Goal: Task Accomplishment & Management: Manage account settings

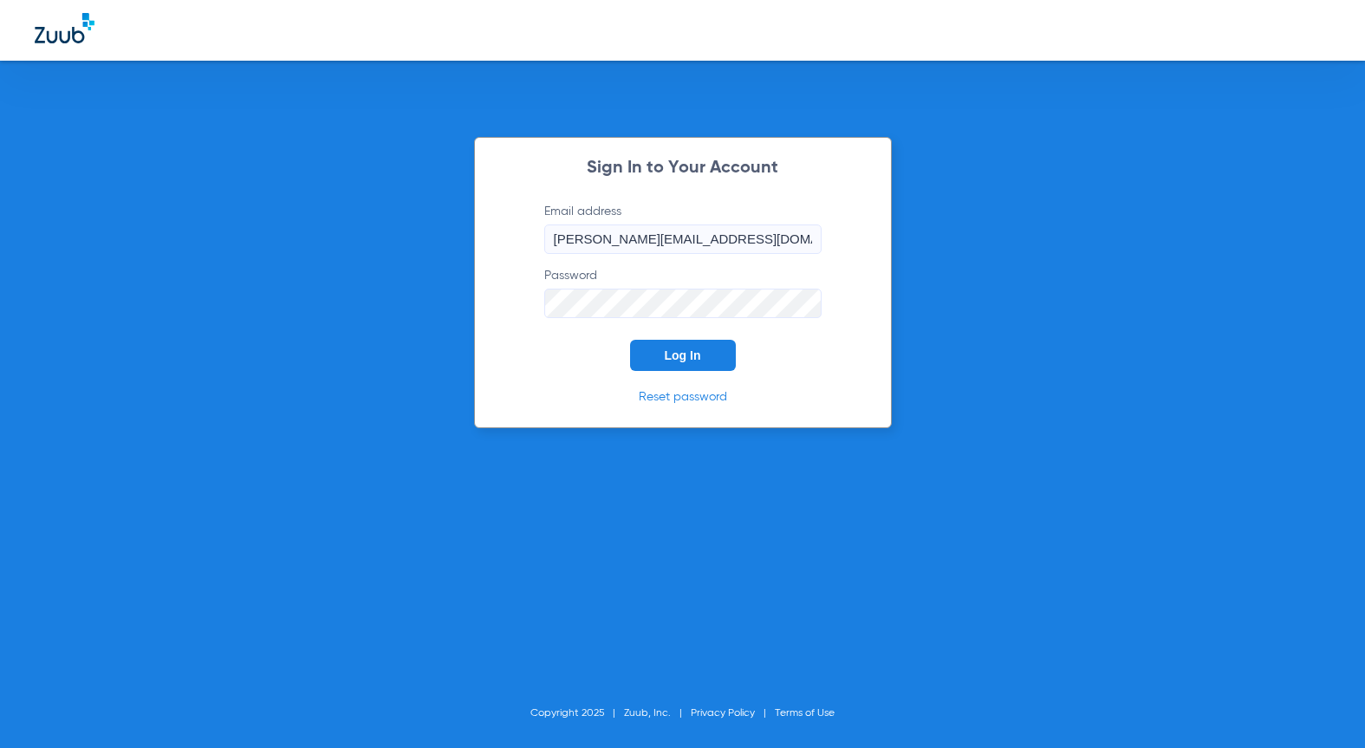
click at [699, 356] on span "Log In" at bounding box center [683, 355] width 36 height 14
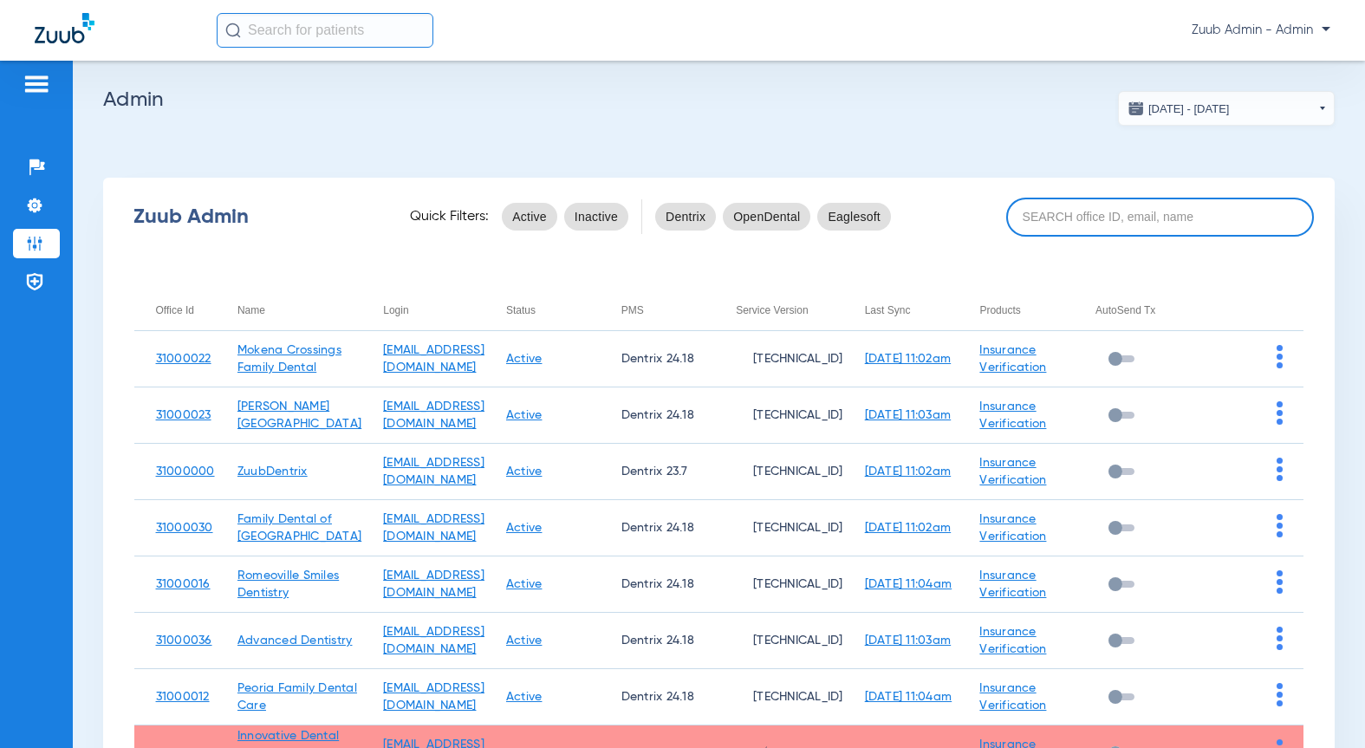
click at [1148, 214] on input at bounding box center [1160, 217] width 308 height 39
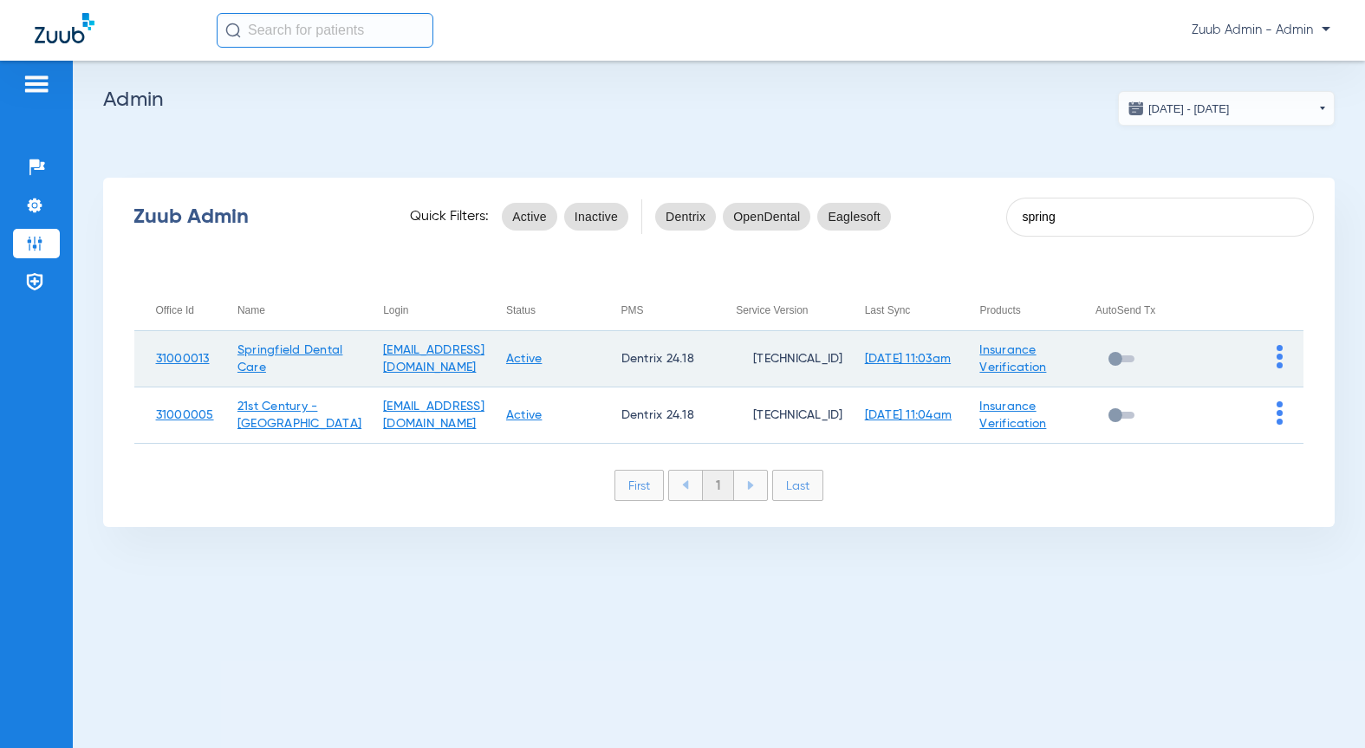
type input "spring"
click at [1280, 357] on img at bounding box center [1280, 356] width 6 height 23
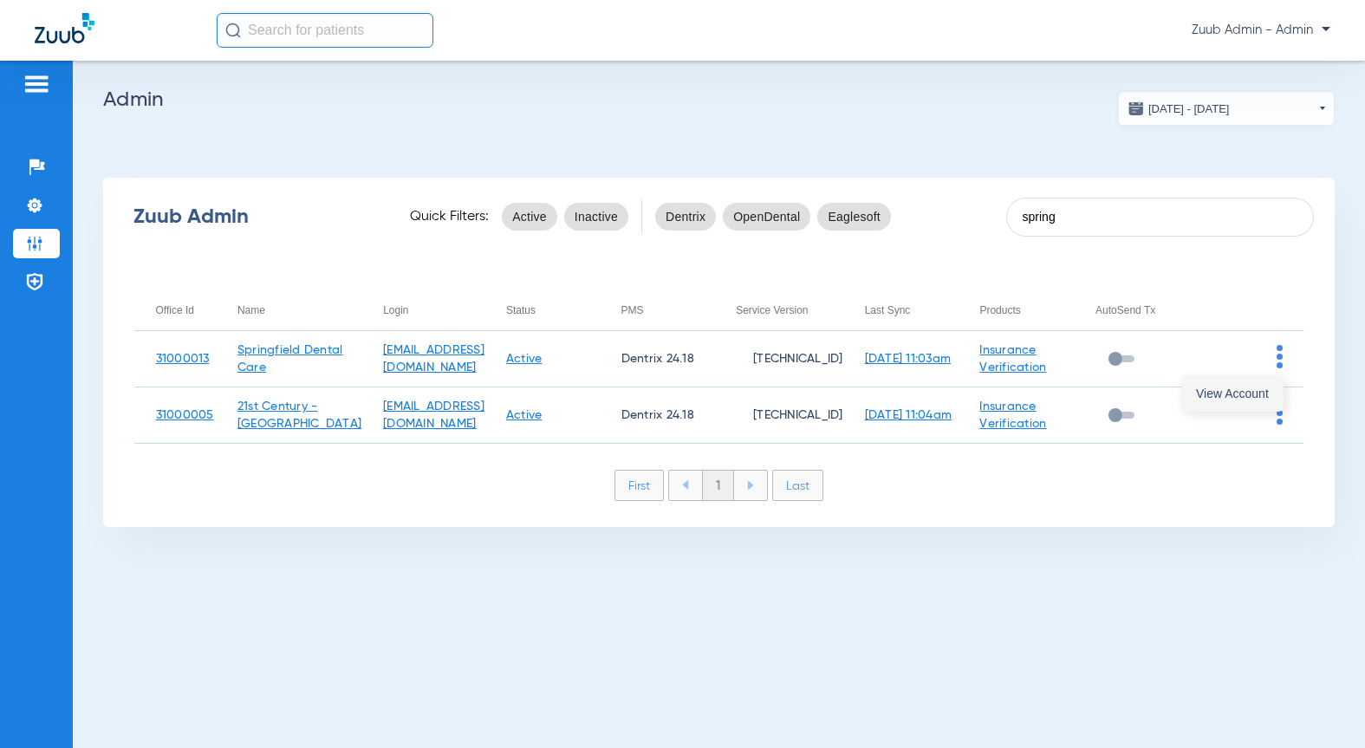
click at [1254, 388] on span "View Account" at bounding box center [1232, 393] width 73 height 12
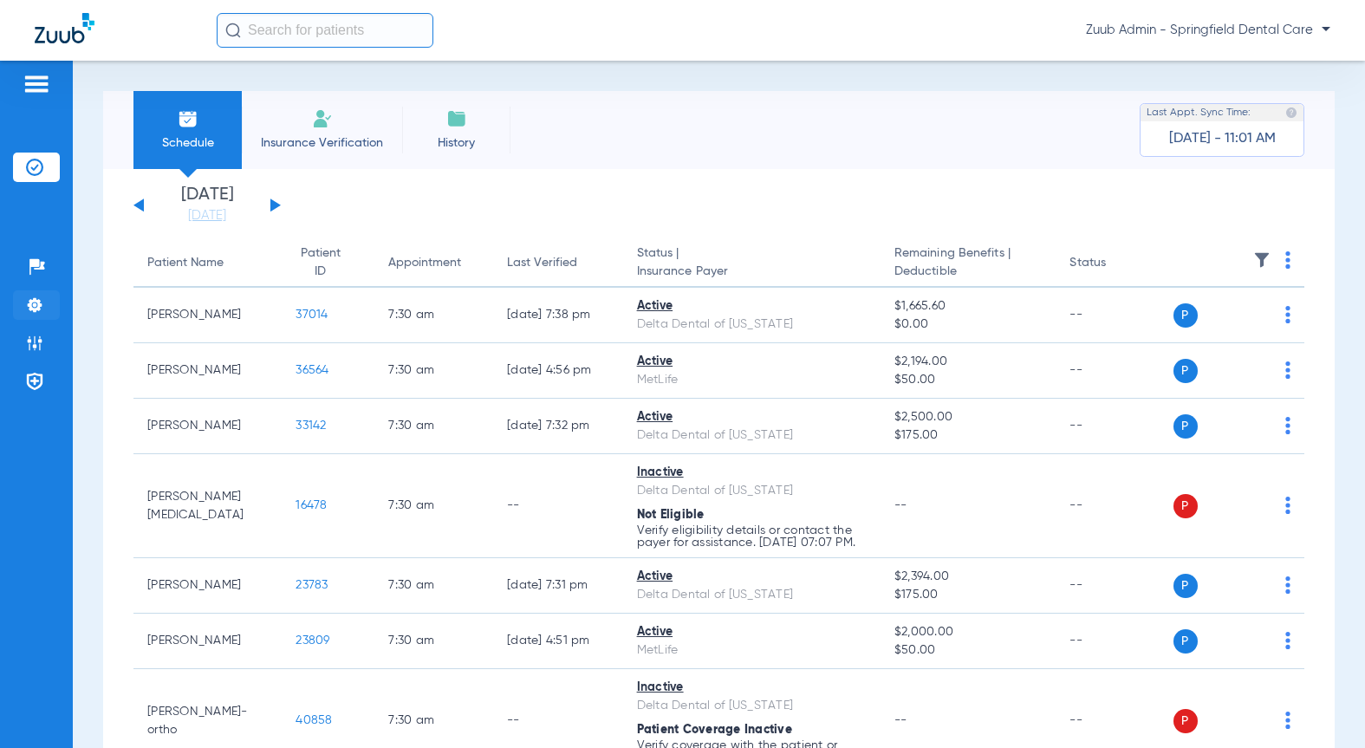
click at [35, 310] on img at bounding box center [34, 304] width 17 height 17
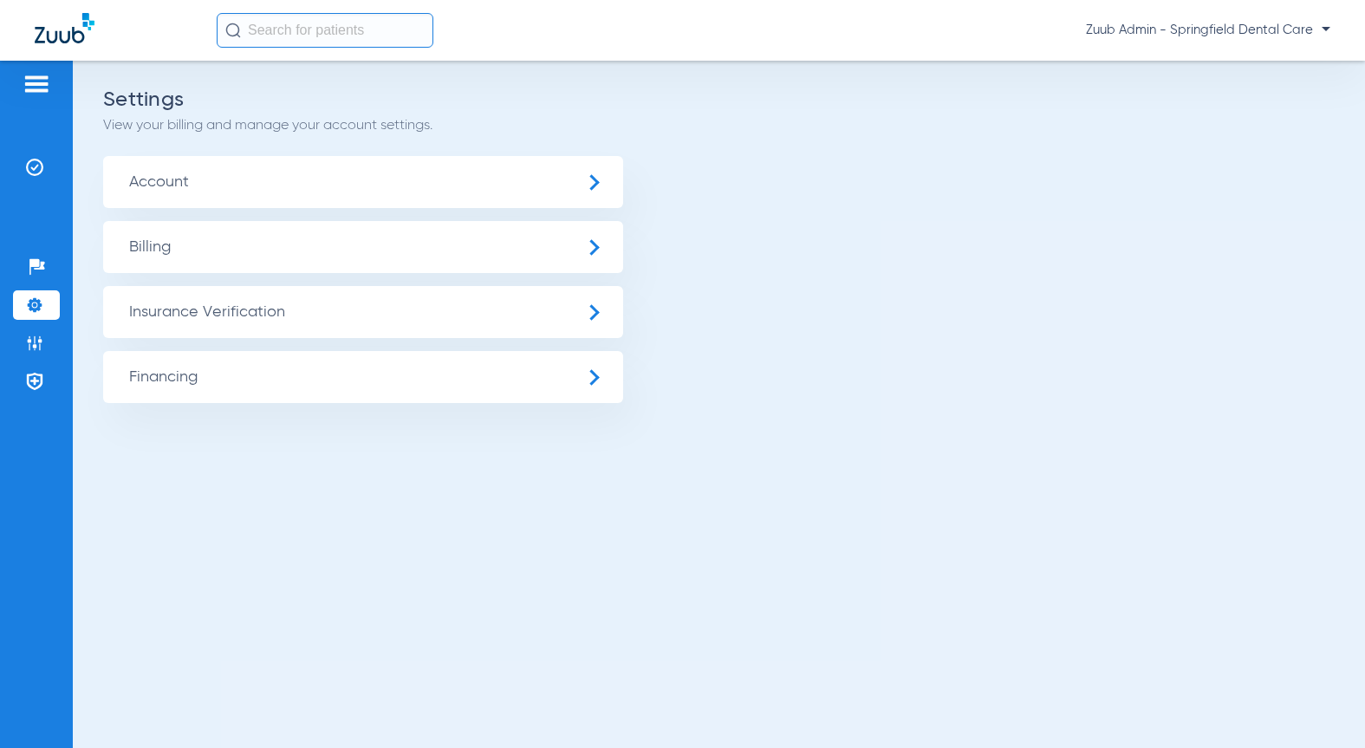
click at [250, 328] on span "Insurance Verification" at bounding box center [363, 312] width 520 height 52
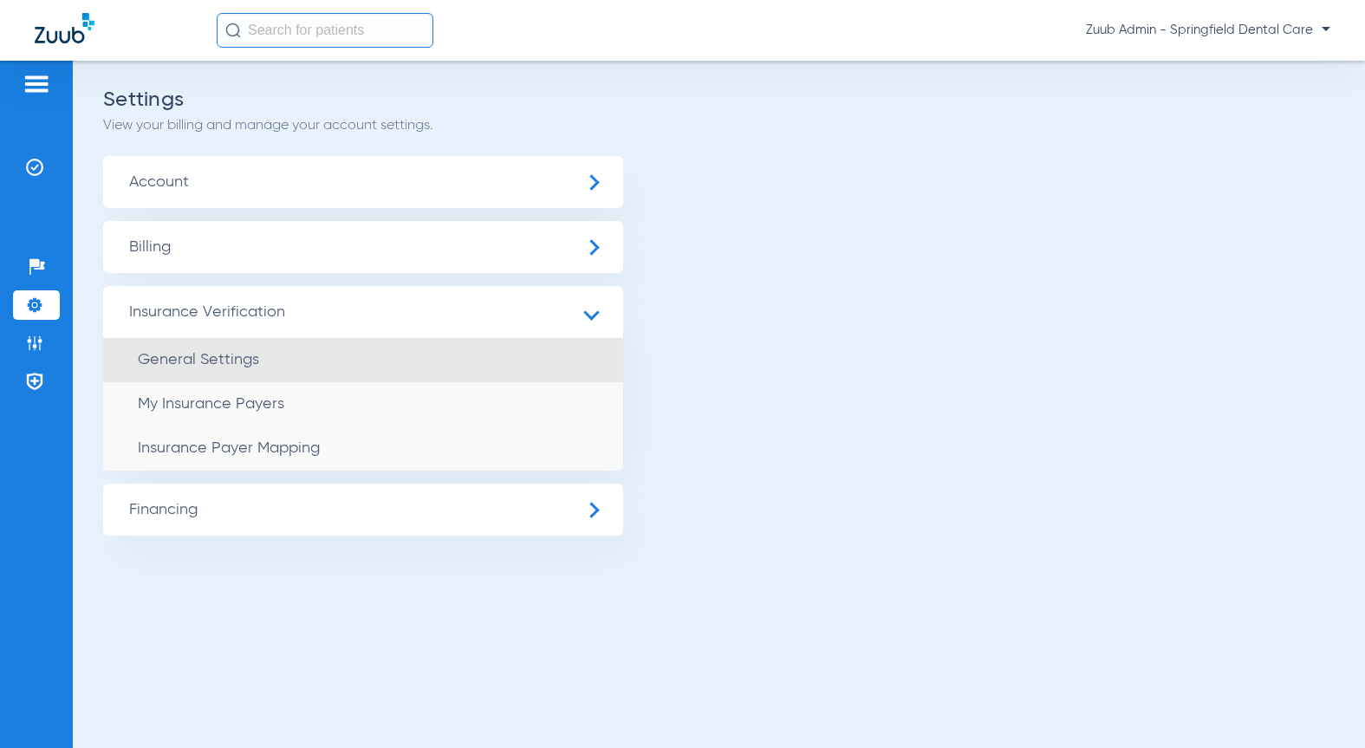
click at [259, 354] on li "General Settings" at bounding box center [363, 360] width 520 height 44
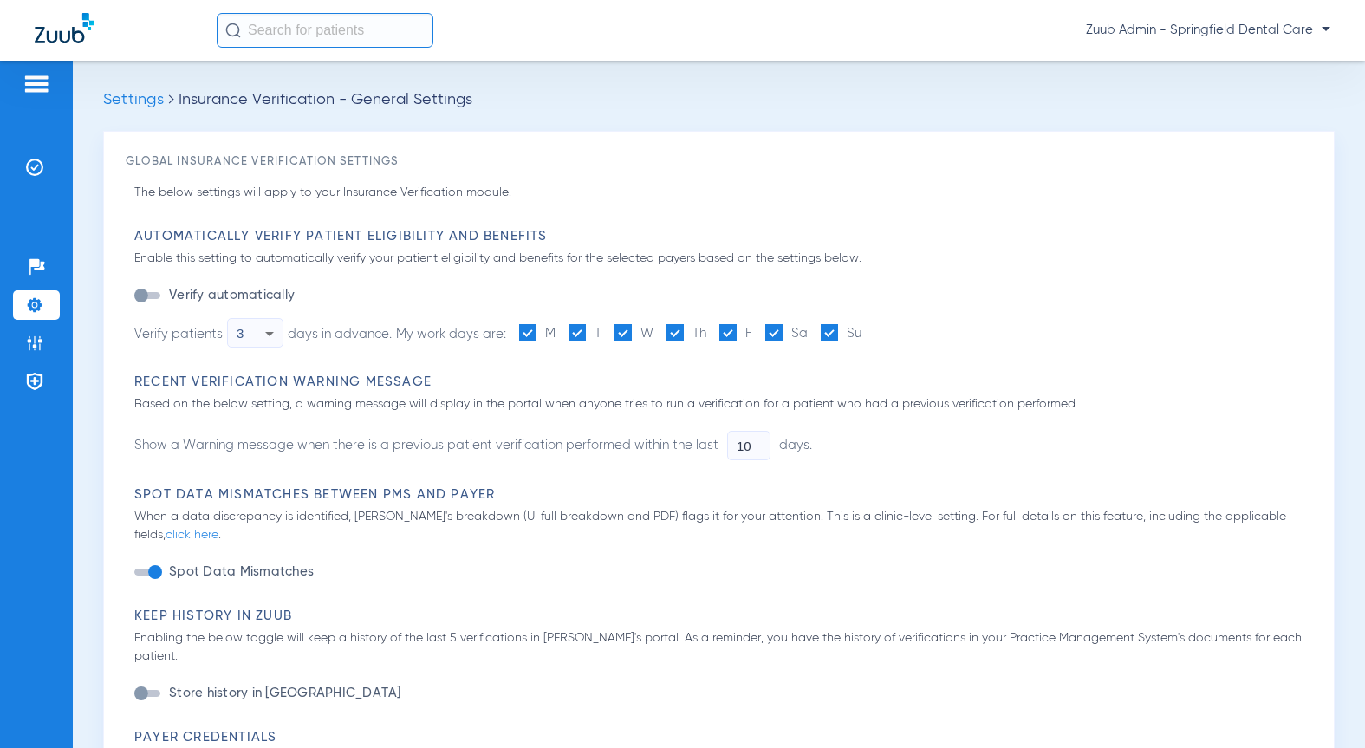
type input "1"
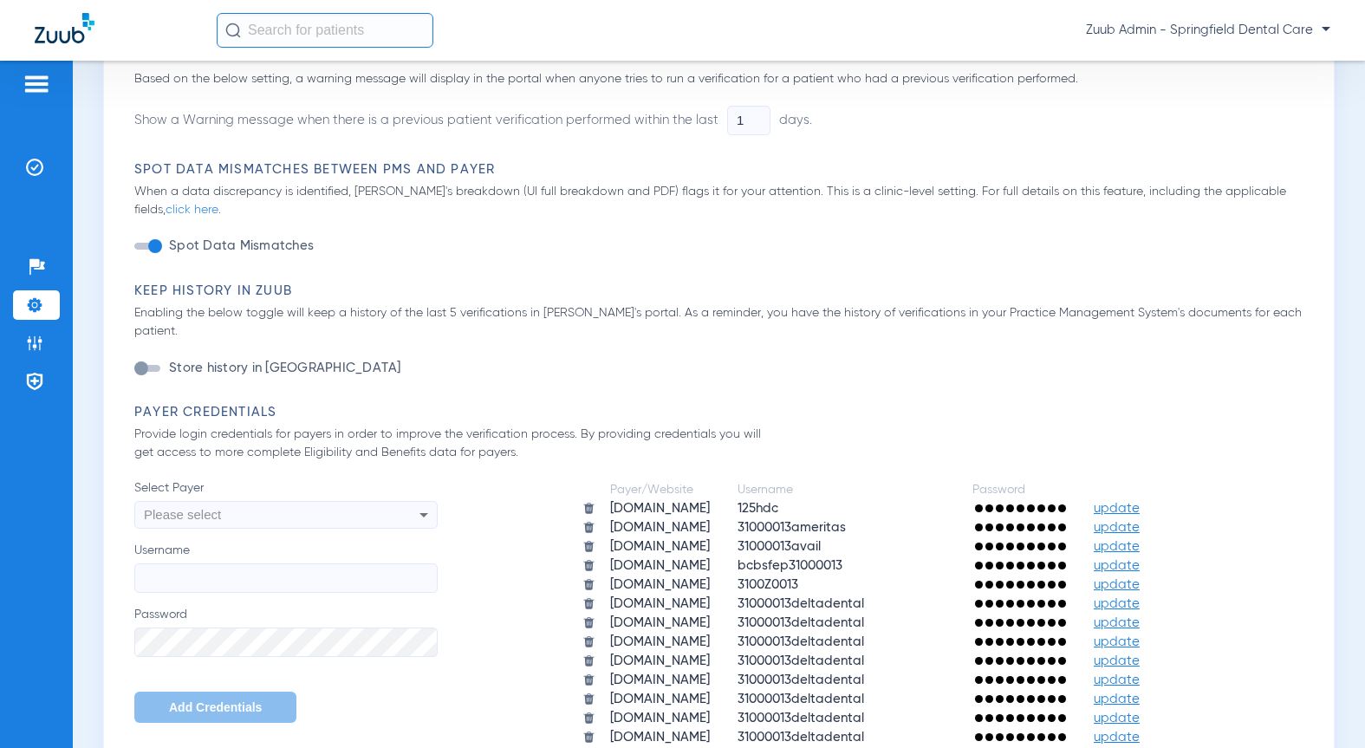
scroll to position [710, 0]
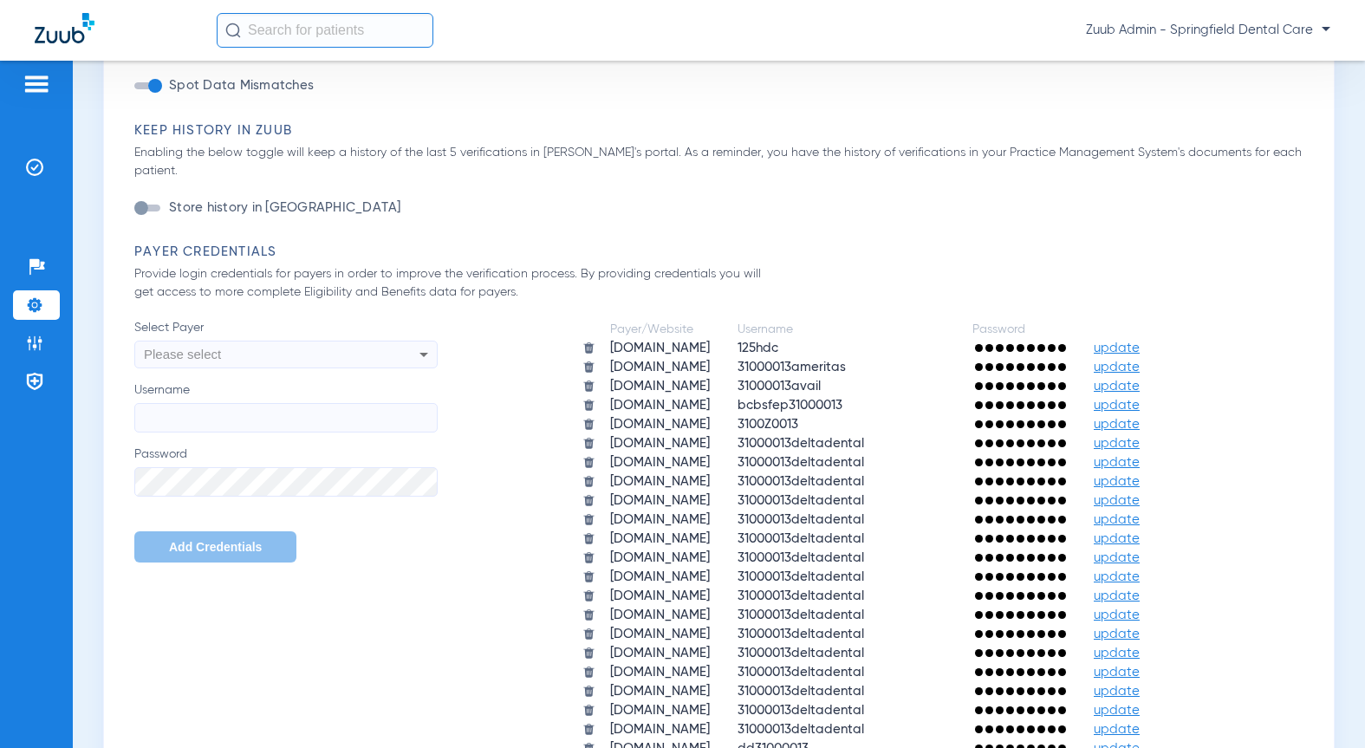
click at [1140, 341] on span "update" at bounding box center [1117, 347] width 46 height 13
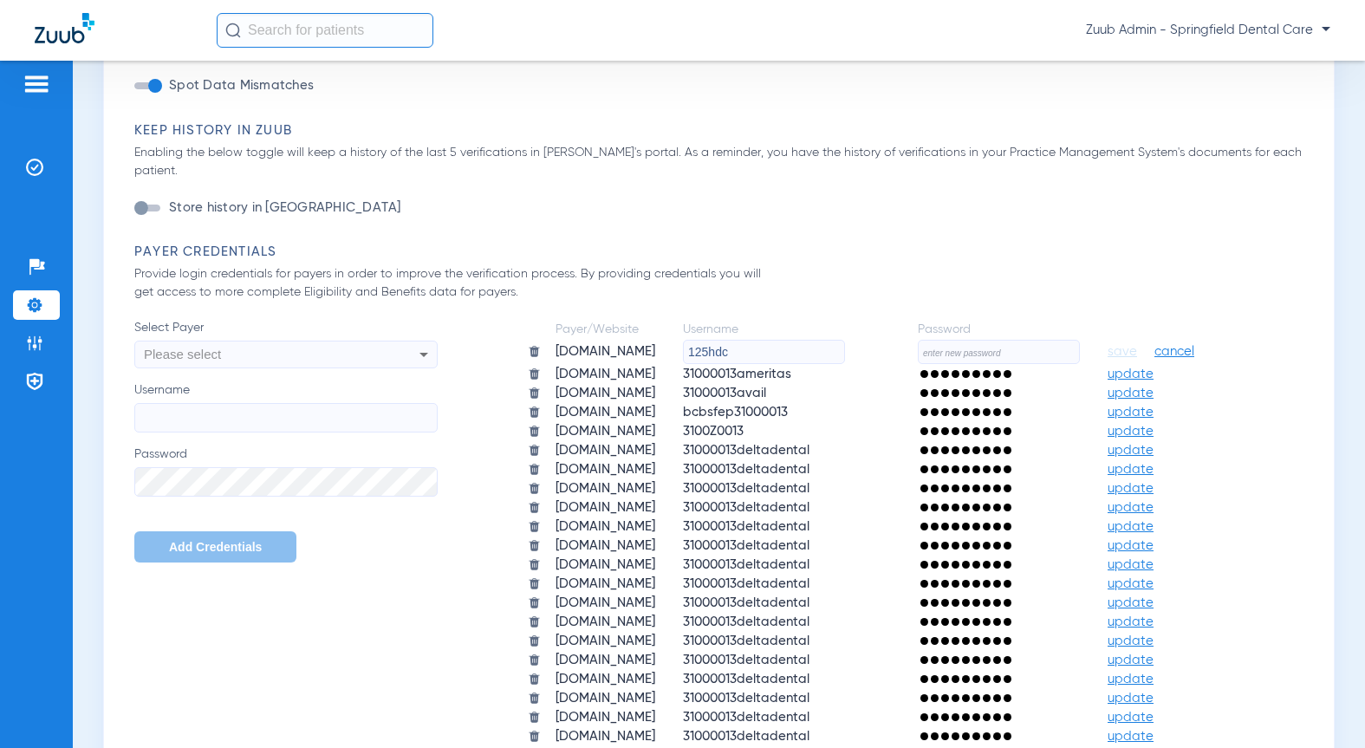
click at [975, 364] on input "text" at bounding box center [999, 352] width 162 height 24
paste input "31000013aetna2"
type input "31000013aetna2"
drag, startPoint x: 676, startPoint y: 580, endPoint x: 553, endPoint y: 571, distance: 123.4
click at [553, 364] on tr "aetna.com 125hdc save cancel" at bounding box center [875, 352] width 720 height 24
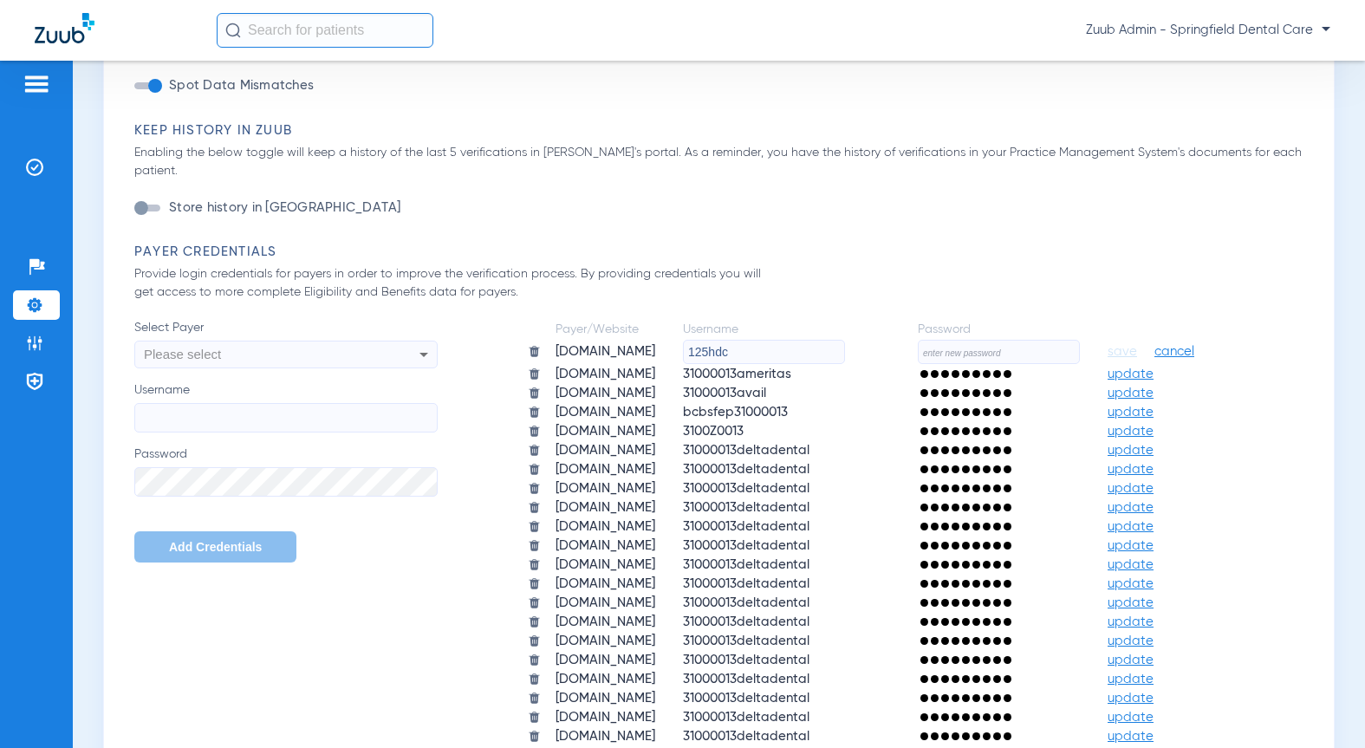
paste input "31000013aetna2"
type input "31000013aetna2"
click at [955, 364] on input "text" at bounding box center [999, 352] width 162 height 24
paste input "HeartlandZuub2025!"
type input "HeartlandZuub2025!"
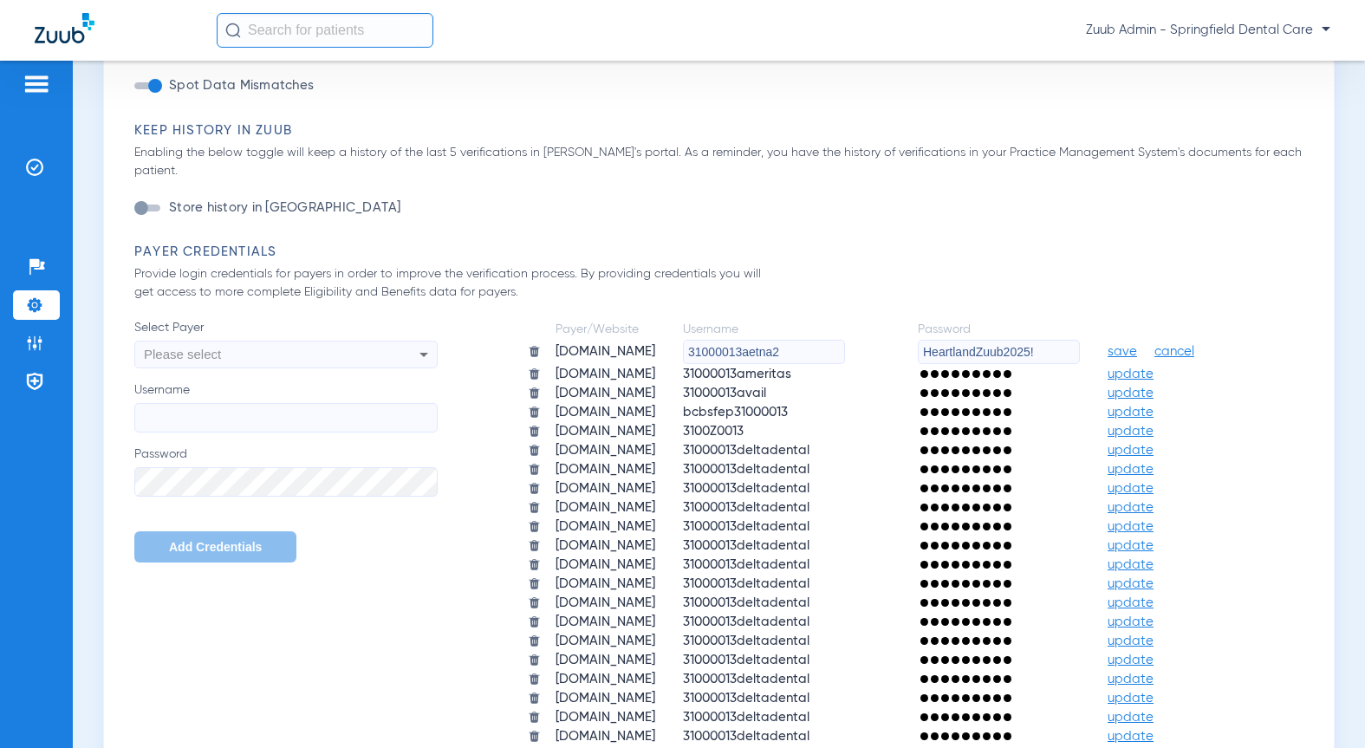
click at [1108, 360] on span "save" at bounding box center [1122, 352] width 29 height 16
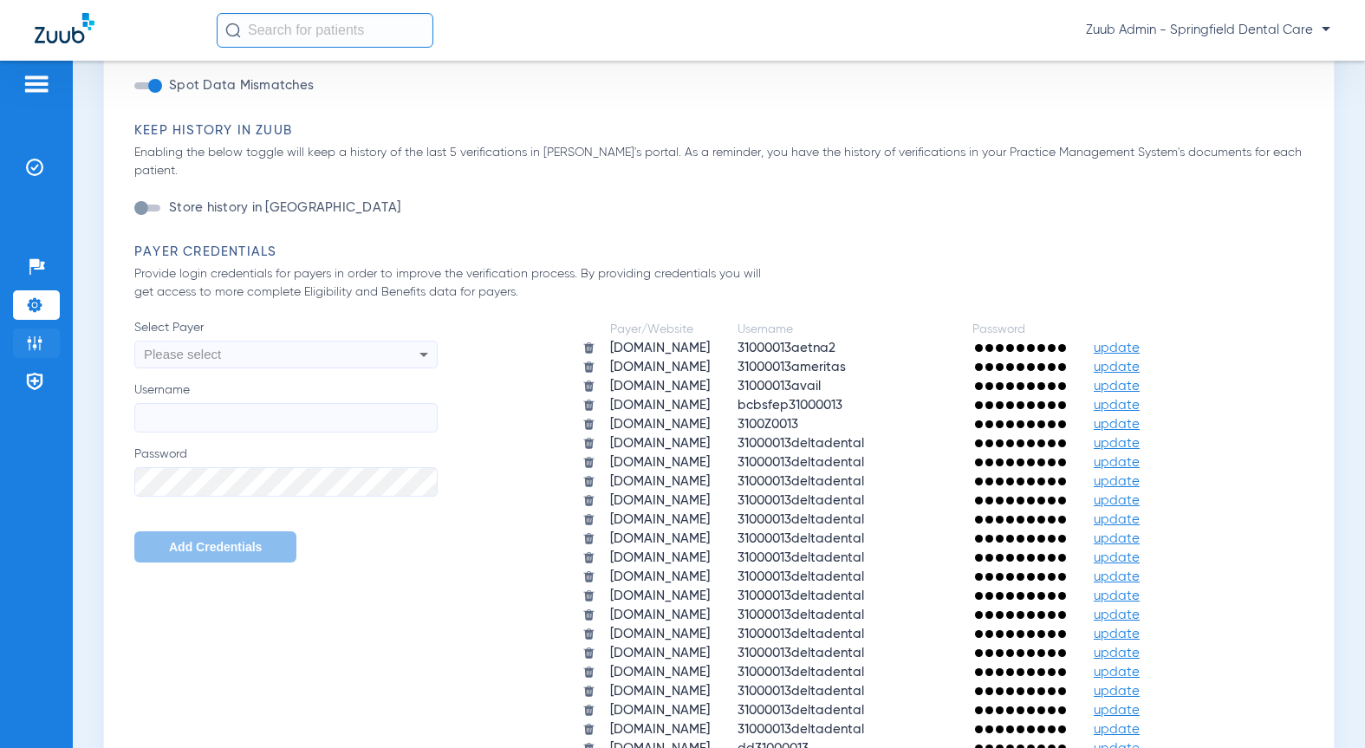
click at [37, 346] on img at bounding box center [34, 343] width 17 height 17
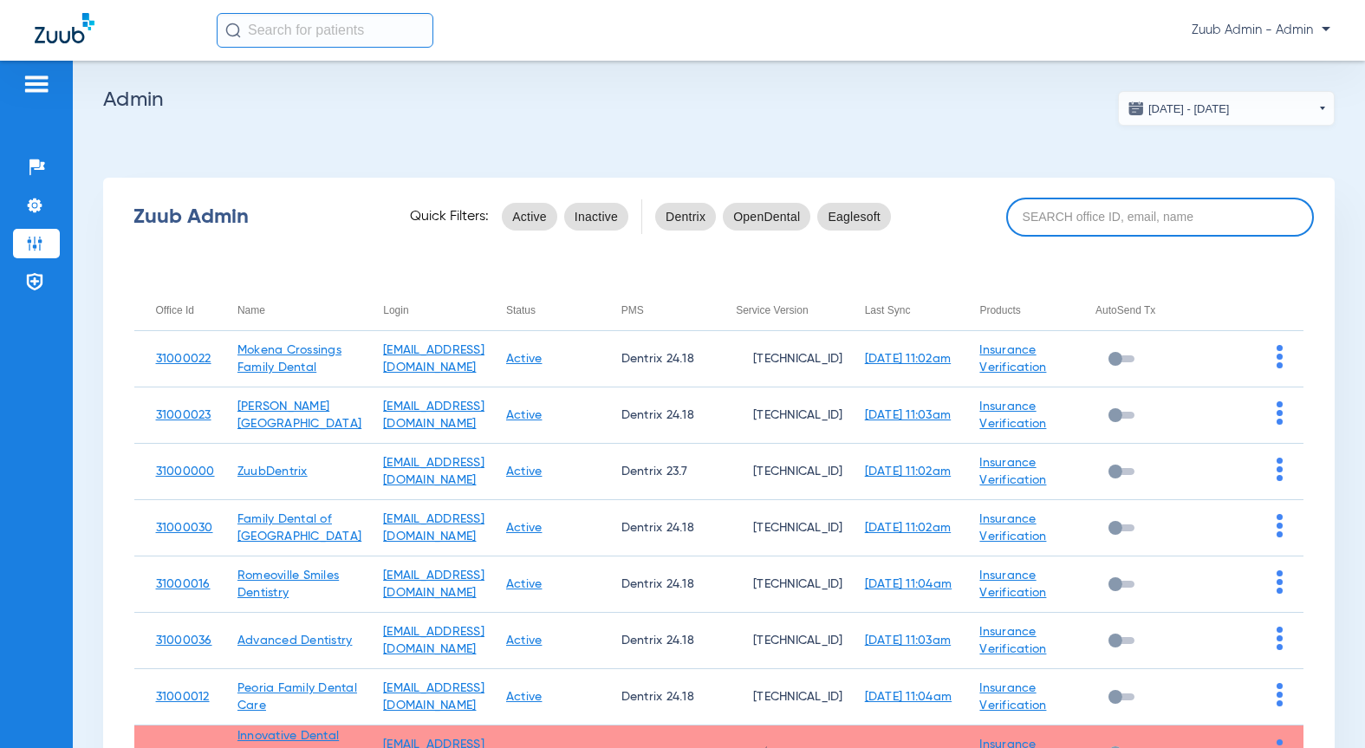
click at [1110, 212] on input at bounding box center [1160, 217] width 308 height 39
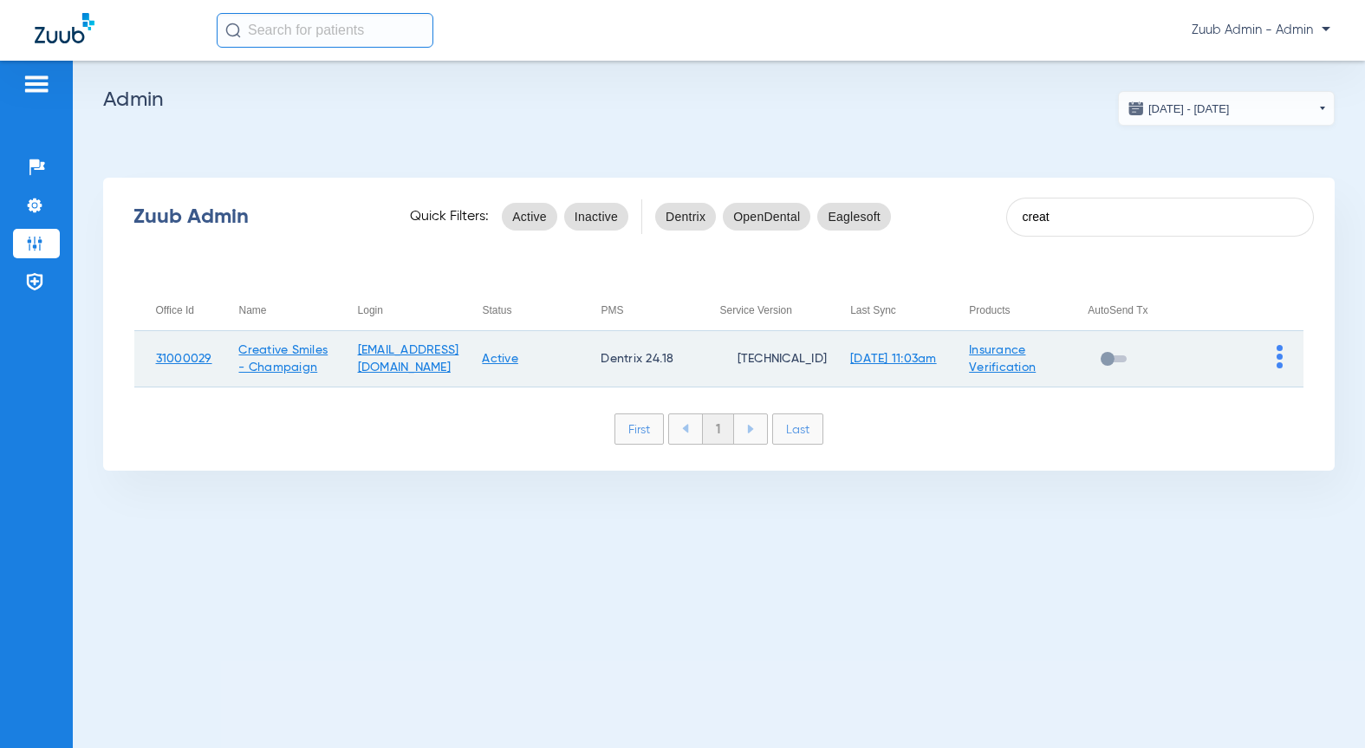
type input "creat"
click at [1278, 361] on img at bounding box center [1280, 356] width 6 height 23
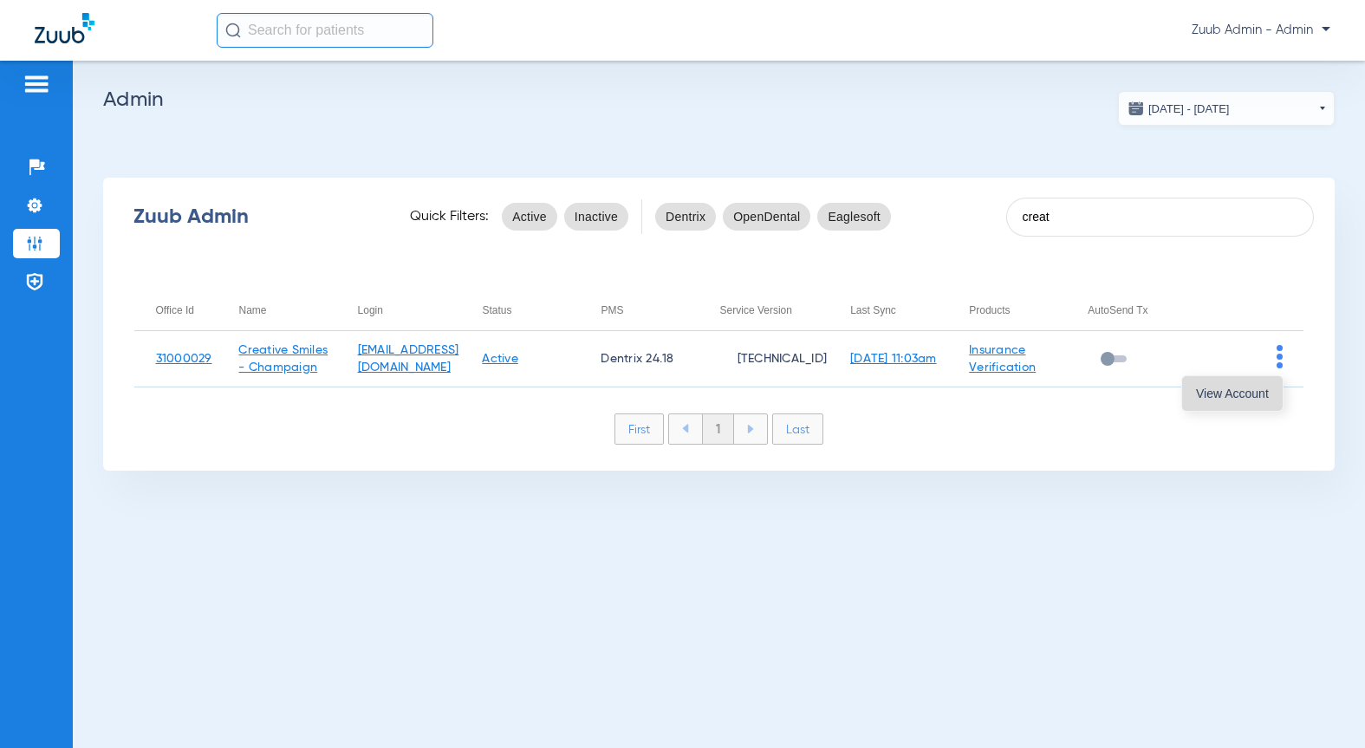
click at [1241, 387] on span "View Account" at bounding box center [1232, 393] width 73 height 12
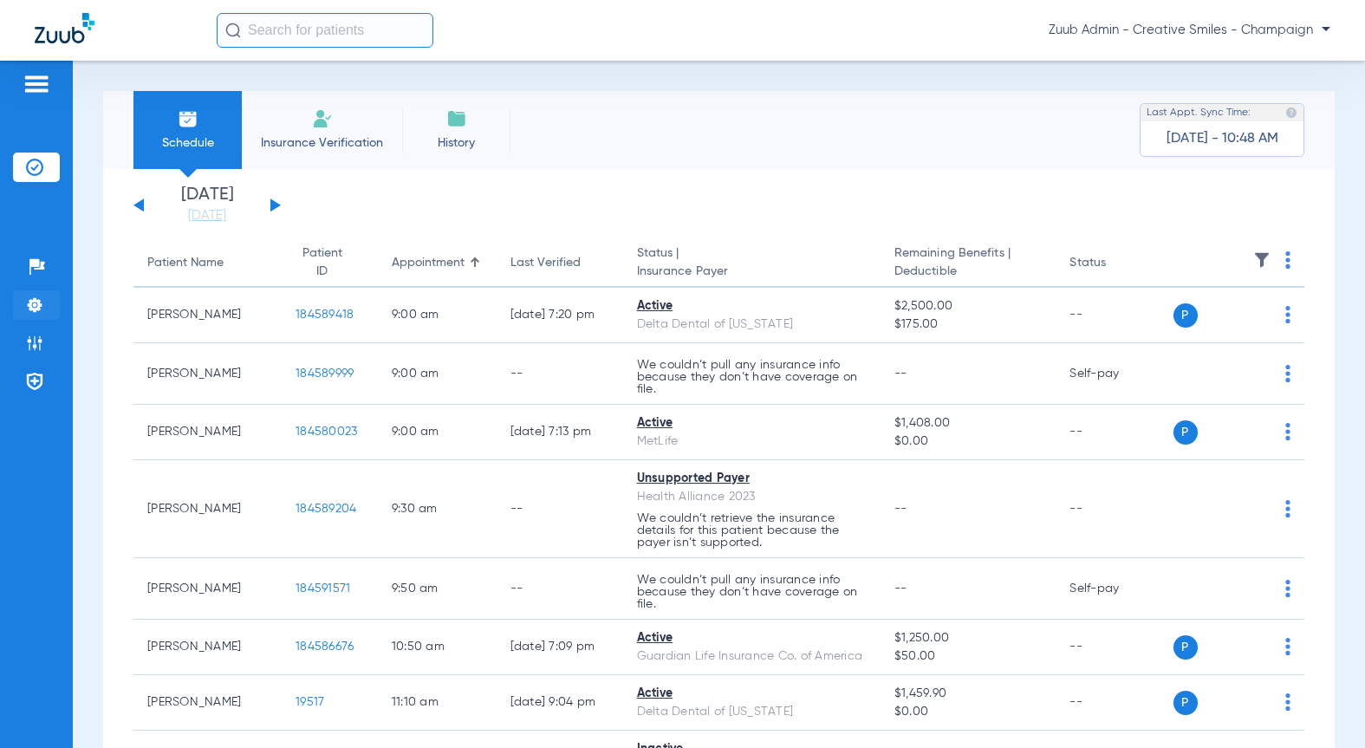
click at [33, 307] on img at bounding box center [34, 304] width 17 height 17
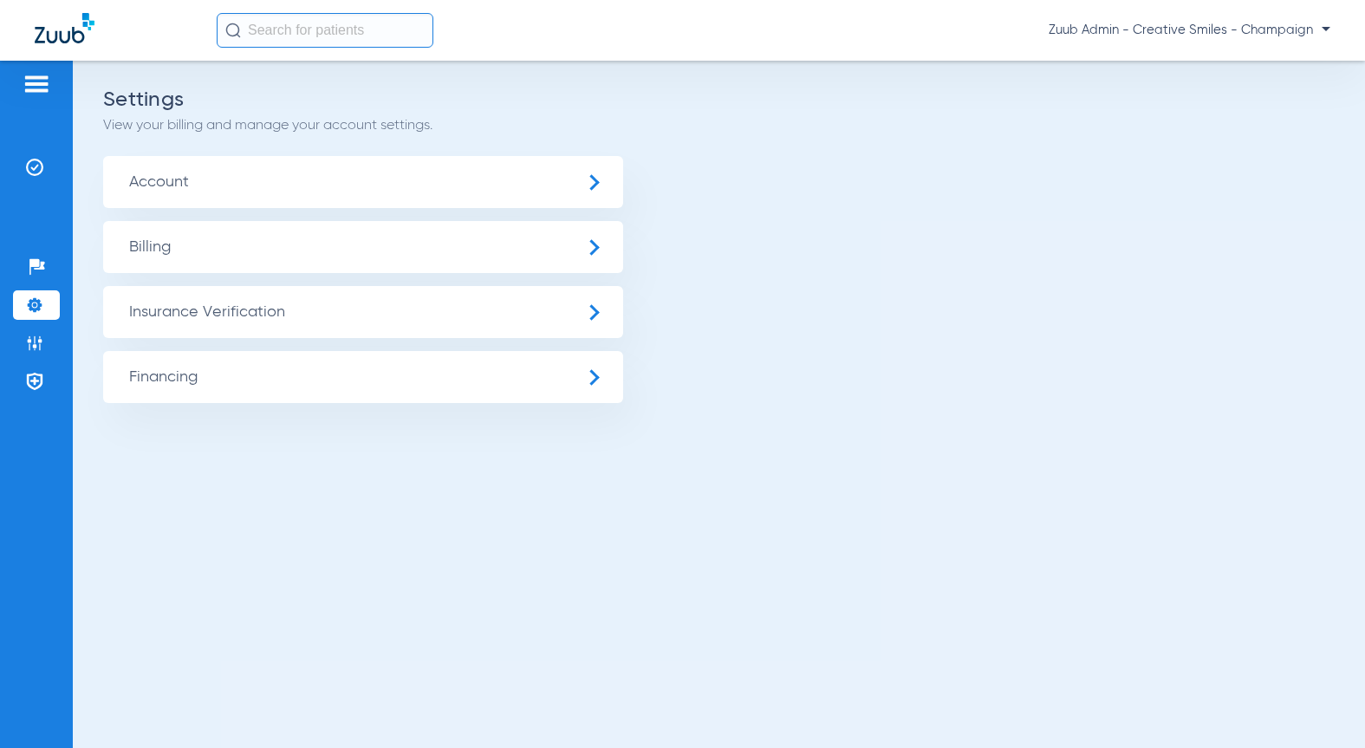
click at [212, 324] on span "Insurance Verification" at bounding box center [363, 312] width 520 height 52
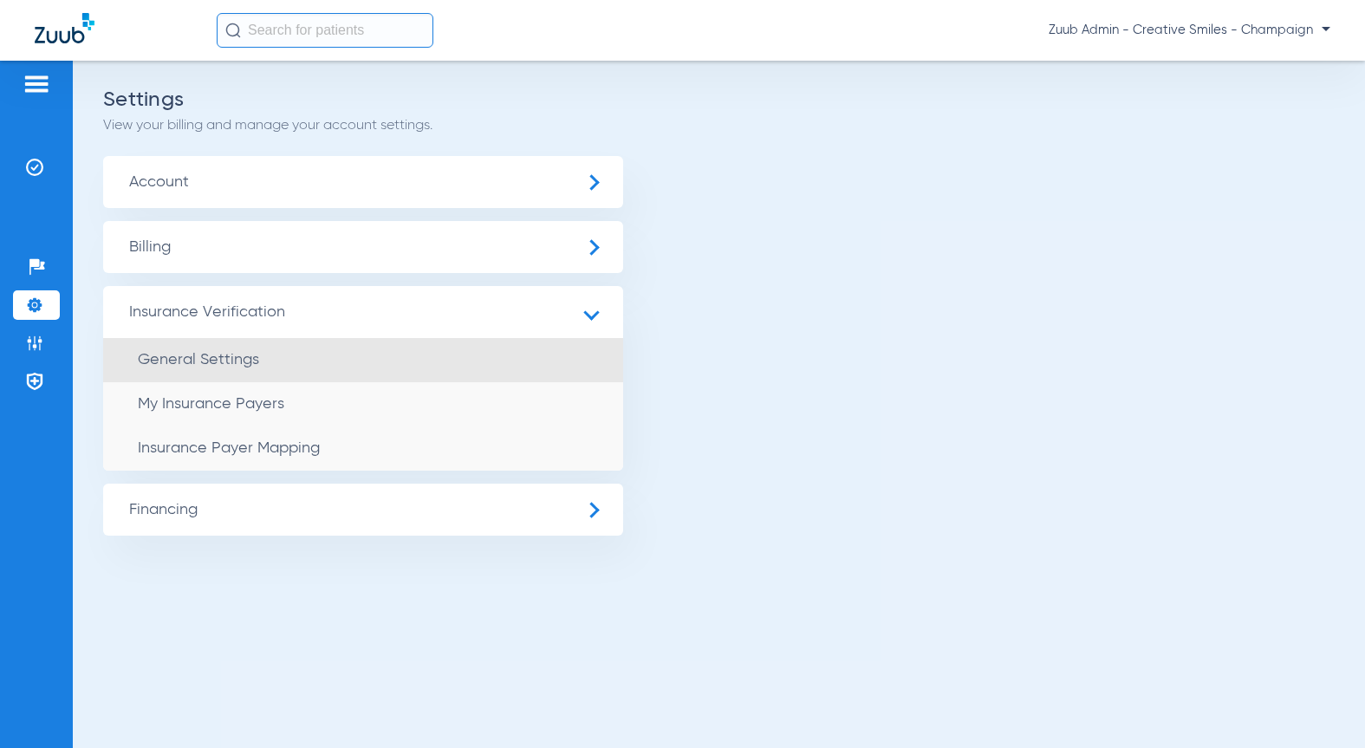
click at [221, 363] on span "General Settings" at bounding box center [198, 360] width 121 height 16
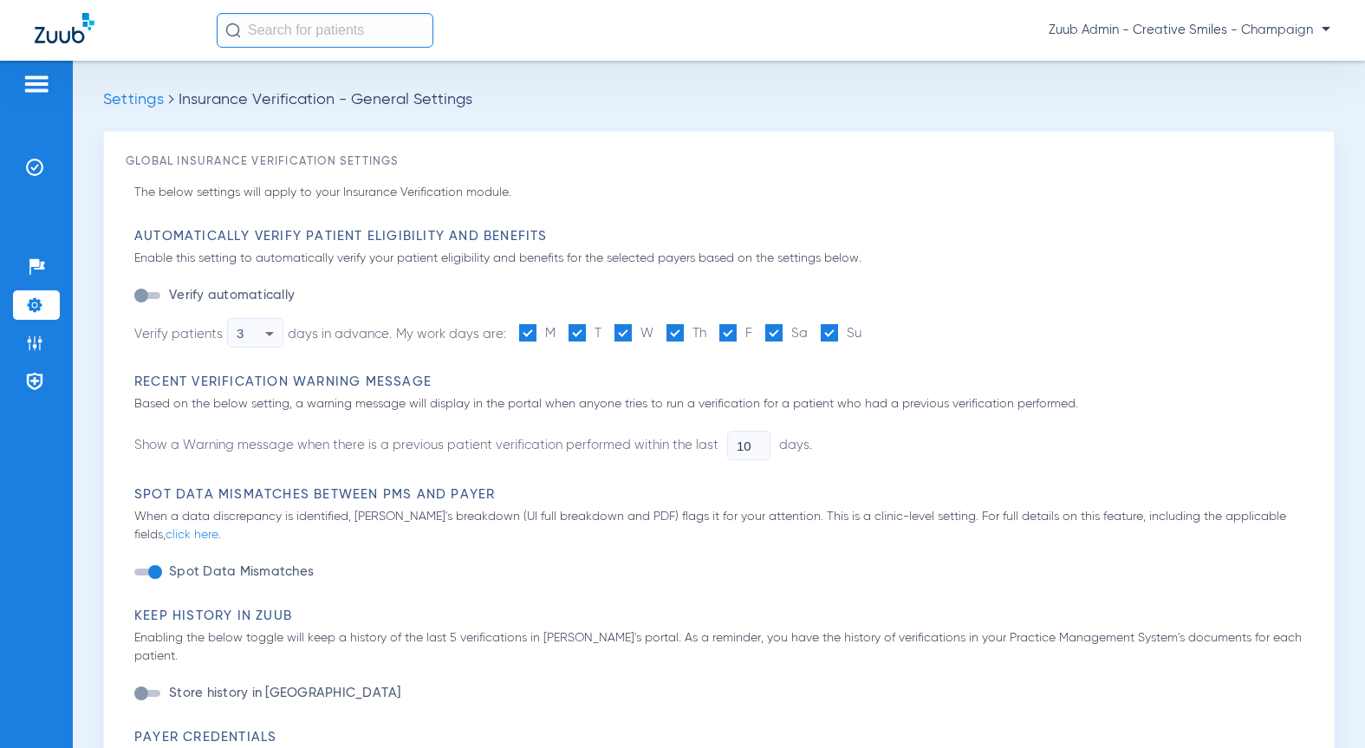
type input "1"
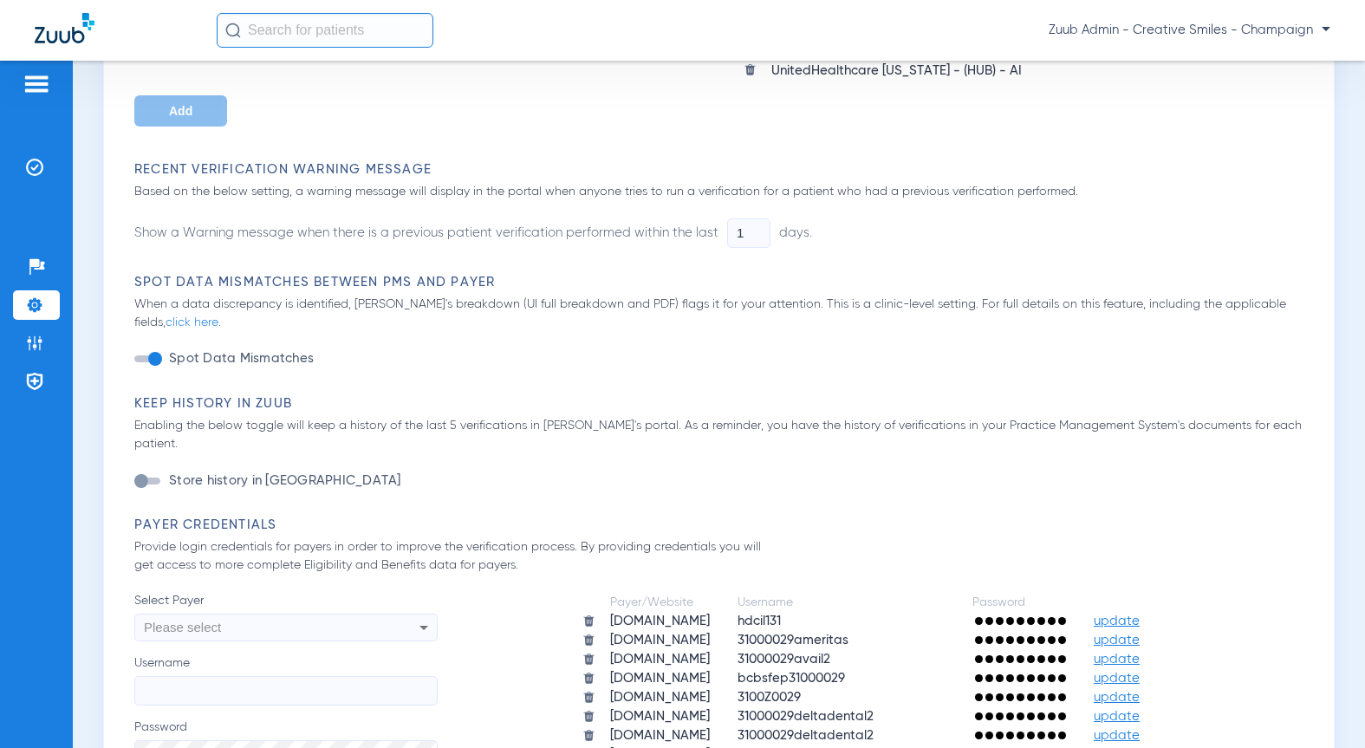
scroll to position [593, 0]
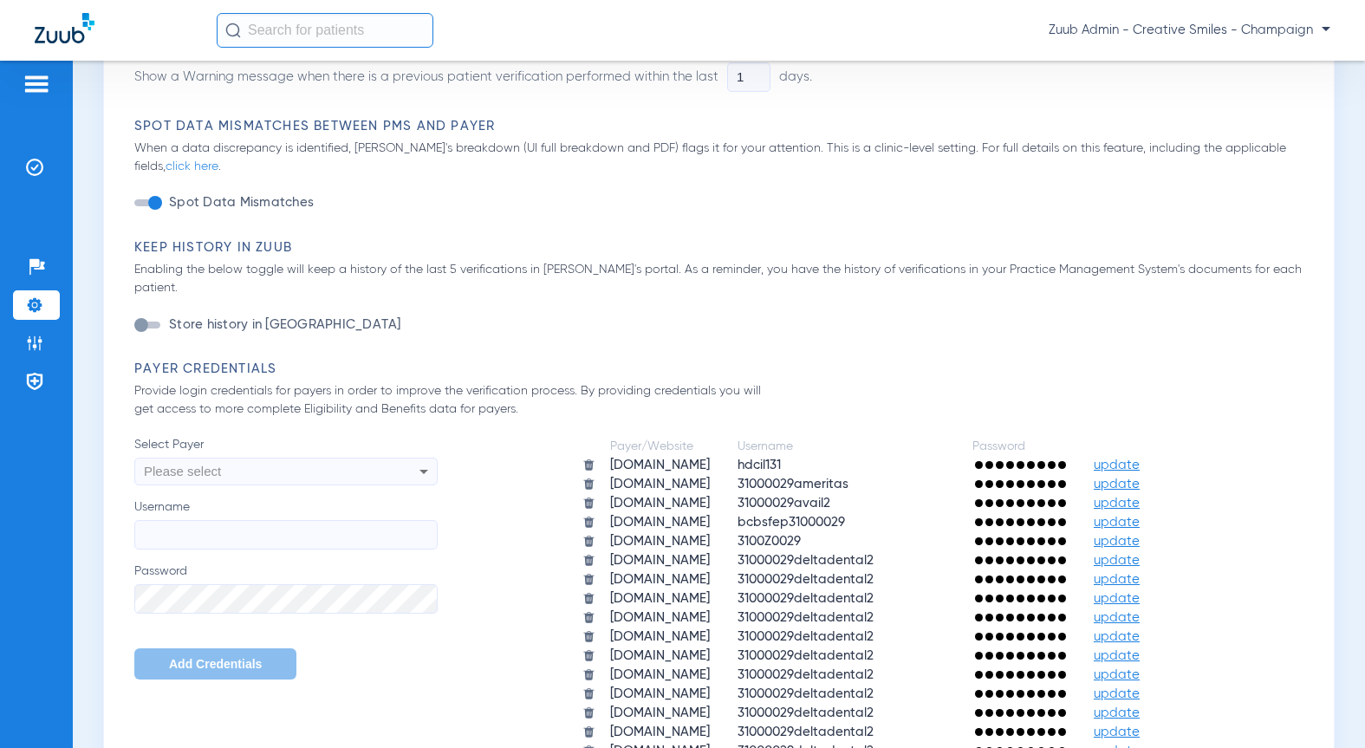
click at [1140, 459] on span "update" at bounding box center [1117, 465] width 46 height 13
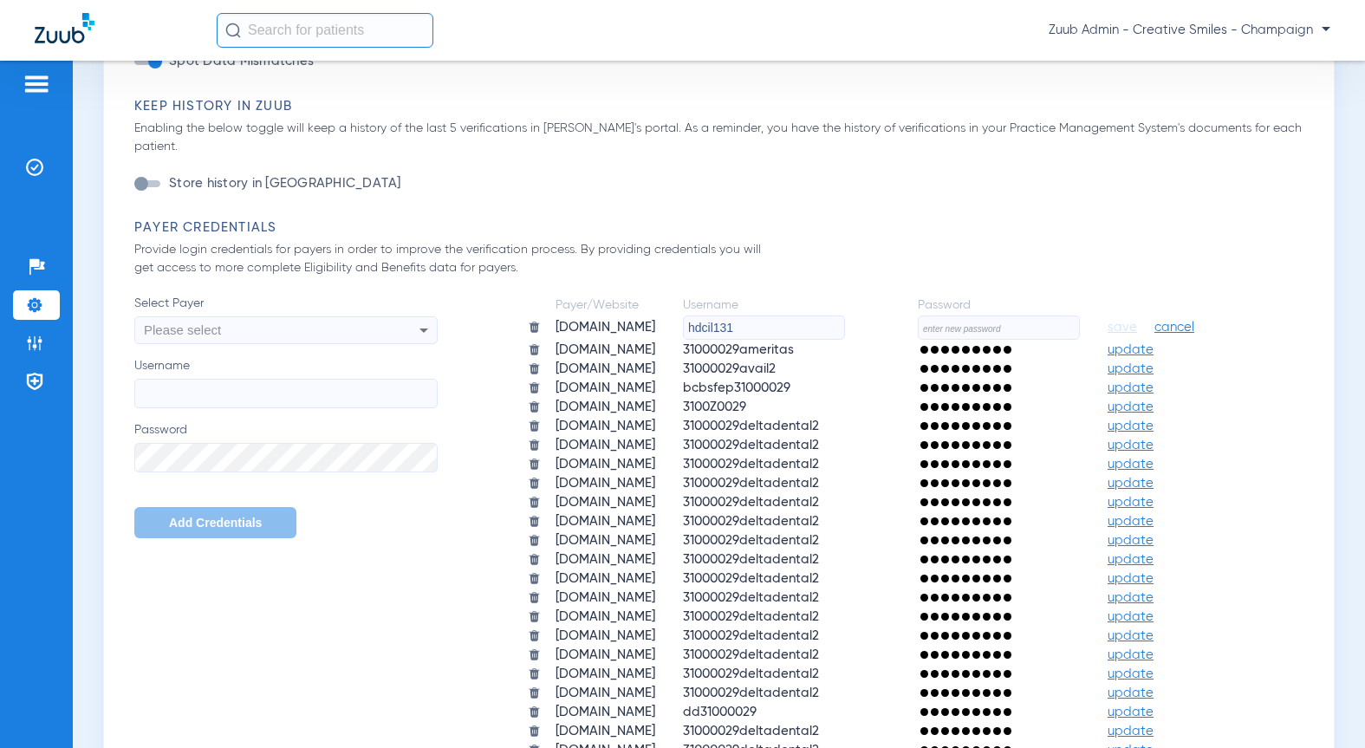
scroll to position [943, 0]
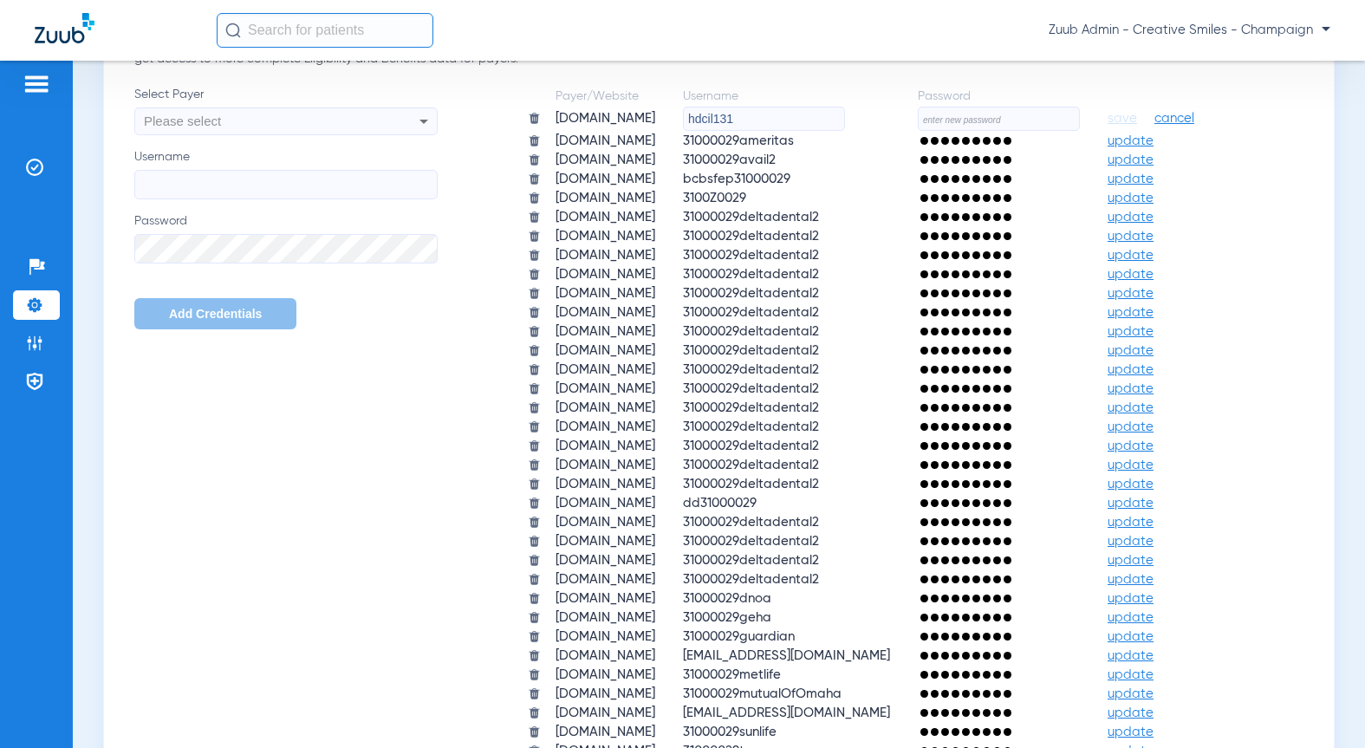
click at [935, 131] on input "text" at bounding box center [999, 119] width 162 height 24
paste input "HeartlandZuub2025!"
type input "HeartlandZuub2025!"
drag, startPoint x: 692, startPoint y: 348, endPoint x: 483, endPoint y: 333, distance: 209.4
click at [515, 131] on tr "aetna.com hdcil131 HeartlandZuub2025! save cancel" at bounding box center [875, 119] width 720 height 24
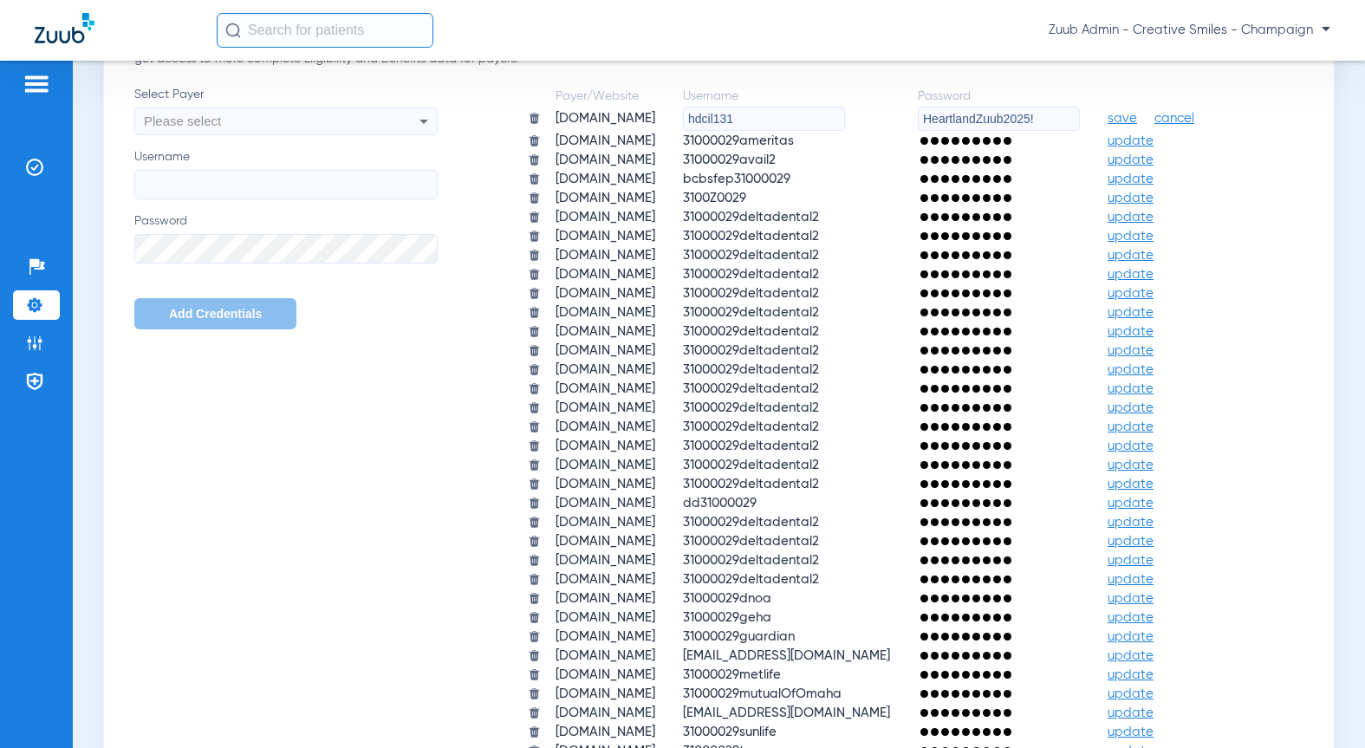
paste input "31000029aetna2"
type input "31000029aetna2"
click at [1108, 127] on span "save" at bounding box center [1122, 119] width 29 height 16
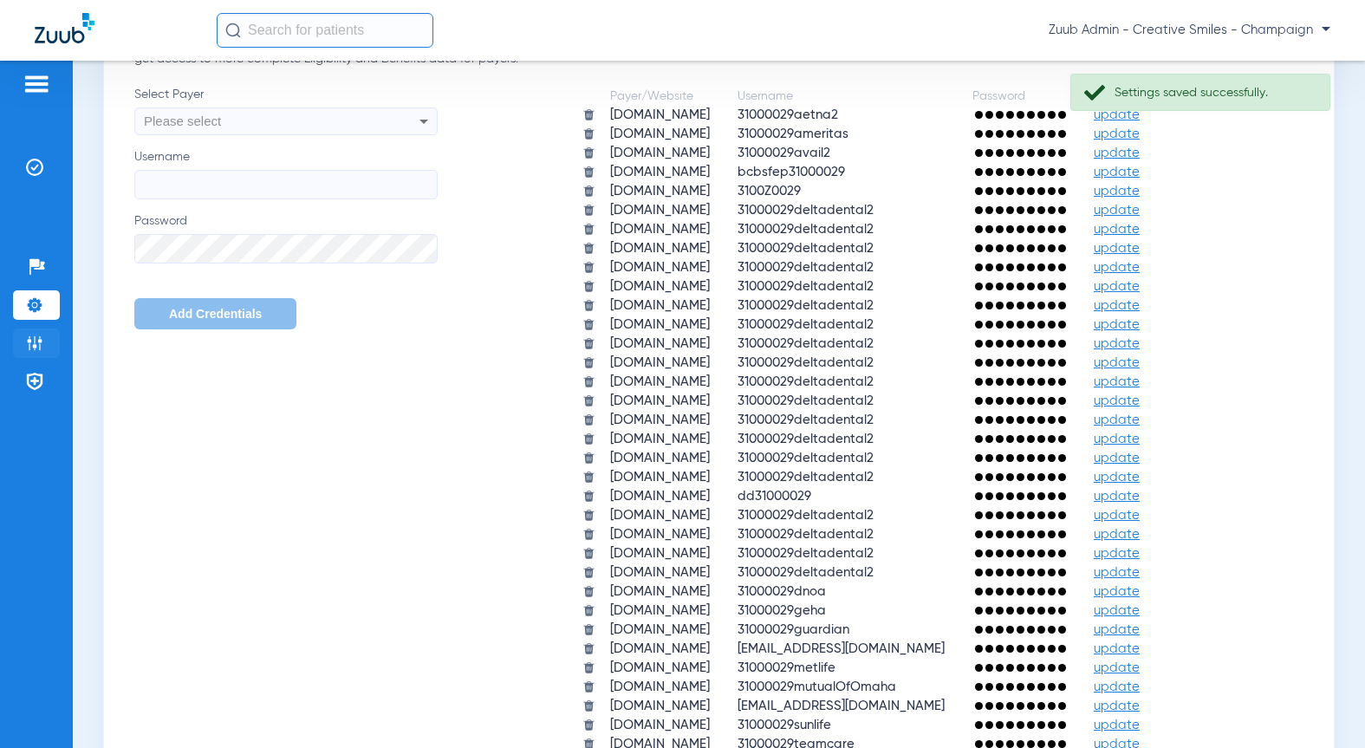
click at [44, 349] on li "Admin" at bounding box center [36, 342] width 47 height 29
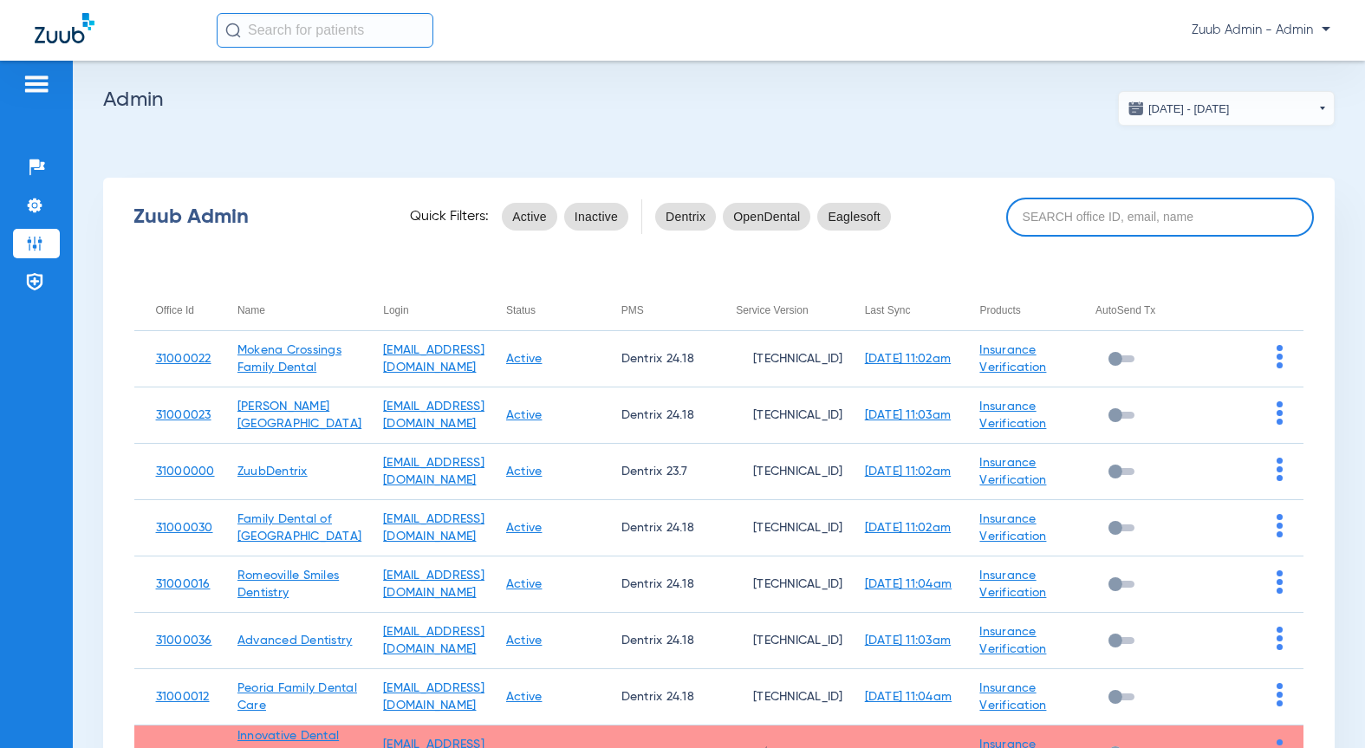
click at [1069, 206] on input at bounding box center [1160, 217] width 308 height 39
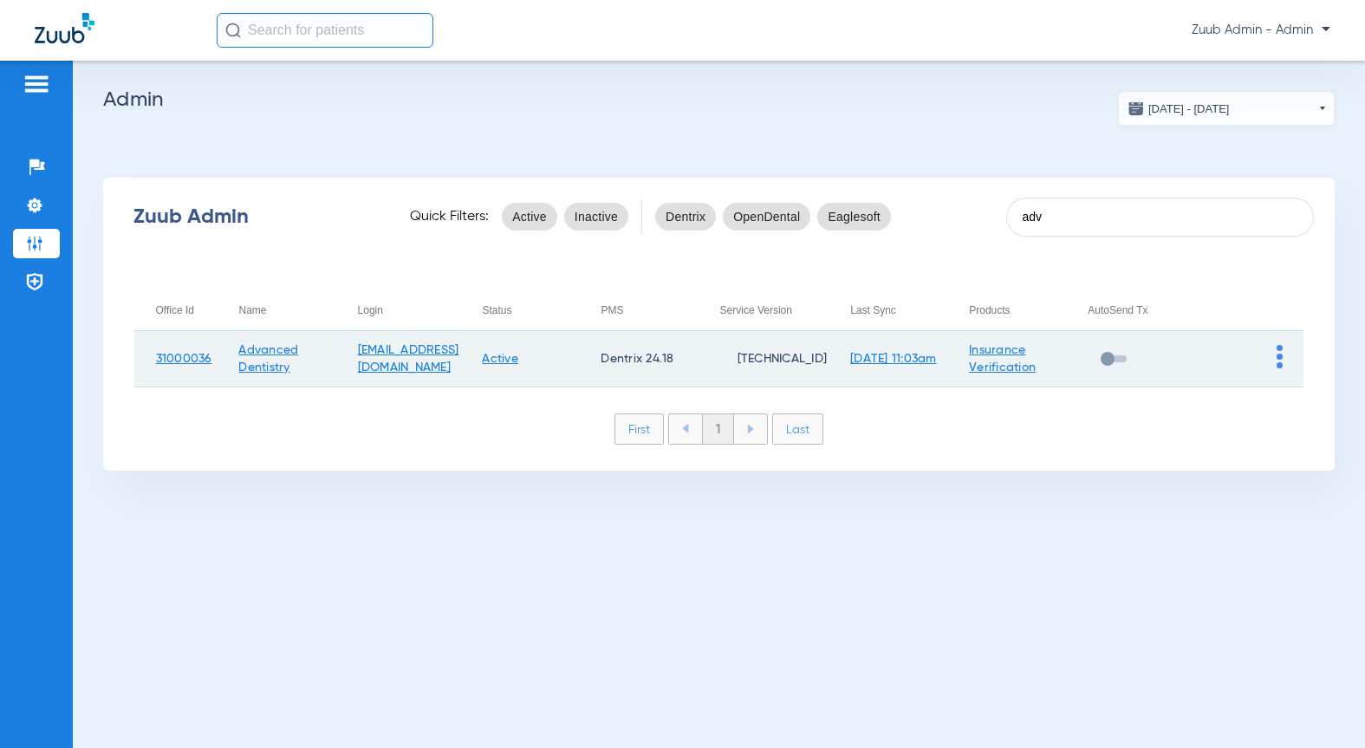
type input "adv"
click at [1277, 364] on img at bounding box center [1280, 356] width 6 height 23
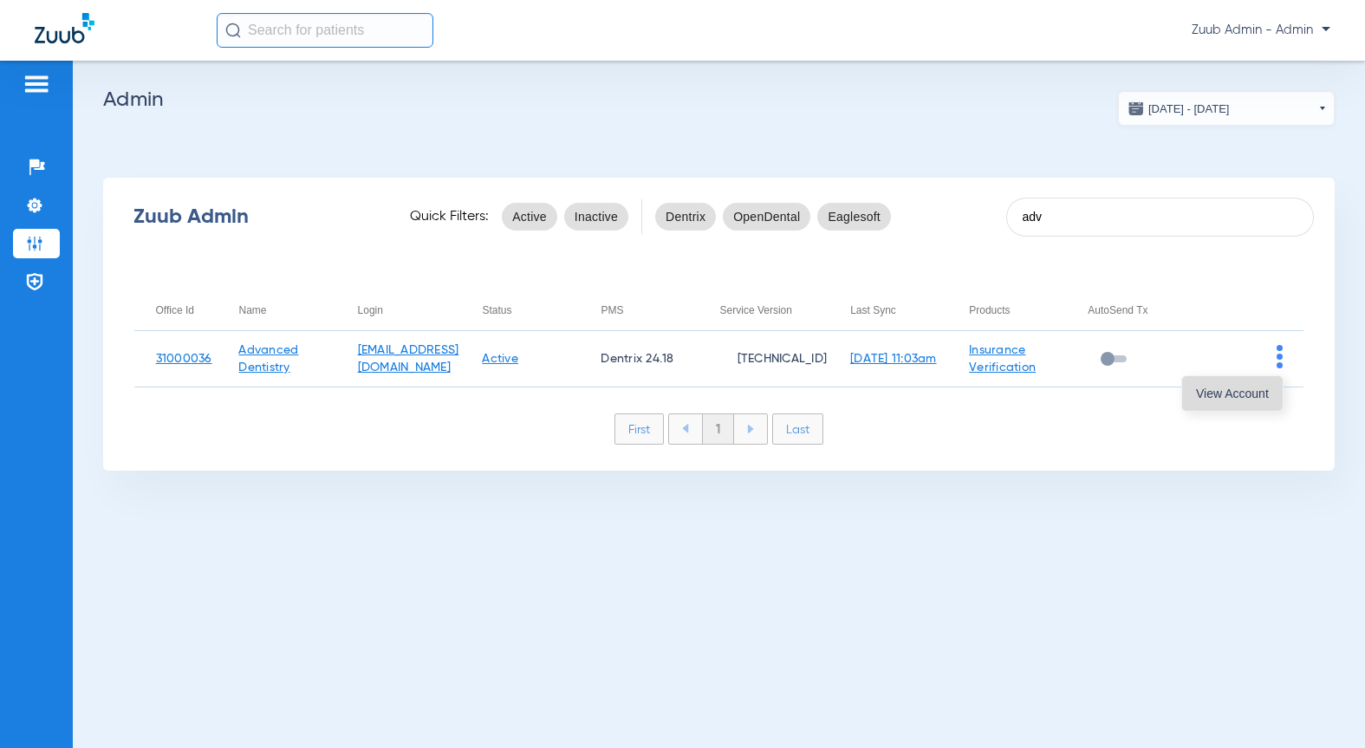
click at [1271, 393] on button "View Account" at bounding box center [1232, 393] width 101 height 35
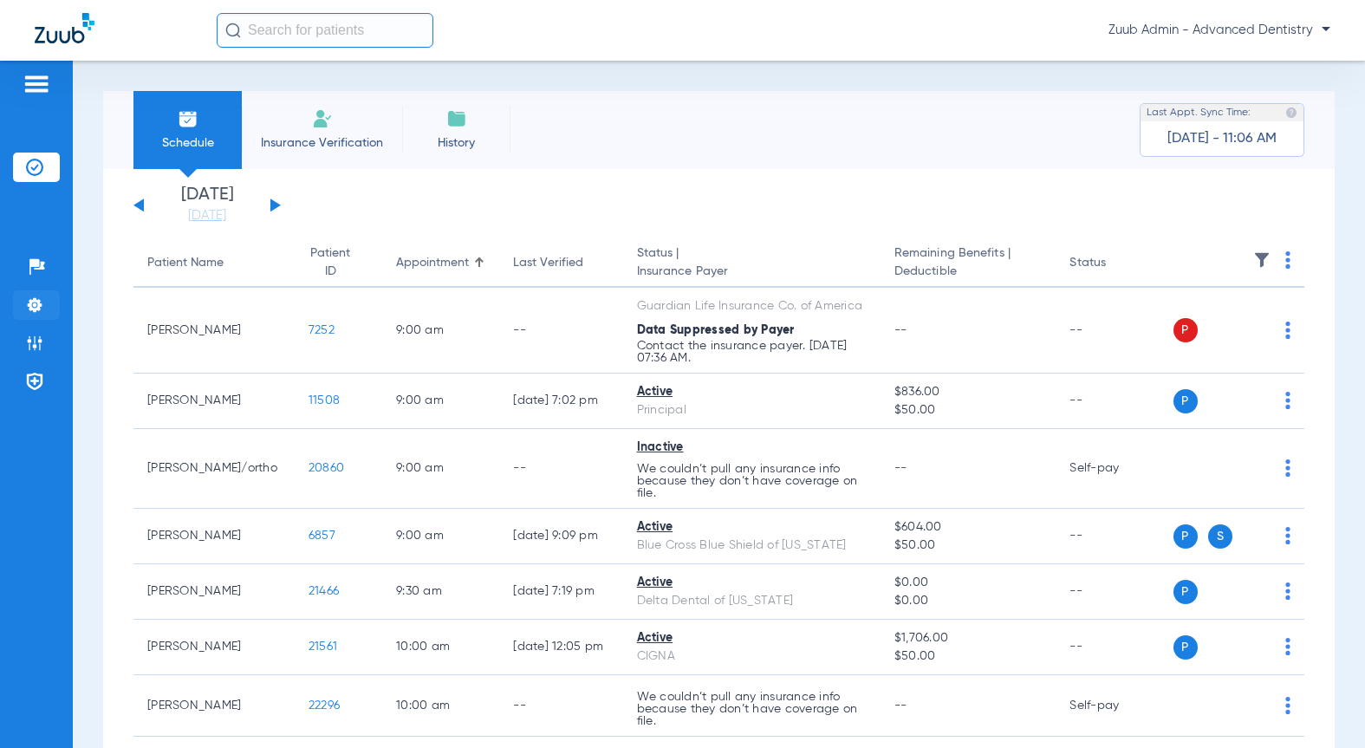
click at [36, 304] on img at bounding box center [34, 304] width 17 height 17
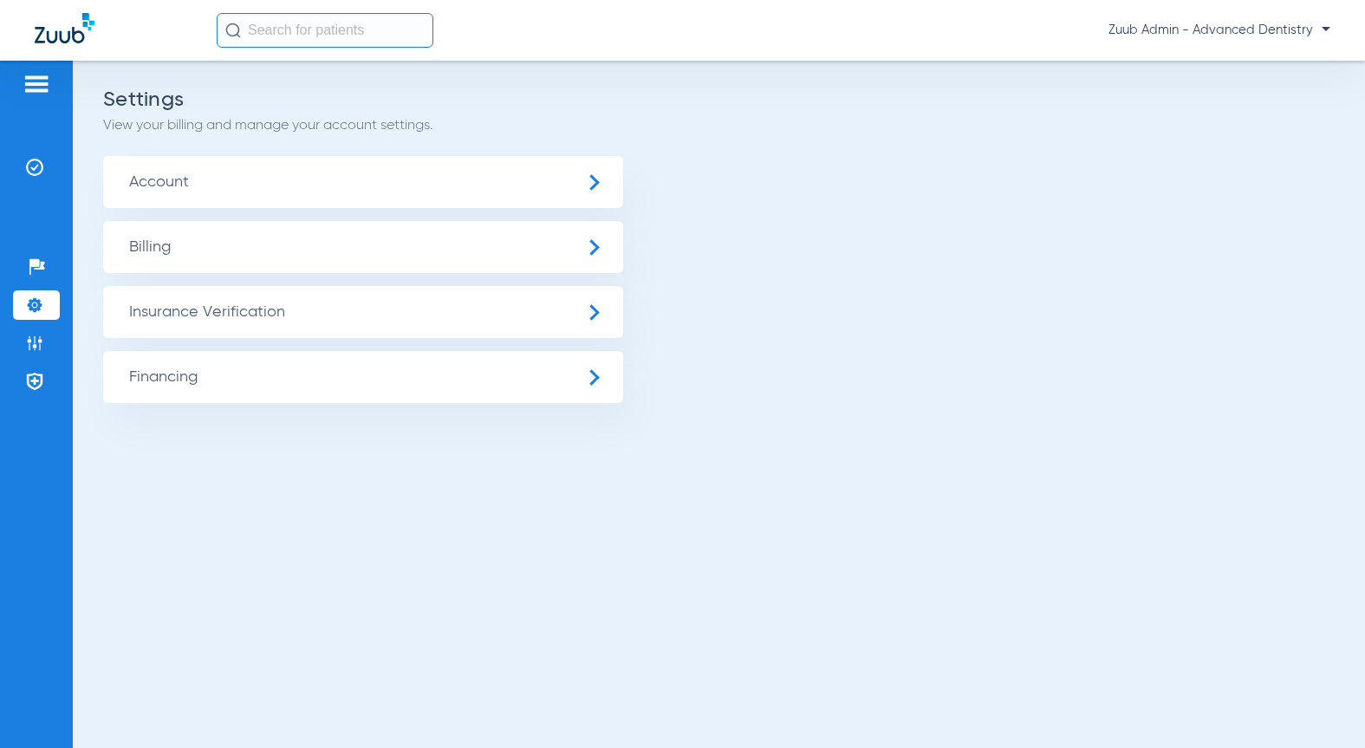
click at [193, 320] on span "Insurance Verification" at bounding box center [363, 312] width 520 height 52
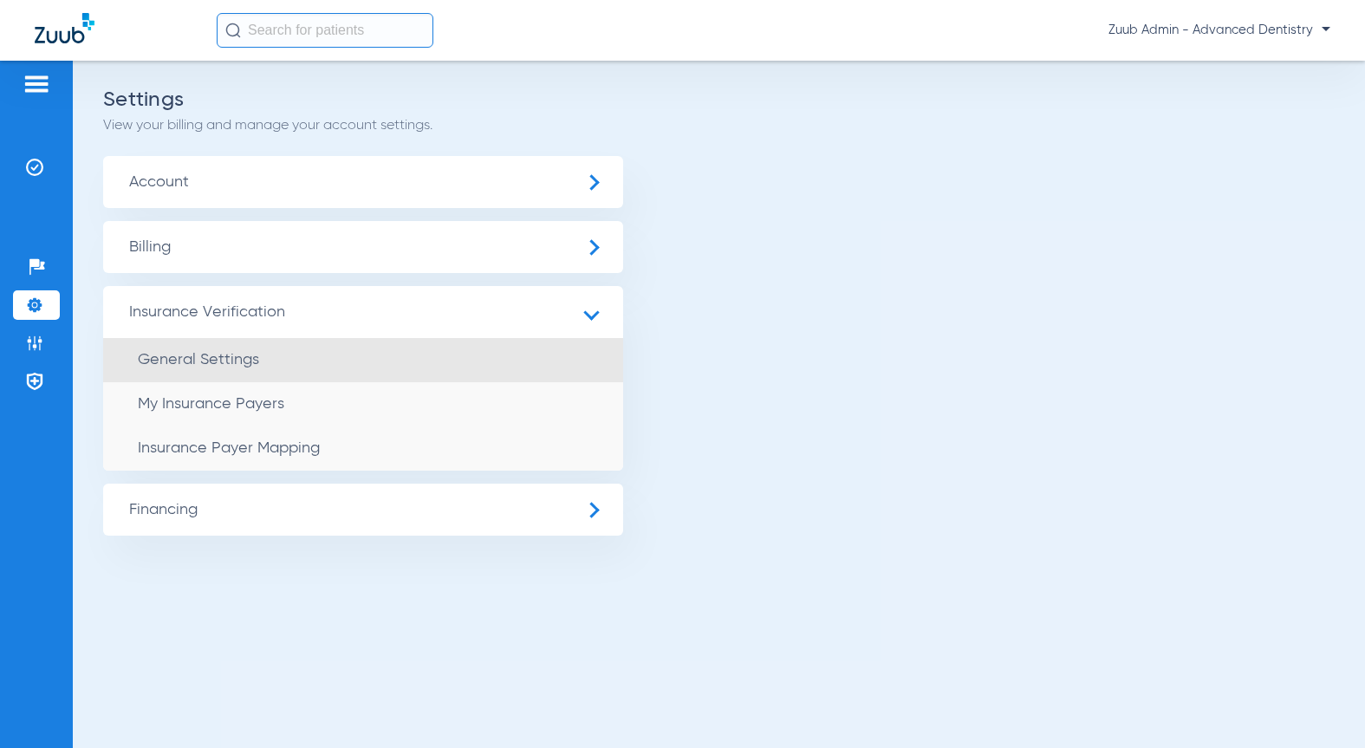
click at [220, 367] on li "General Settings" at bounding box center [363, 360] width 520 height 44
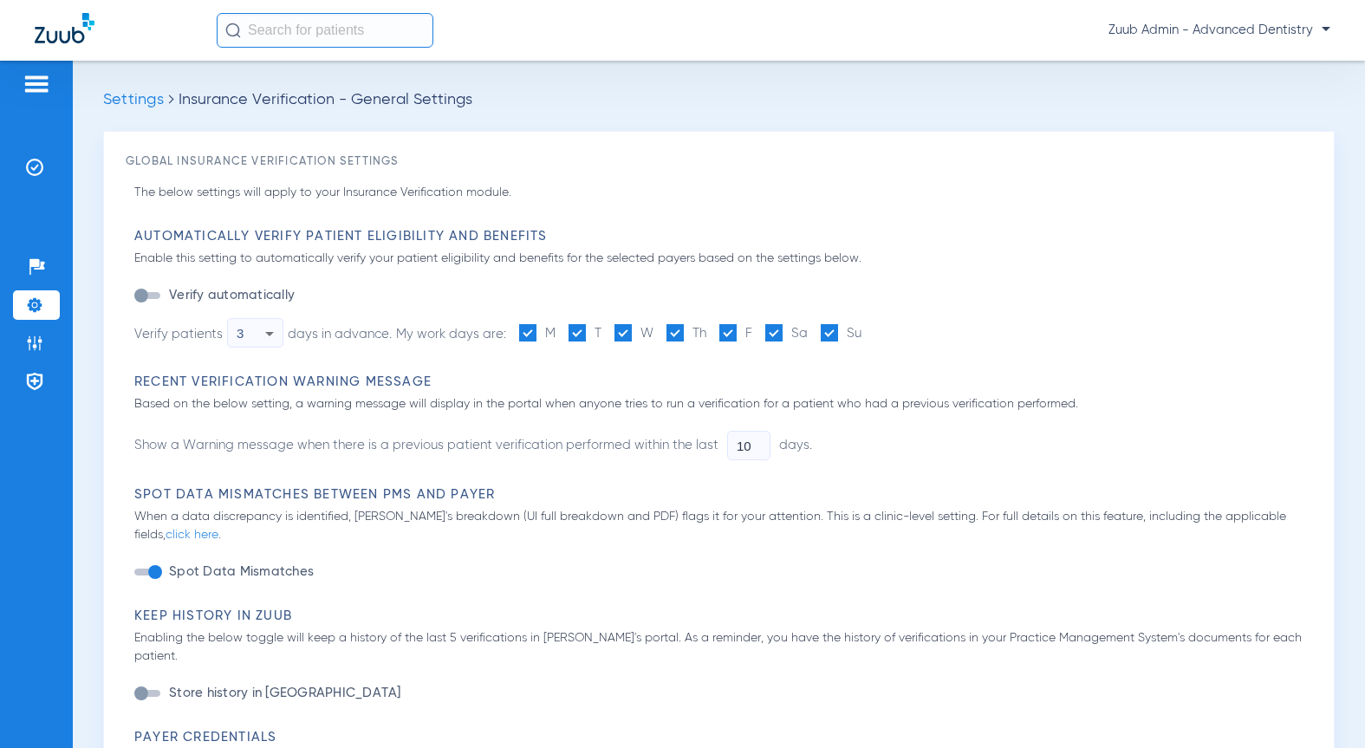
type input "1"
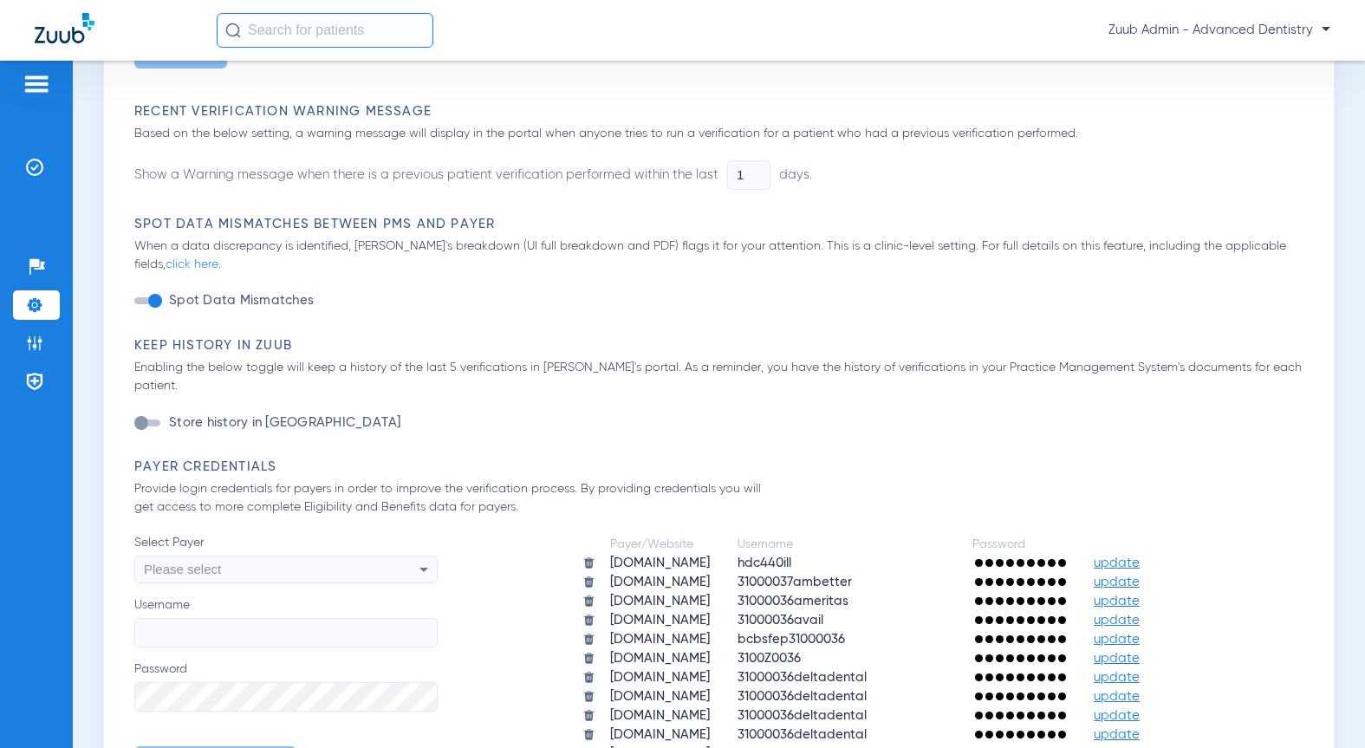
scroll to position [684, 0]
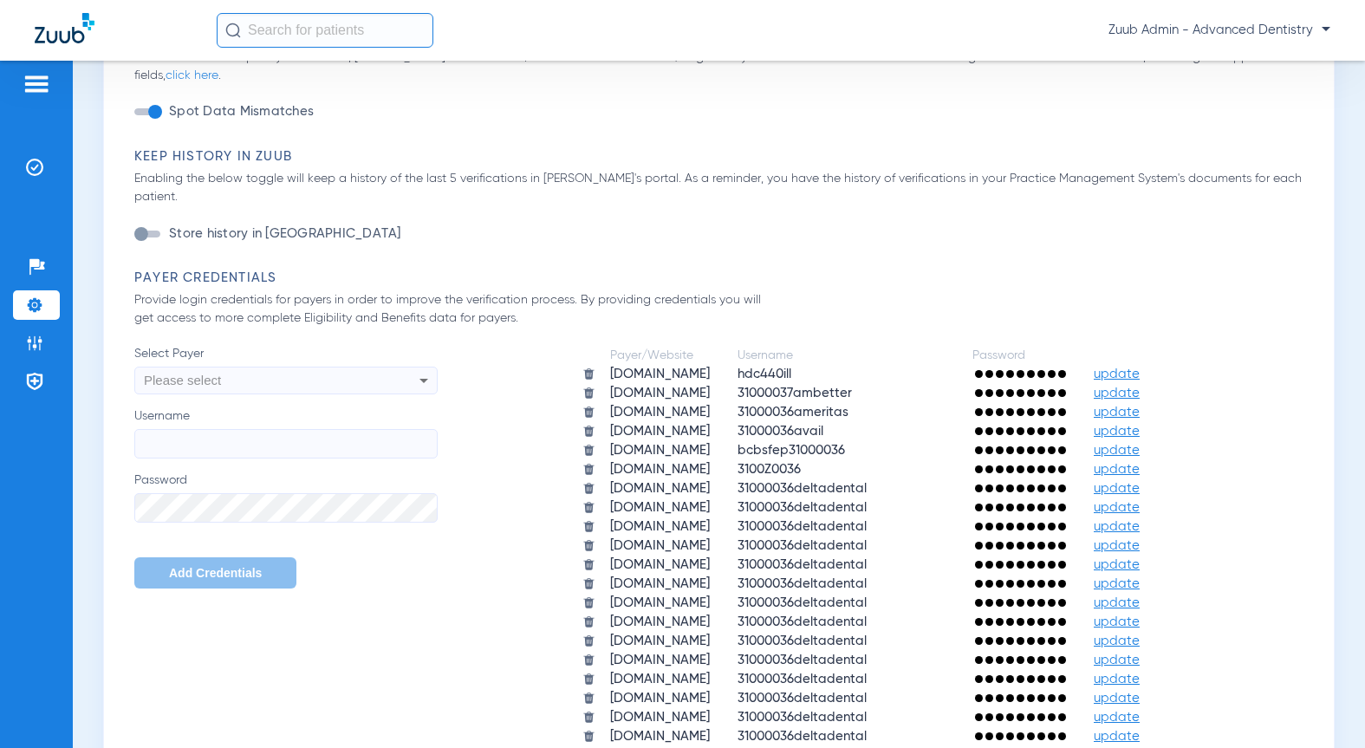
click at [1140, 367] on span "update" at bounding box center [1117, 373] width 46 height 13
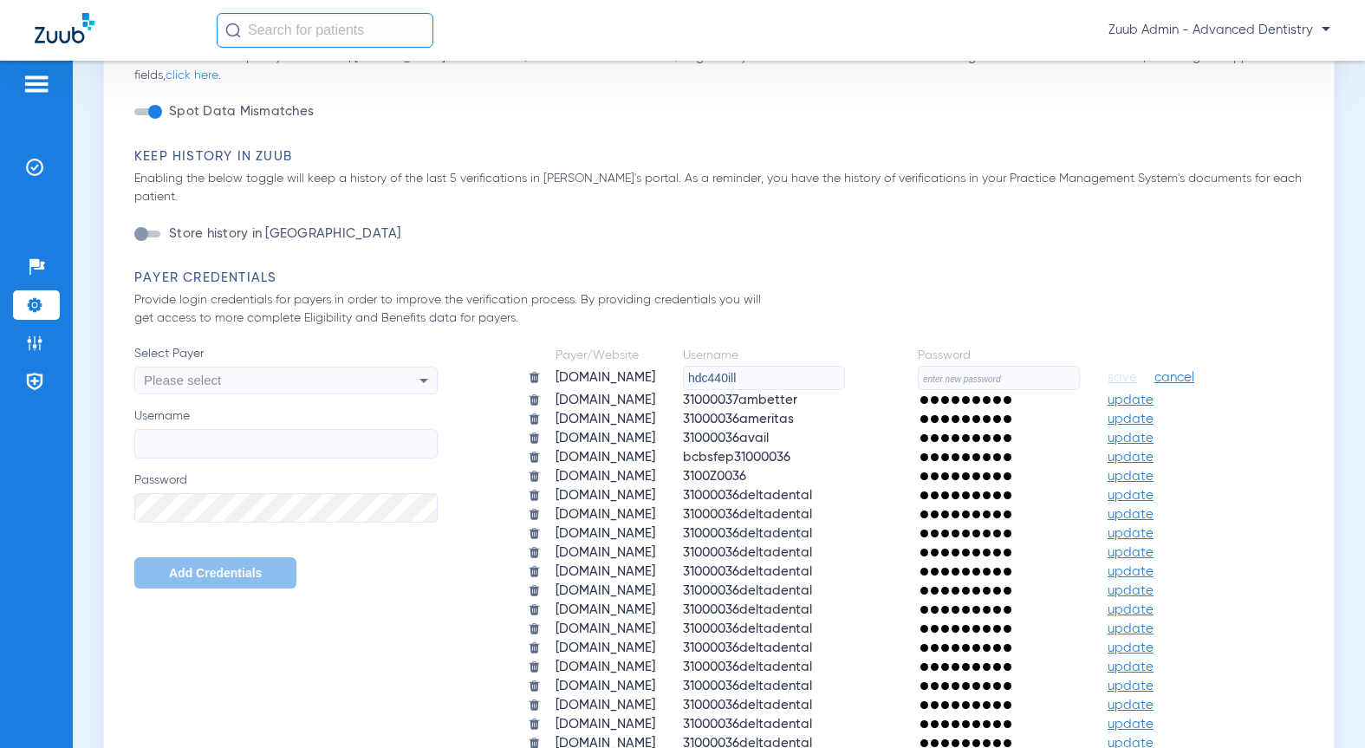
scroll to position [835, 0]
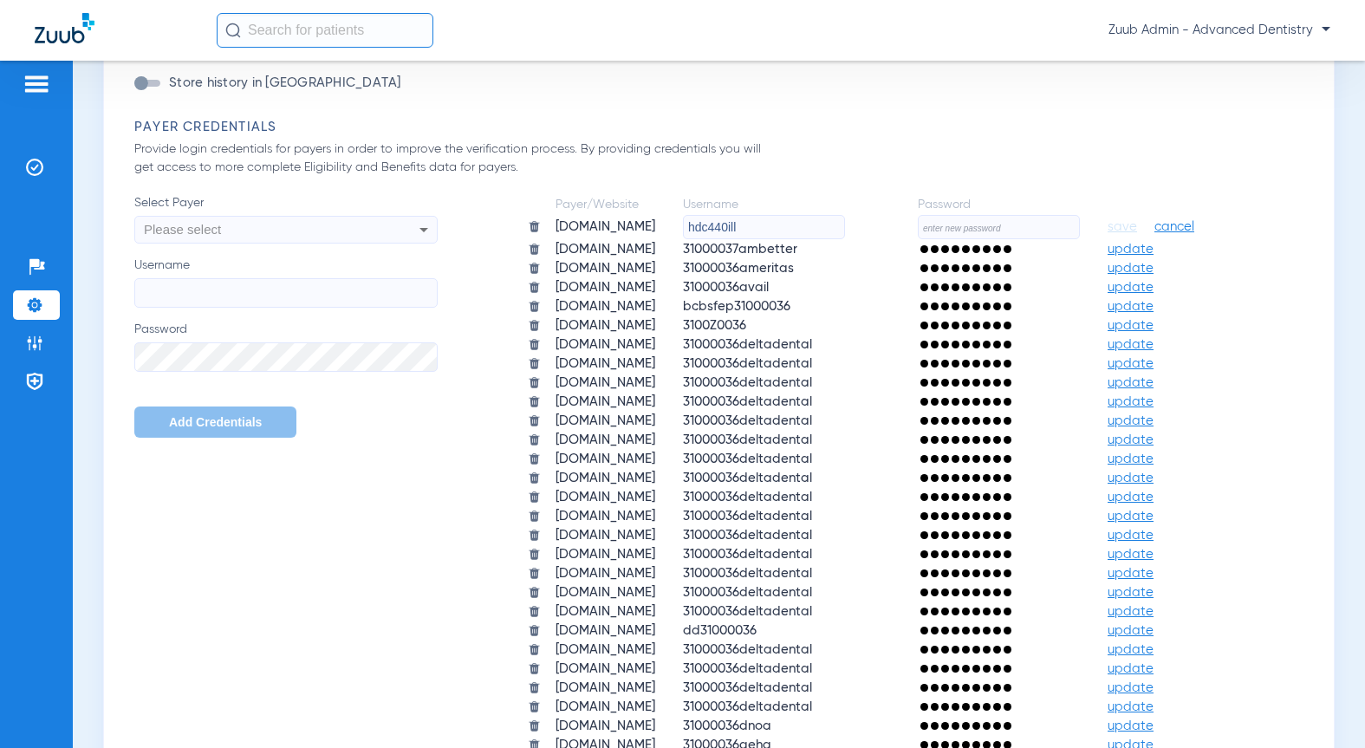
click at [919, 239] on input "text" at bounding box center [999, 227] width 162 height 24
paste input "31000036aetna2"
type input "31000036aetna2"
drag, startPoint x: 647, startPoint y: 452, endPoint x: 537, endPoint y: 447, distance: 109.3
click at [537, 239] on tr "aetna.com hdc440ill save cancel" at bounding box center [875, 227] width 720 height 24
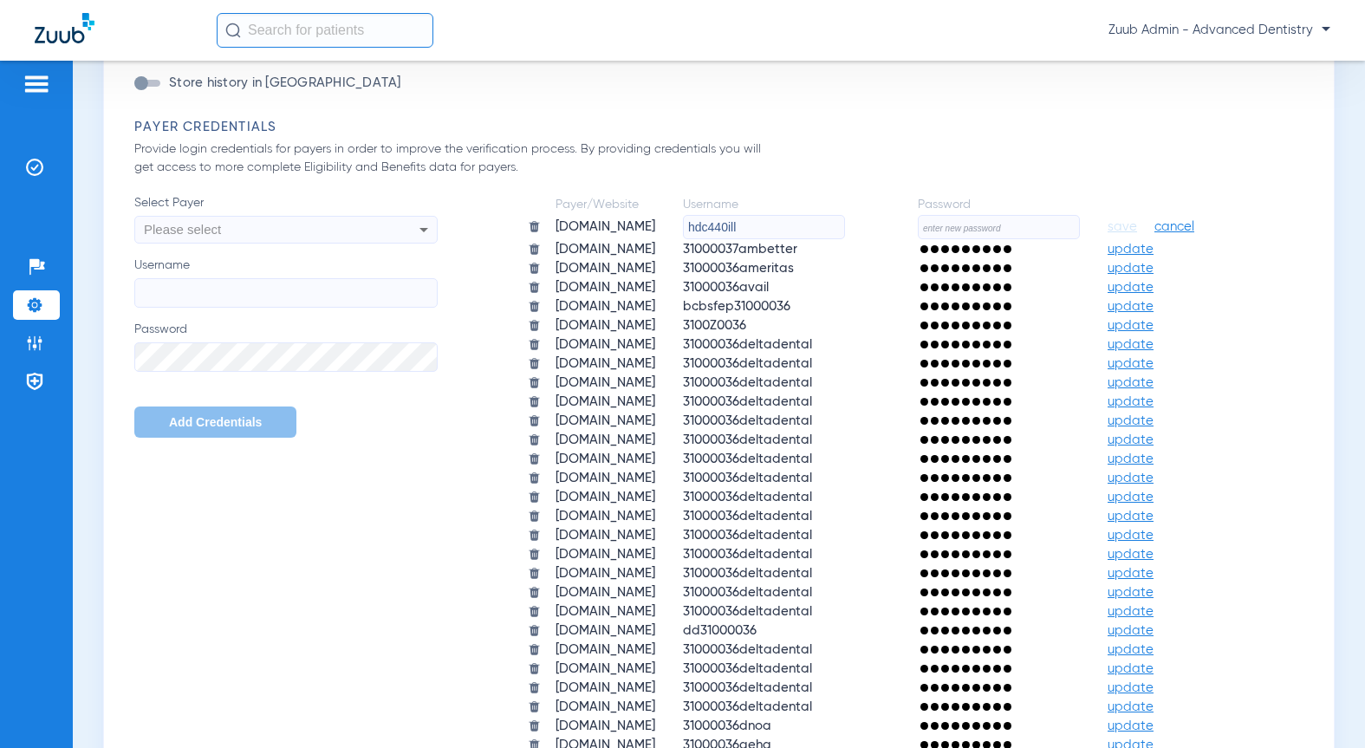
paste input "31000036aetna2"
type input "31000036aetna2"
click at [918, 239] on input "text" at bounding box center [999, 227] width 162 height 24
paste input "HeartlandZuub2025!"
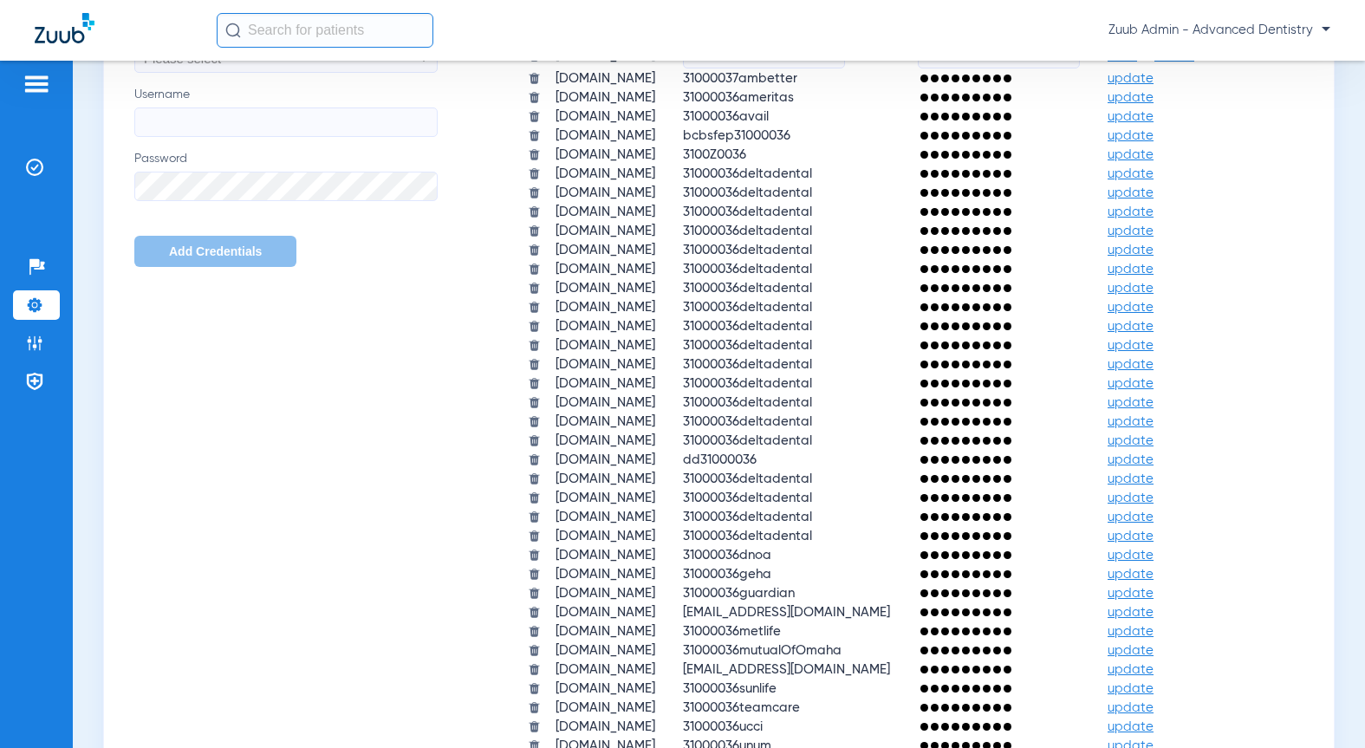
scroll to position [1021, 0]
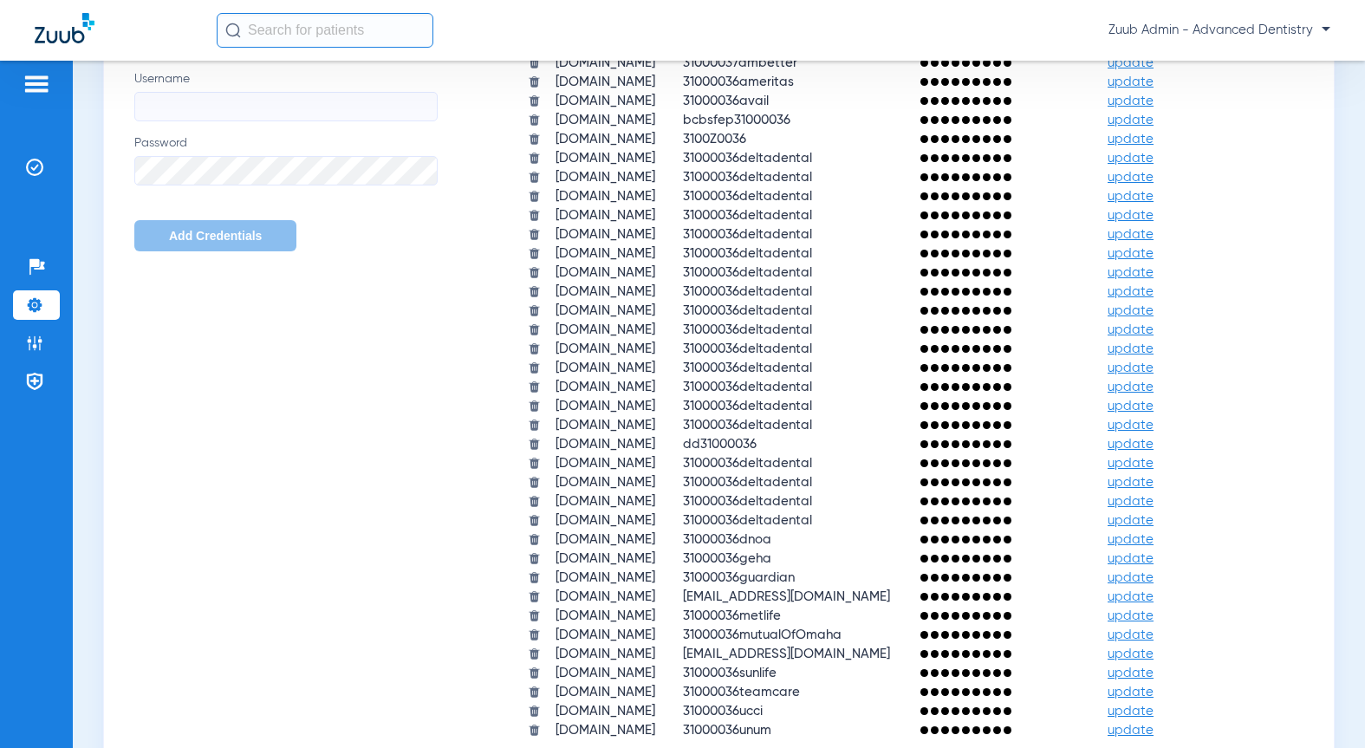
type input "HeartlandZuub2025!"
click at [1108, 49] on span "save" at bounding box center [1122, 41] width 29 height 16
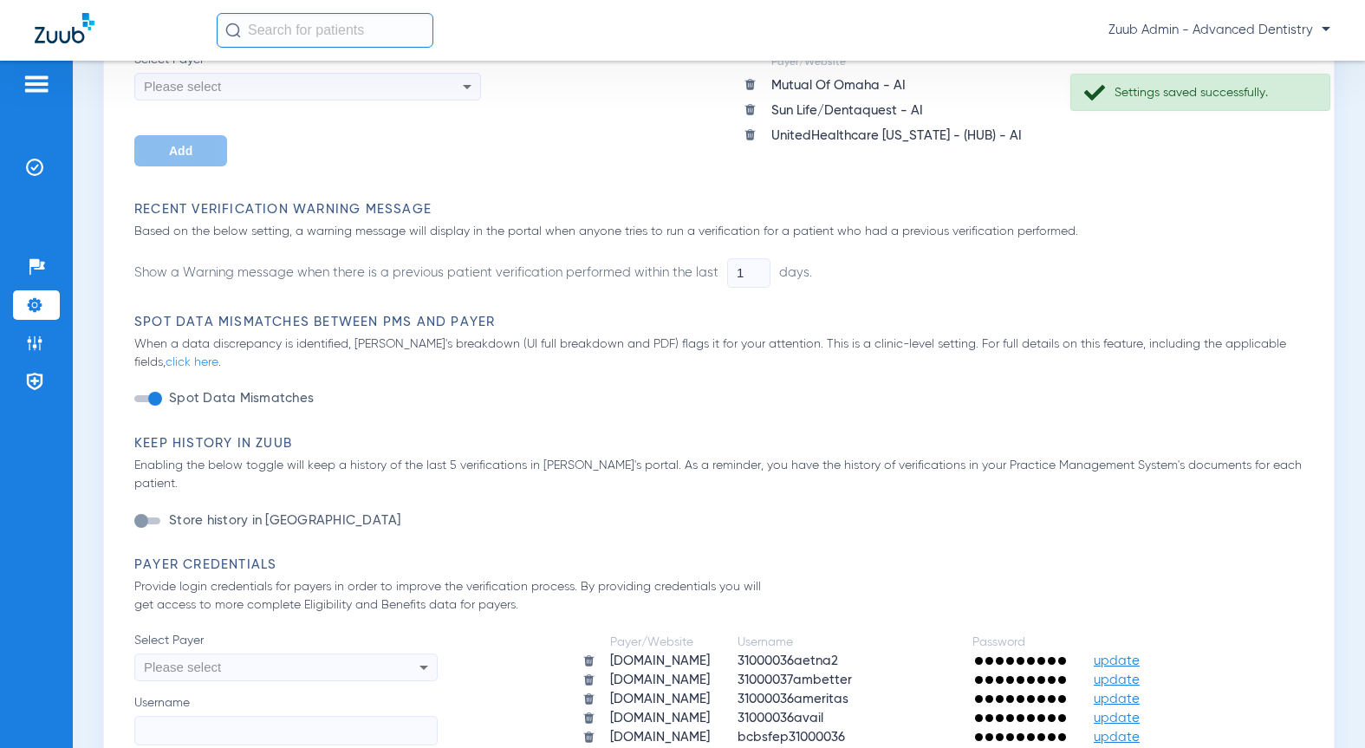
scroll to position [272, 0]
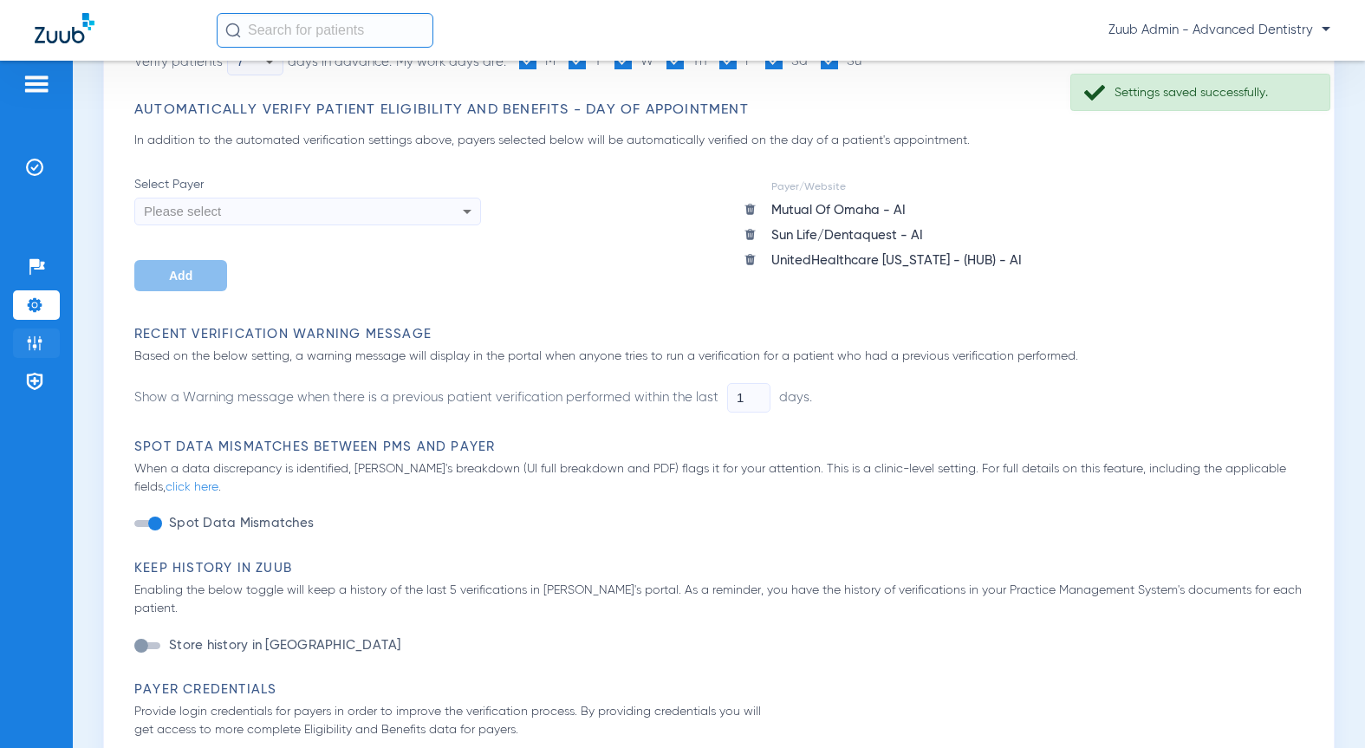
click at [32, 346] on img at bounding box center [34, 343] width 17 height 17
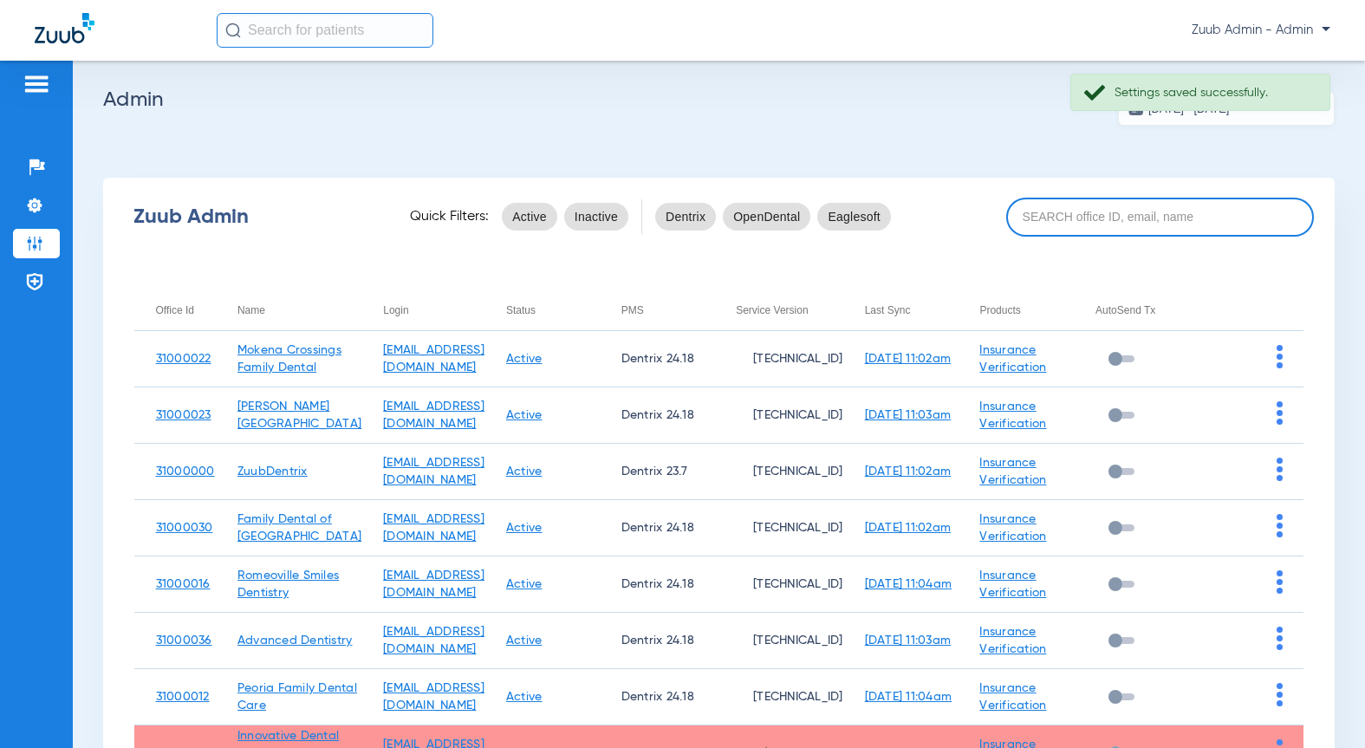
click at [1052, 211] on input at bounding box center [1160, 217] width 308 height 39
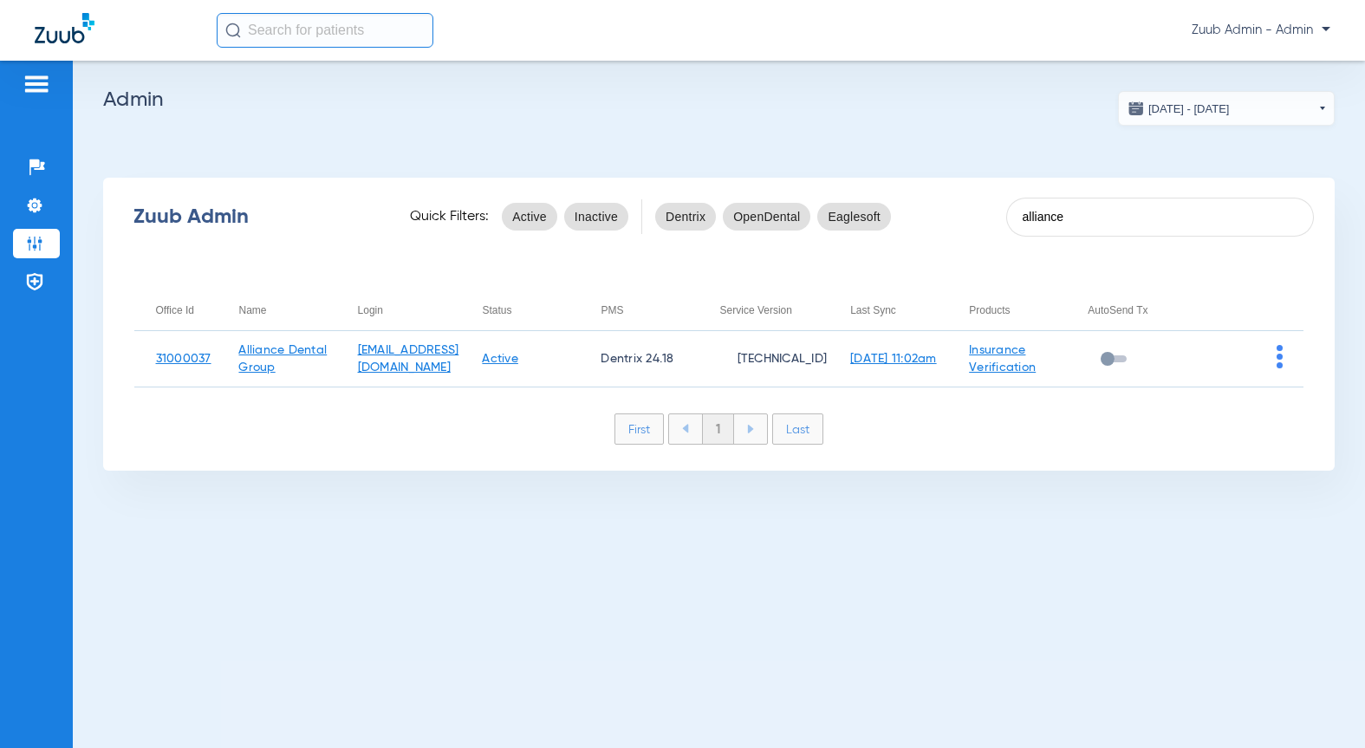
type input "alliance"
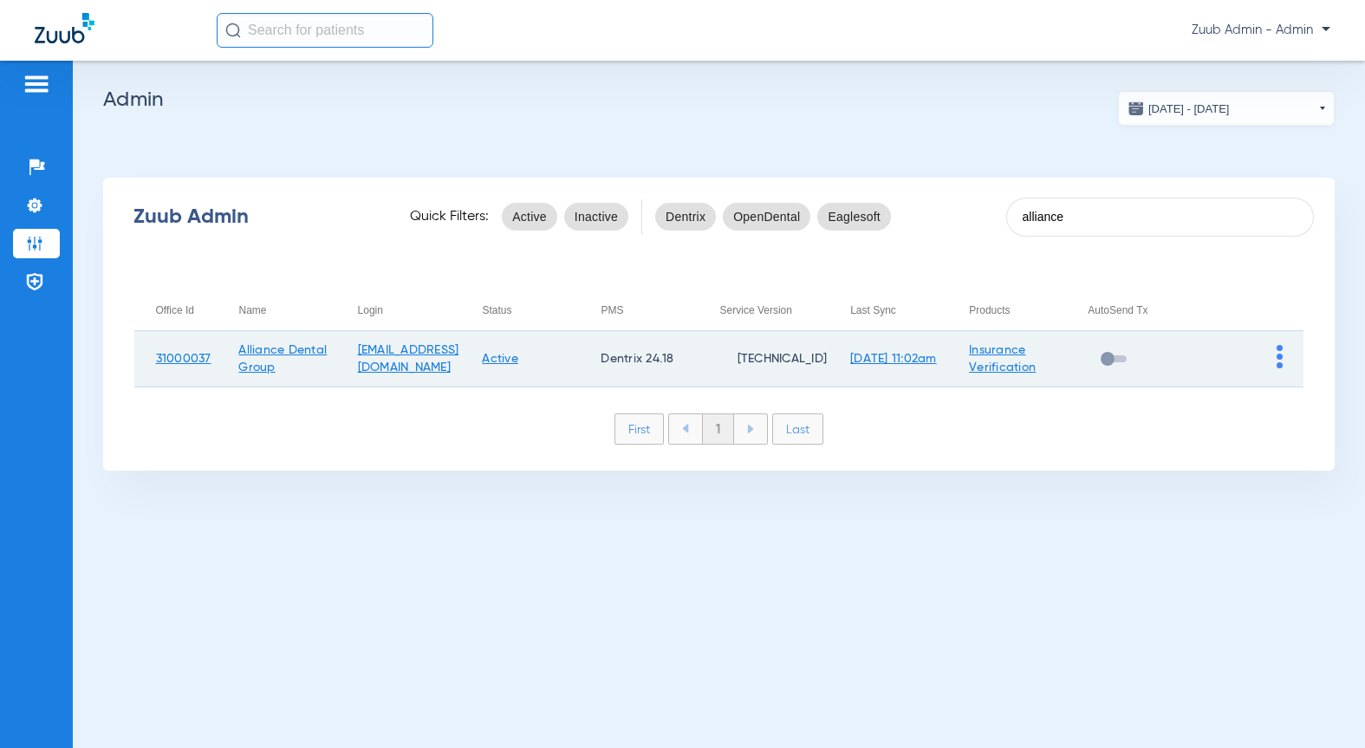
click at [1280, 361] on img at bounding box center [1280, 356] width 6 height 23
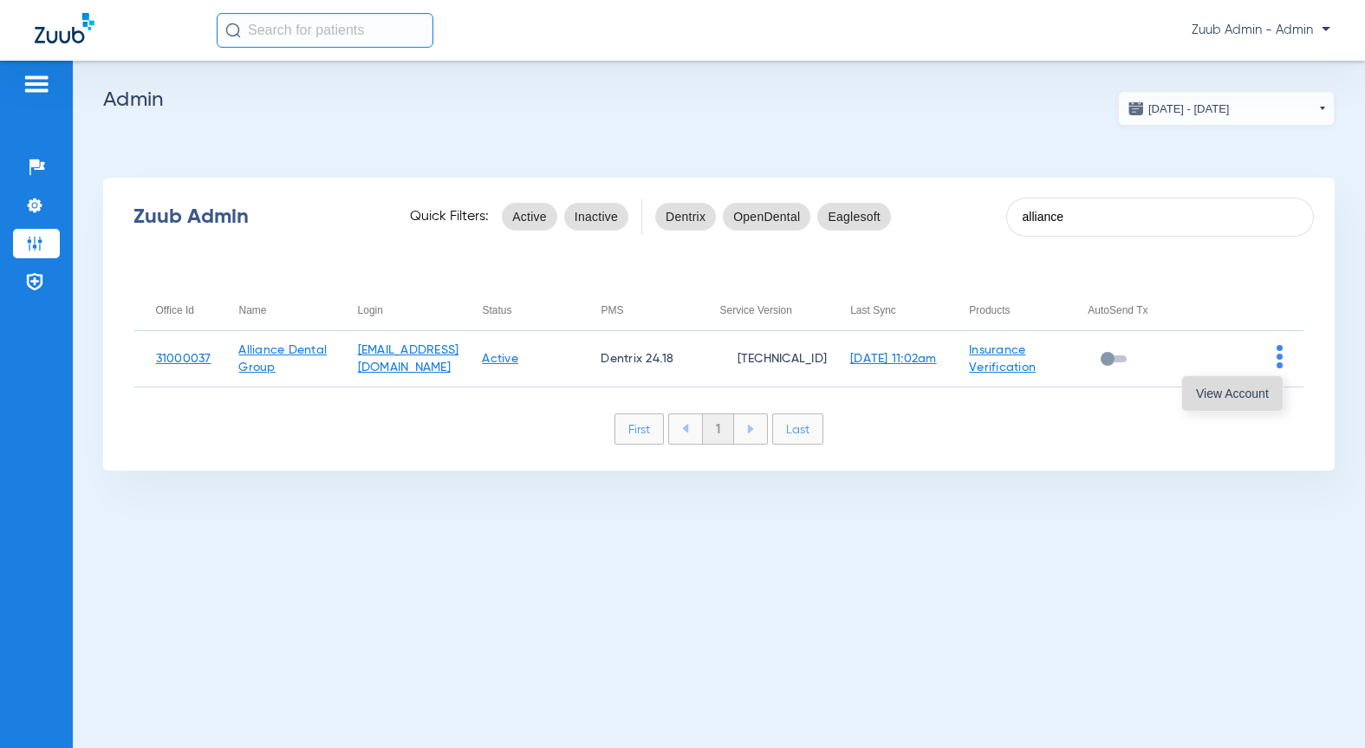
click at [1228, 393] on span "View Account" at bounding box center [1232, 393] width 73 height 12
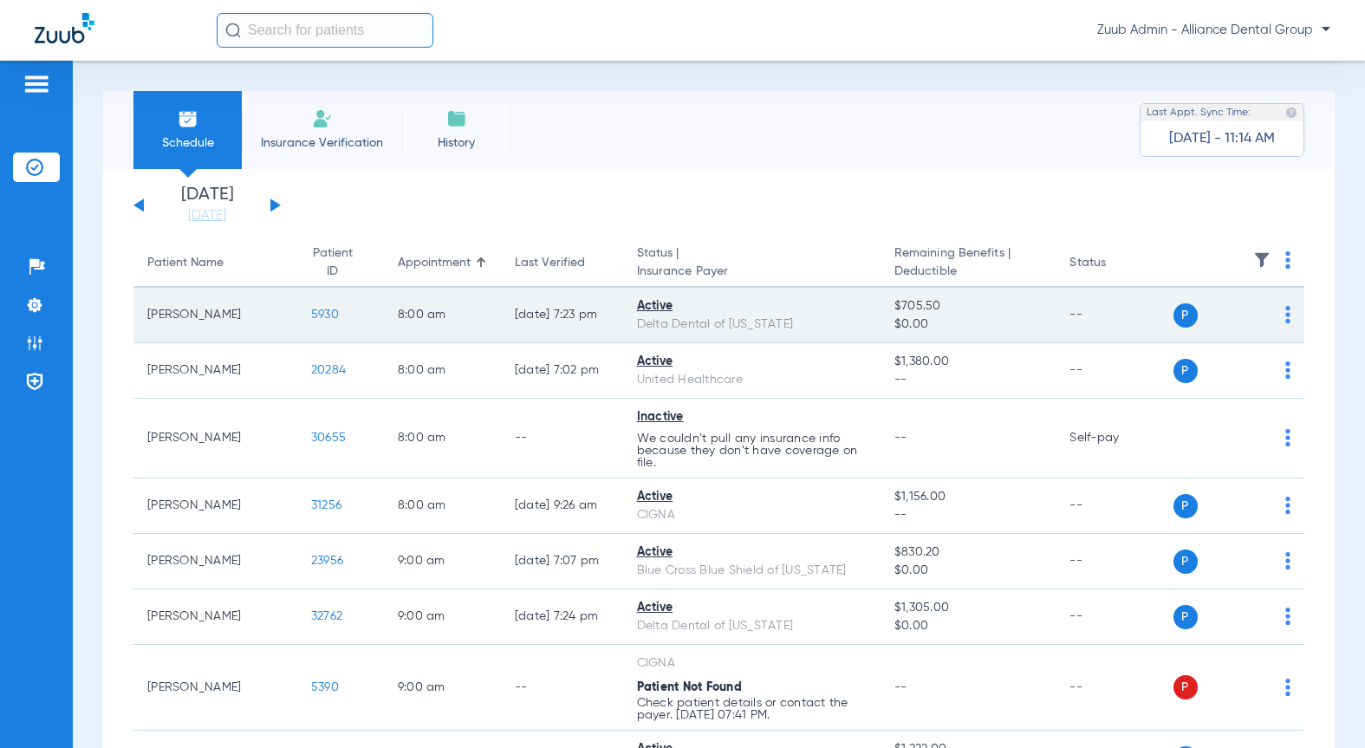
drag, startPoint x: 45, startPoint y: 311, endPoint x: 259, endPoint y: 322, distance: 214.3
click at [259, 322] on div "Patients Insurance Verification Setup Help Center Settings Admin Payer Network …" at bounding box center [682, 435] width 1365 height 748
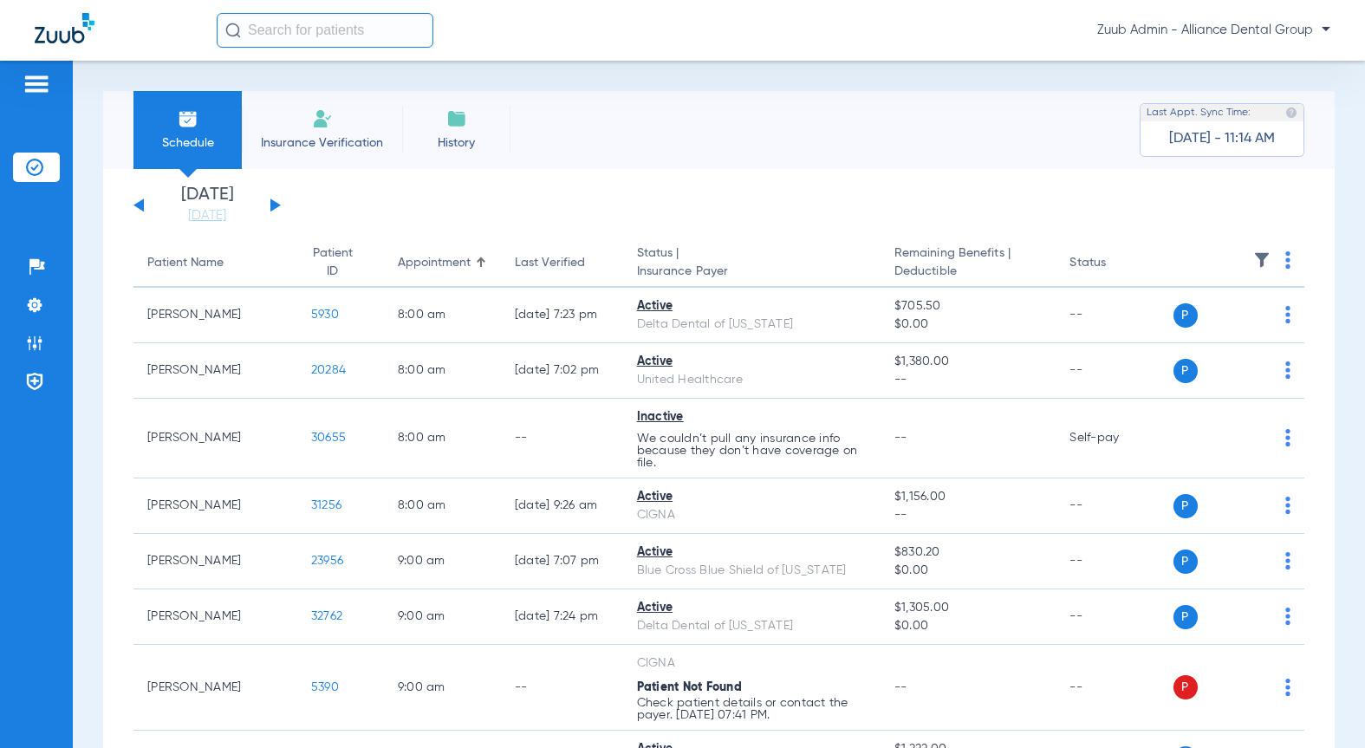
click at [826, 121] on div "Schedule Insurance Verification History Last Appt. Sync Time: Today - 11:14 AM" at bounding box center [719, 130] width 1232 height 78
click at [26, 347] on img at bounding box center [34, 343] width 17 height 17
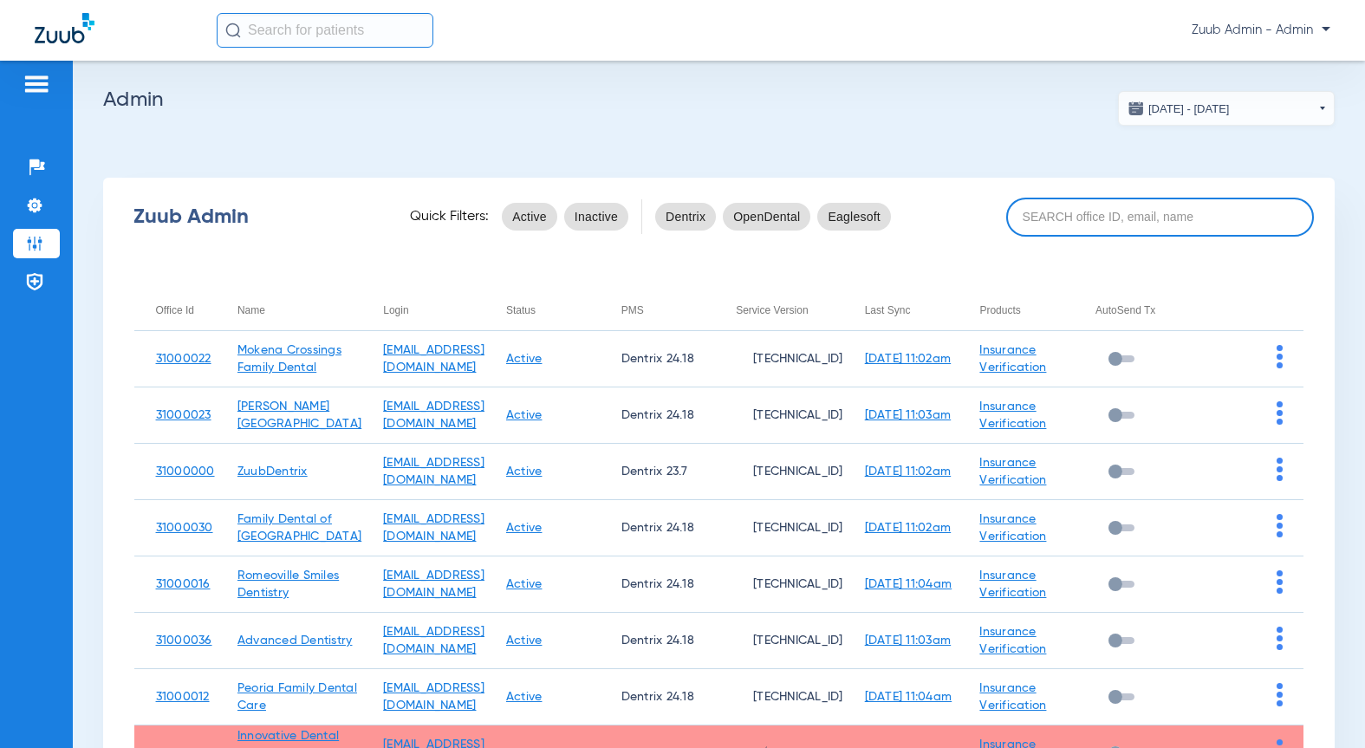
click at [1083, 224] on input at bounding box center [1160, 217] width 308 height 39
paste input "371359954"
type input "371359954"
paste input "31000026"
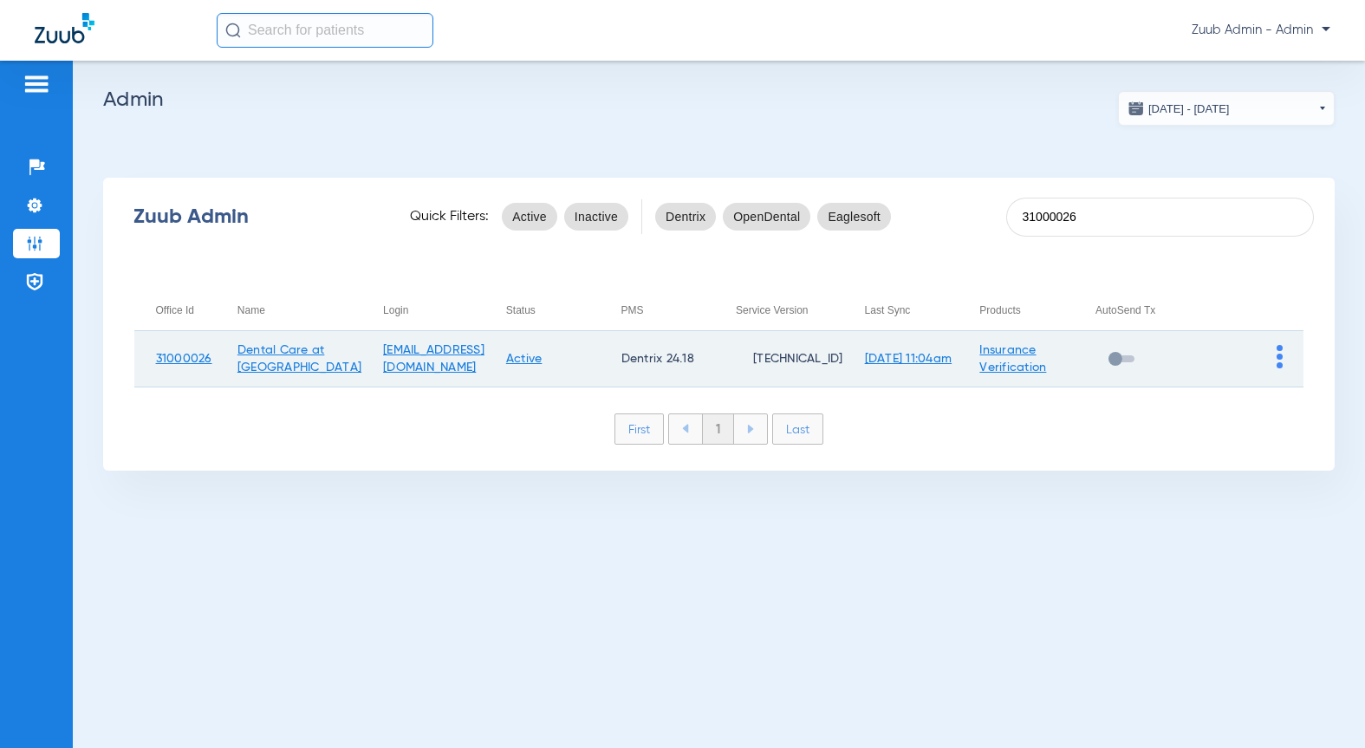
type input "31000026"
click at [1277, 360] on img at bounding box center [1280, 356] width 6 height 23
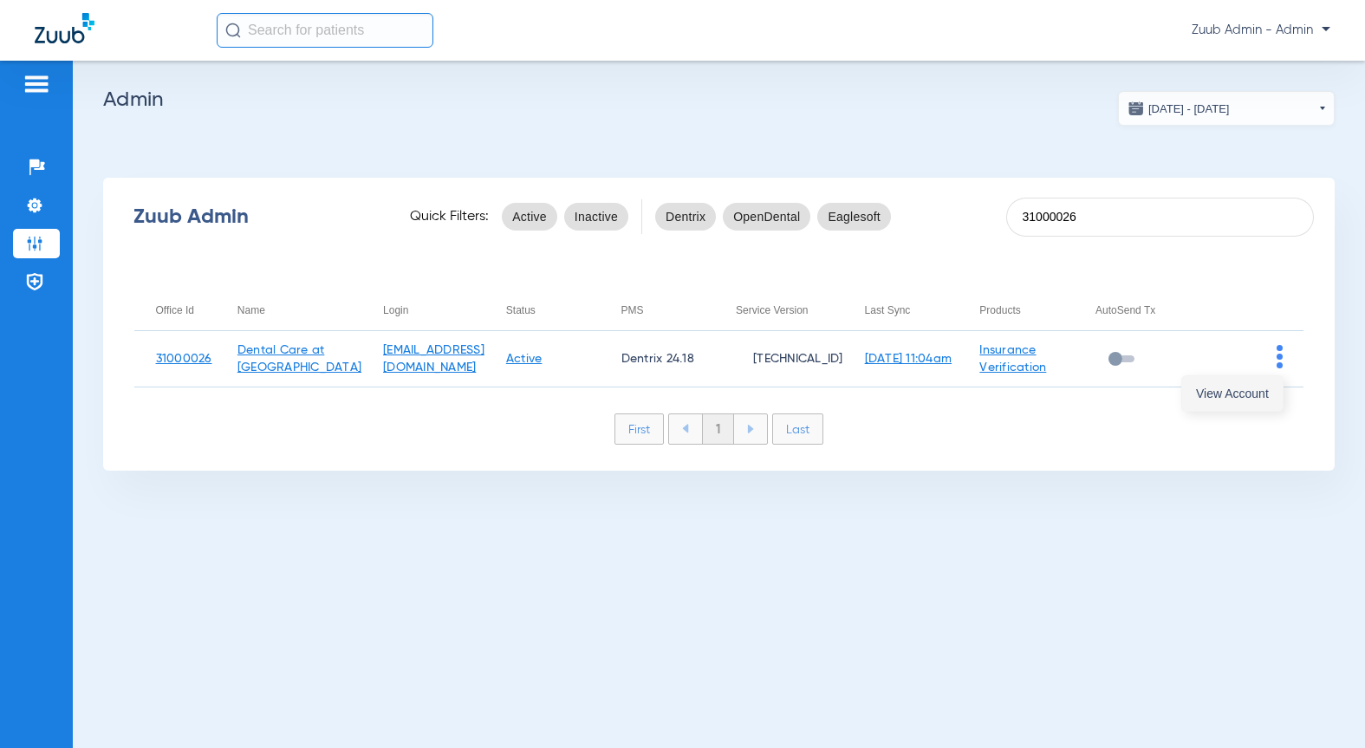
click at [1234, 387] on span "View Account" at bounding box center [1232, 393] width 73 height 12
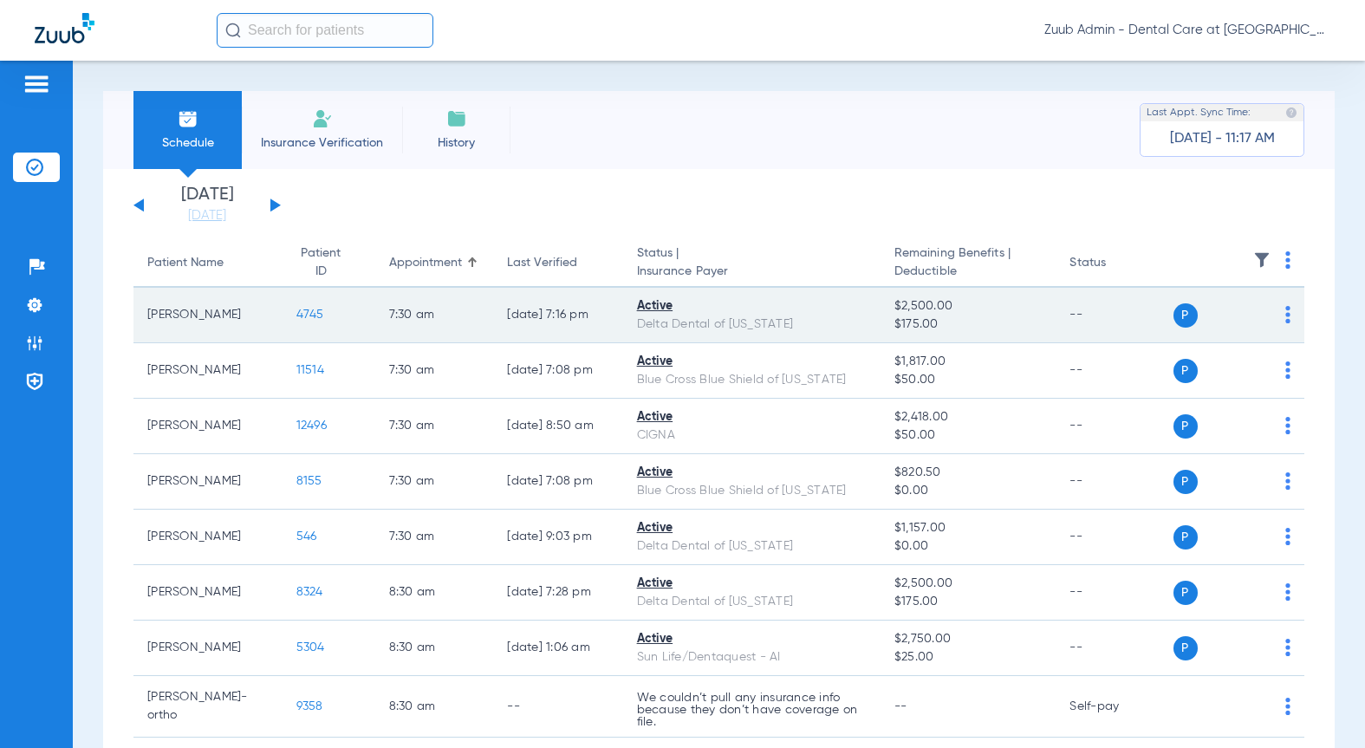
click at [299, 320] on span "4745" at bounding box center [310, 315] width 28 height 12
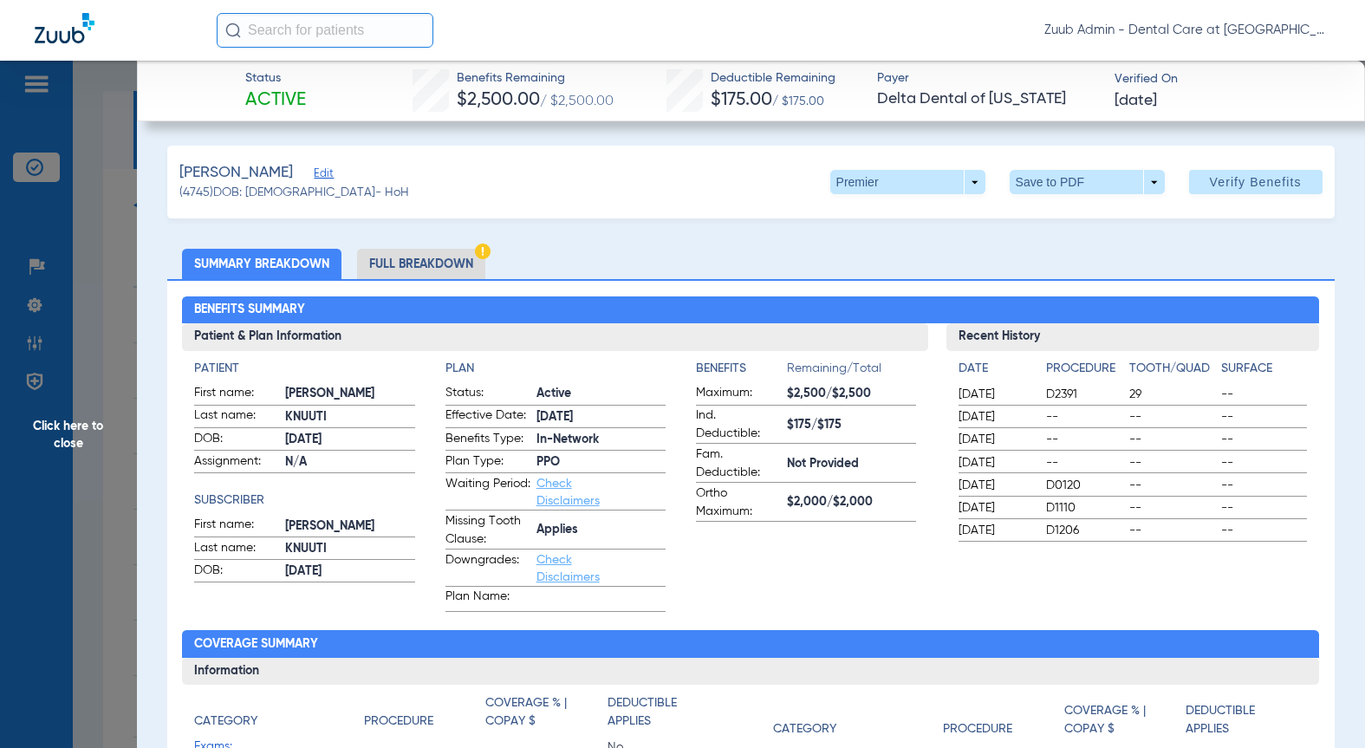
click at [276, 172] on div "Knuuti, Kim Edit" at bounding box center [294, 173] width 230 height 22
click at [314, 171] on span "Edit" at bounding box center [322, 175] width 16 height 16
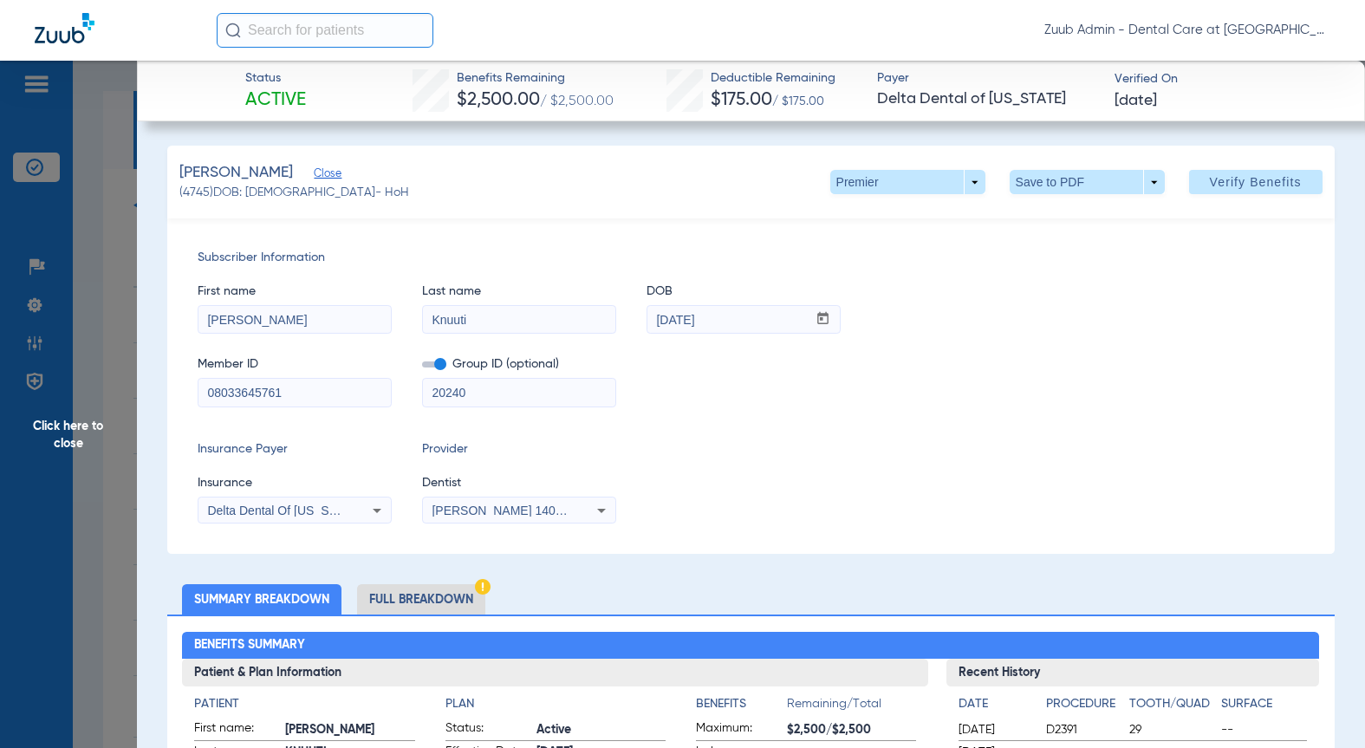
click at [524, 514] on span "[PERSON_NAME] 1407086002" at bounding box center [517, 511] width 171 height 14
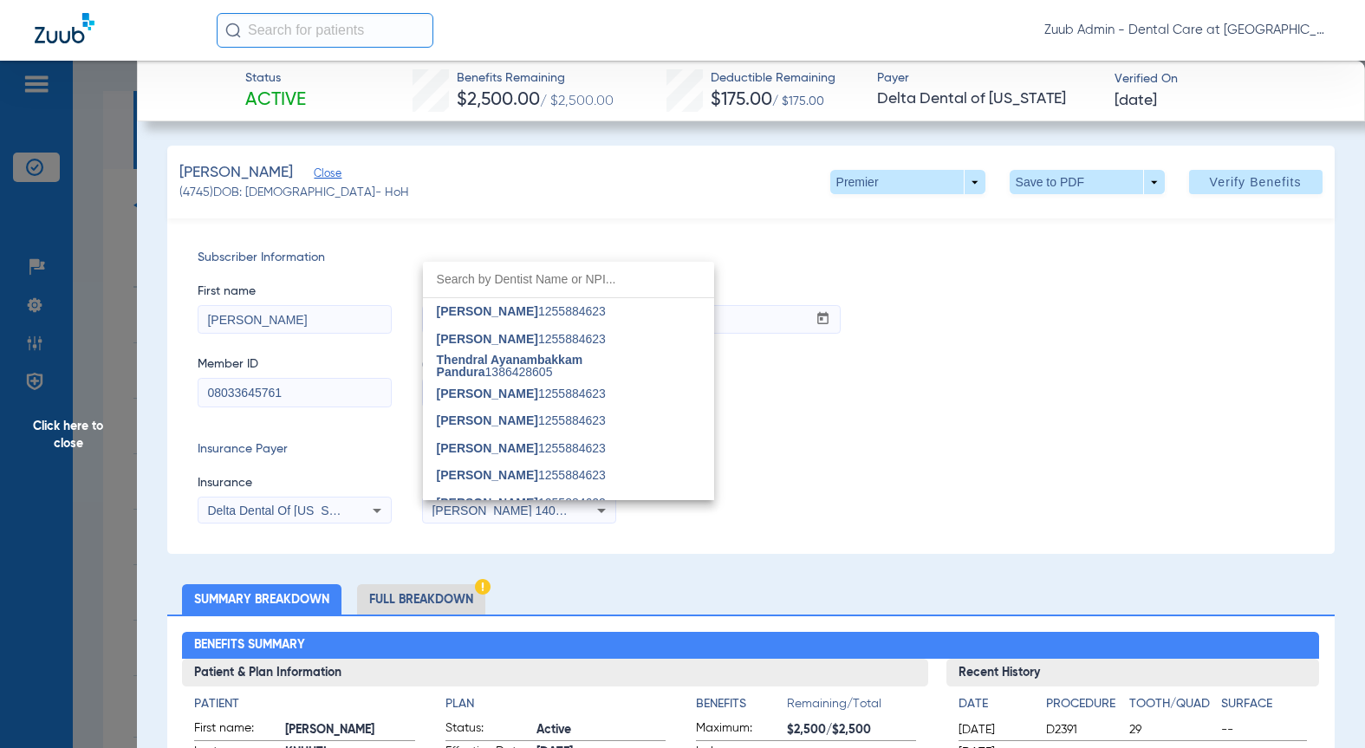
scroll to position [481, 0]
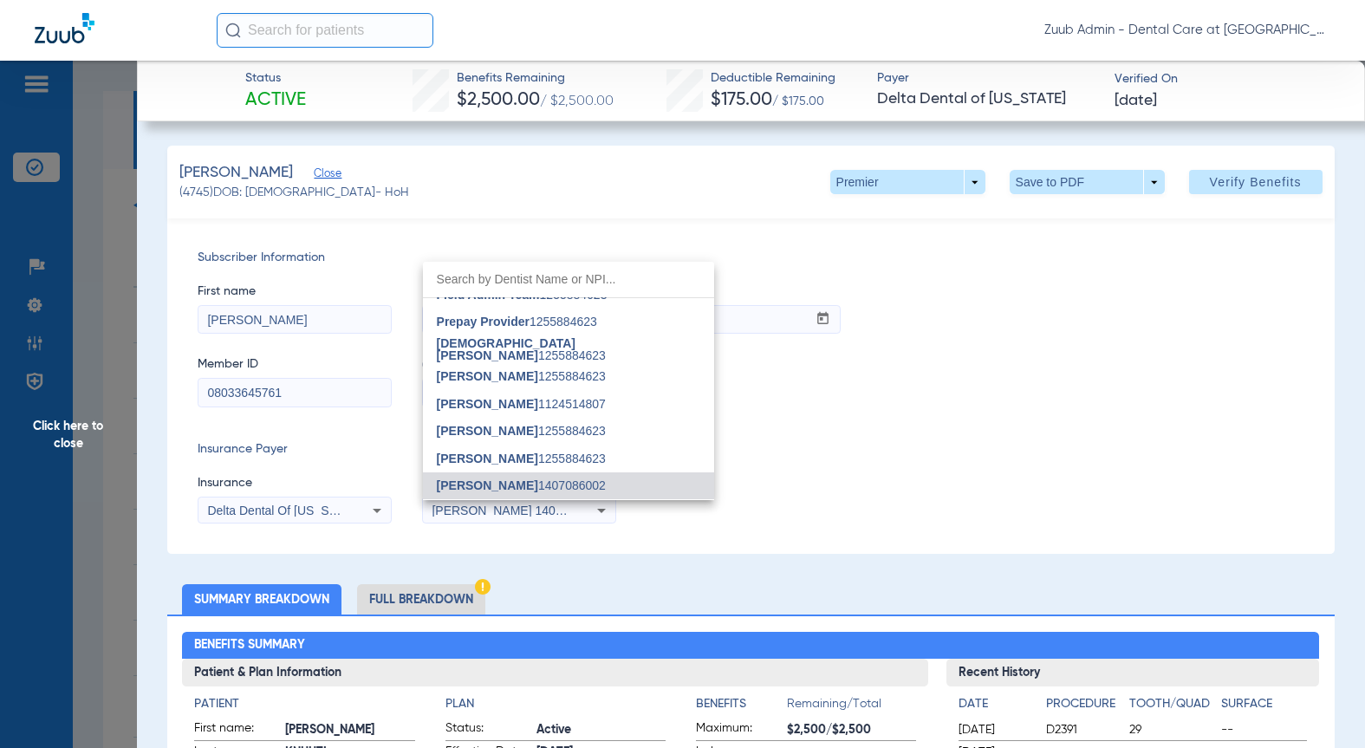
click at [62, 323] on div at bounding box center [682, 374] width 1365 height 748
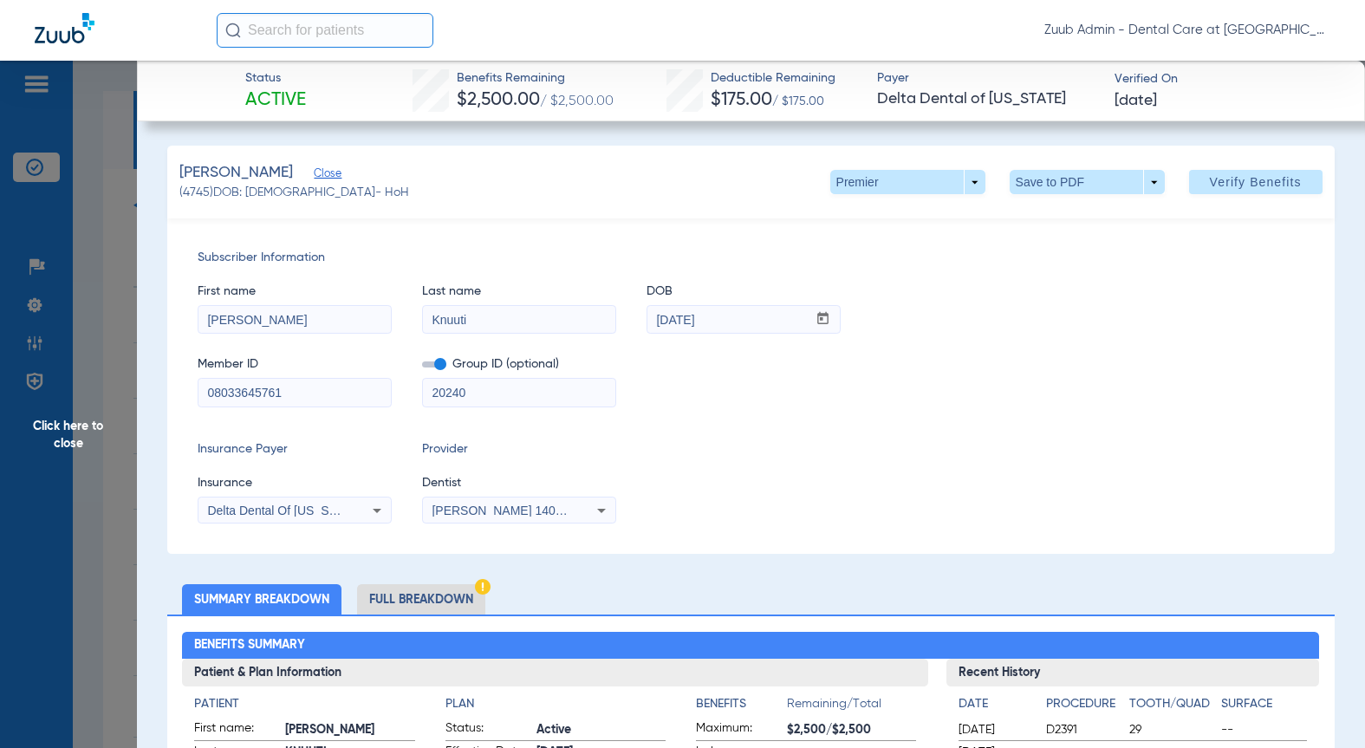
click at [87, 438] on span "Click here to close" at bounding box center [68, 435] width 137 height 748
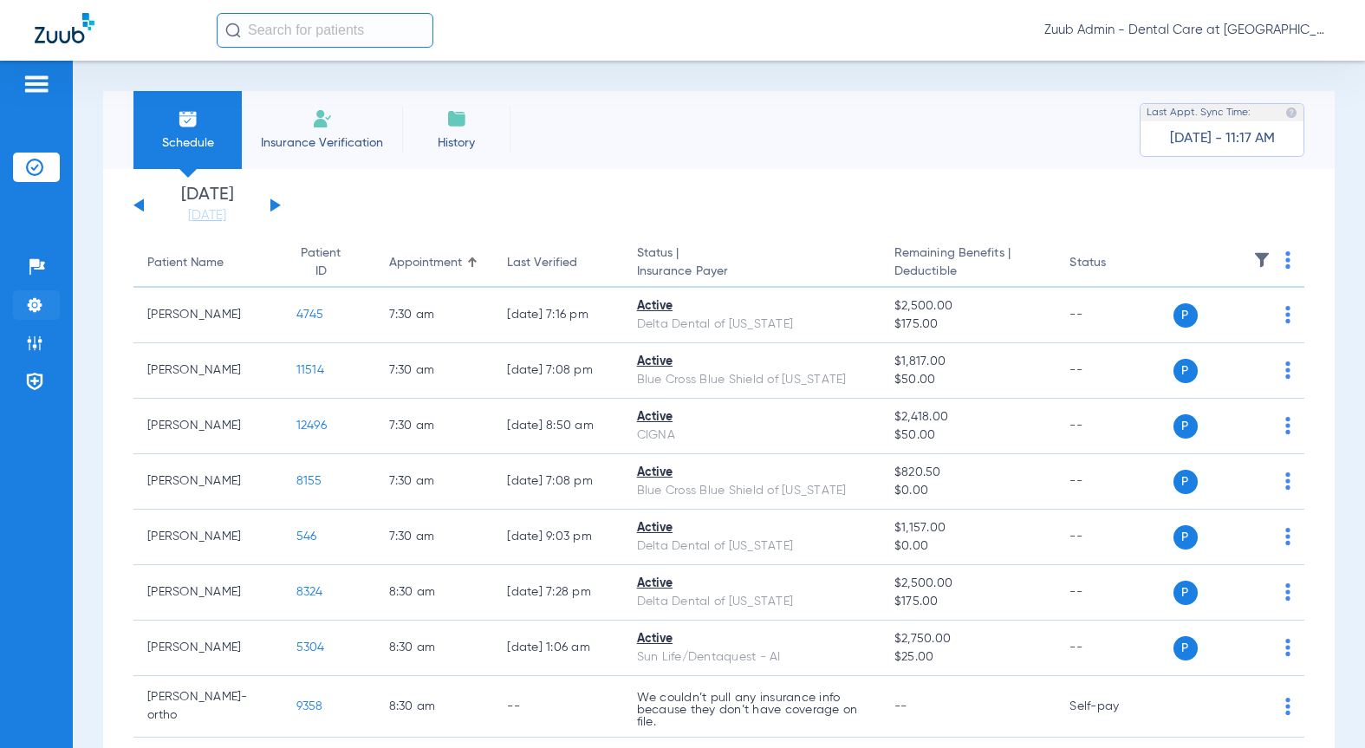
click at [50, 295] on li "Settings" at bounding box center [36, 304] width 47 height 29
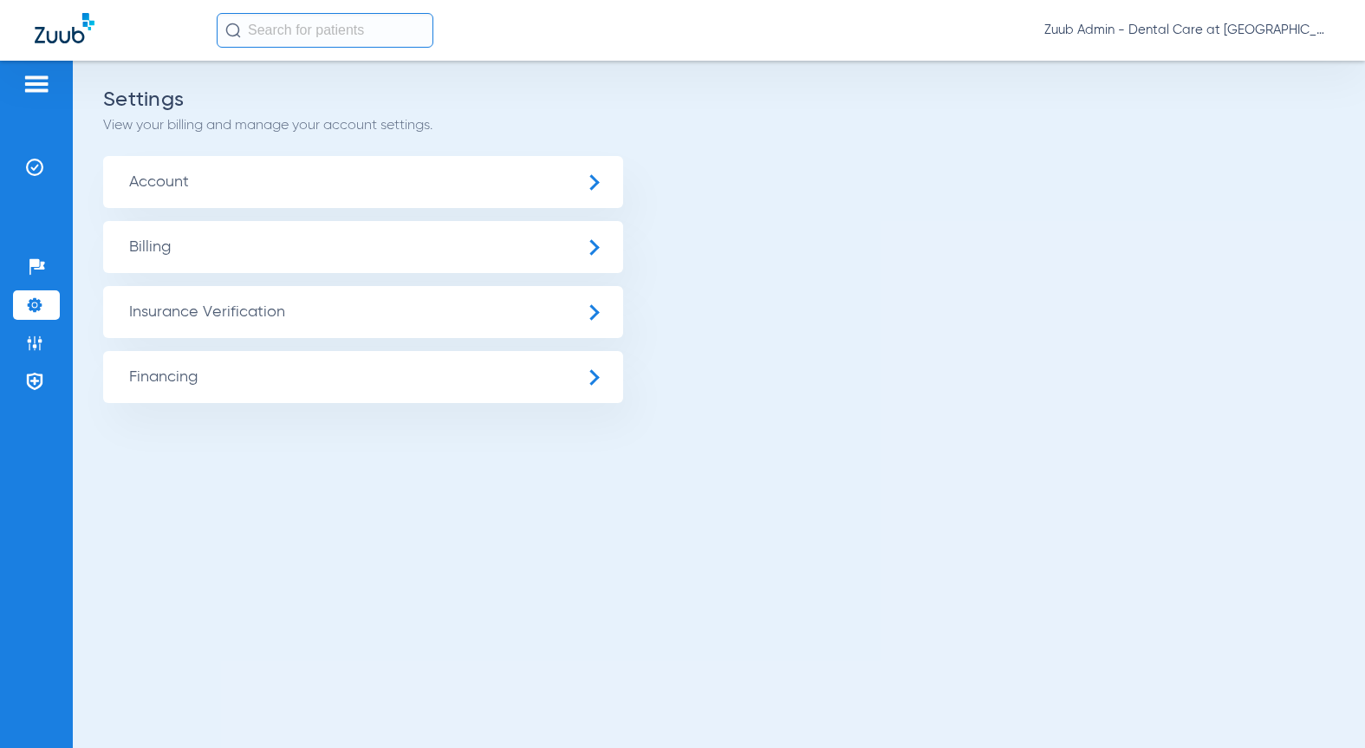
click at [276, 293] on span "Insurance Verification" at bounding box center [363, 312] width 520 height 52
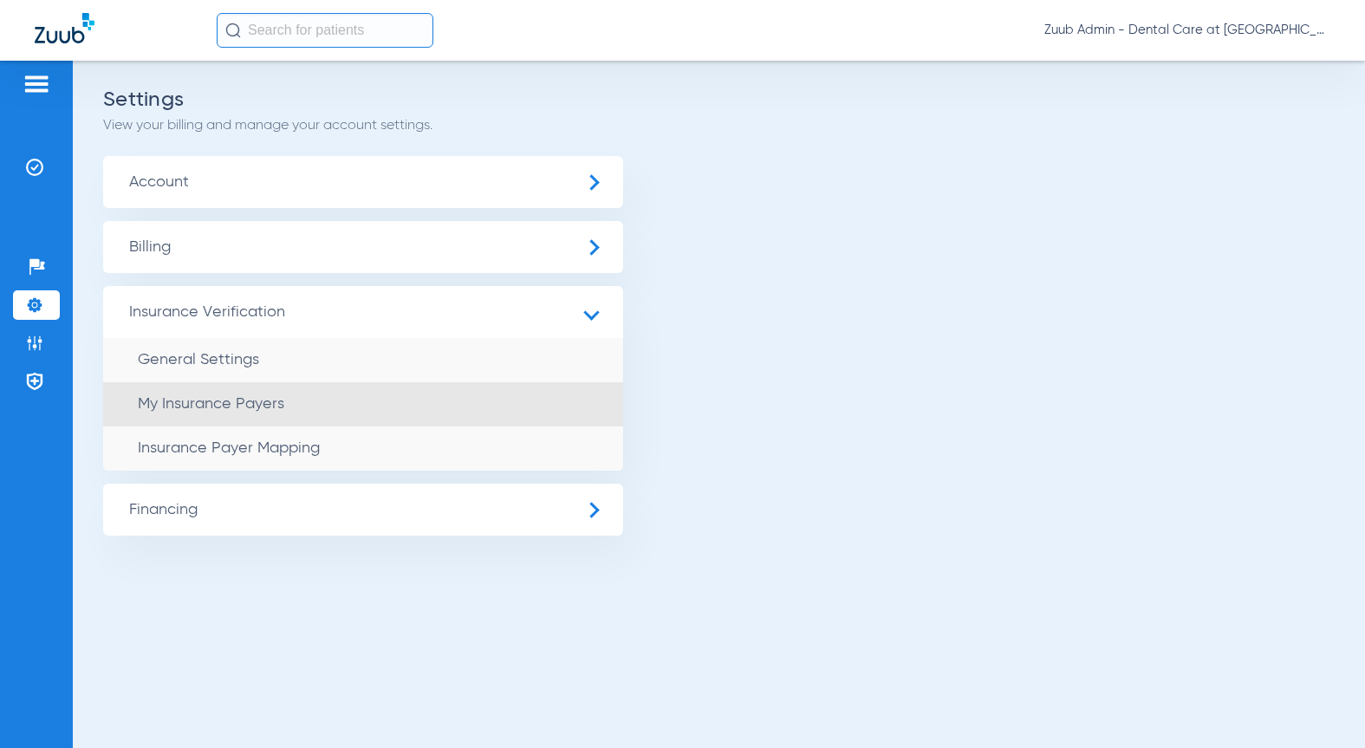
click at [275, 414] on li "My Insurance Payers" at bounding box center [363, 404] width 520 height 44
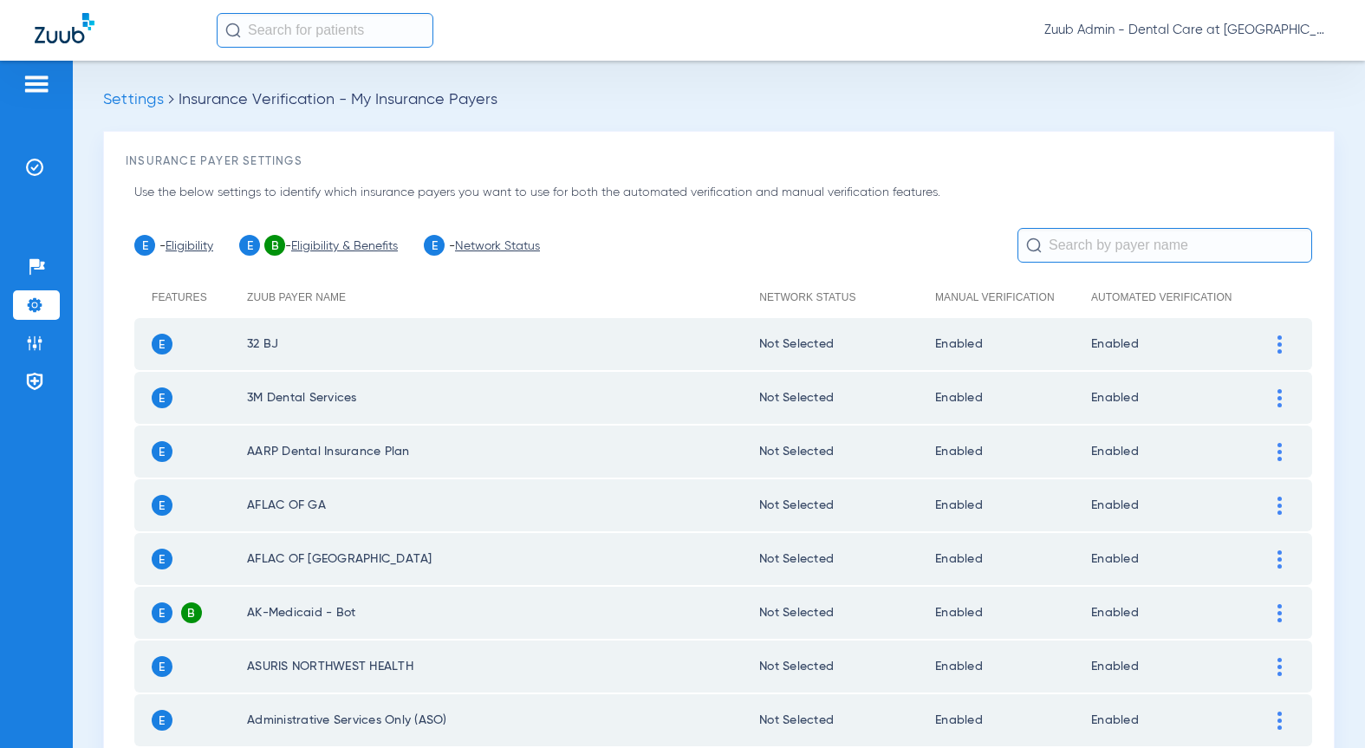
click at [1162, 244] on input "text" at bounding box center [1165, 245] width 295 height 35
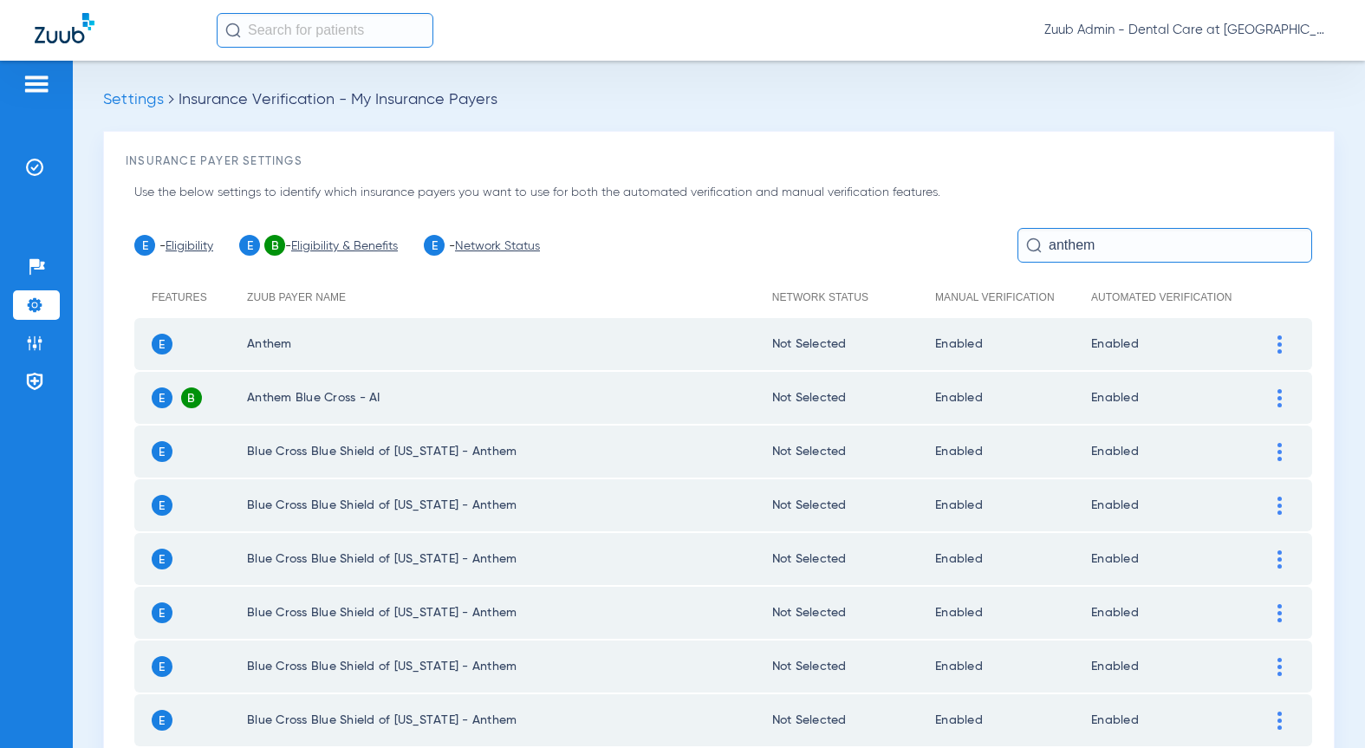
type input "anthem"
click at [1265, 336] on div at bounding box center [1280, 344] width 30 height 18
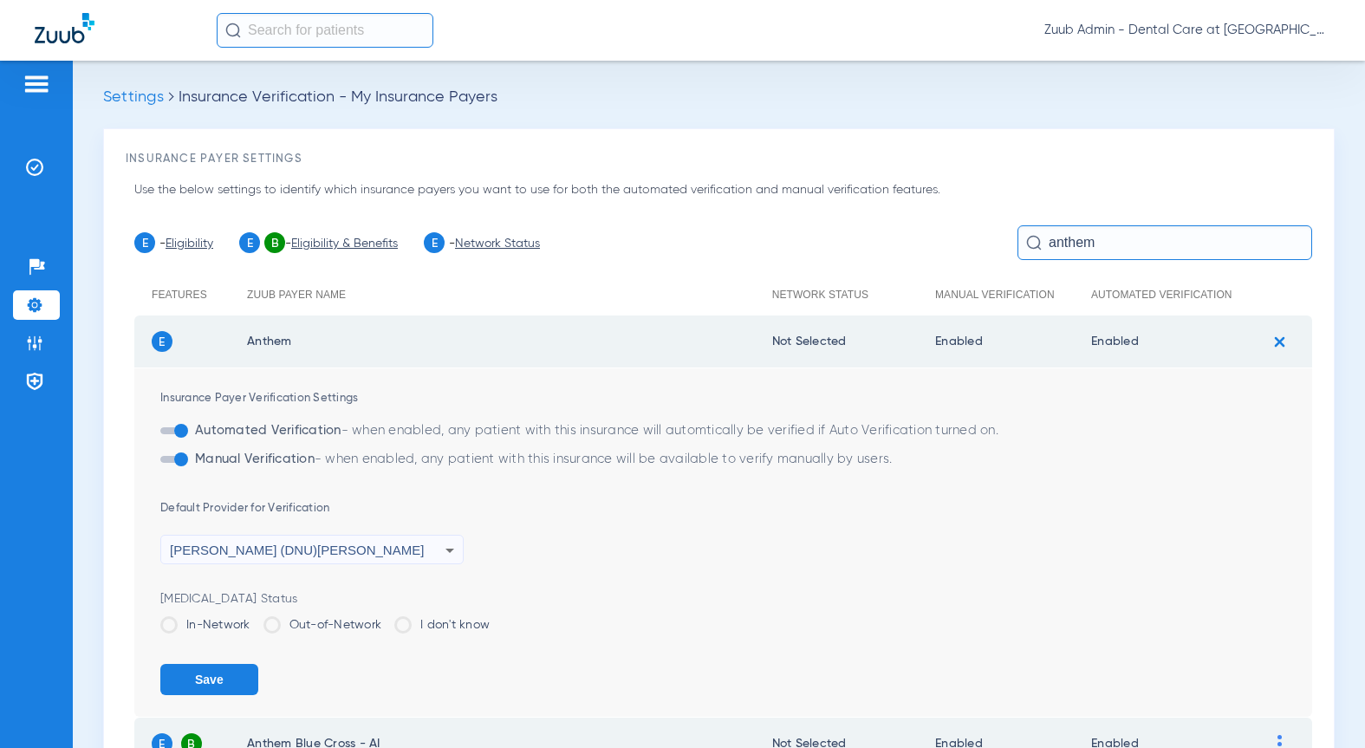
scroll to position [3, 0]
click at [278, 551] on span "[PERSON_NAME] (DNU)[PERSON_NAME]" at bounding box center [297, 549] width 254 height 15
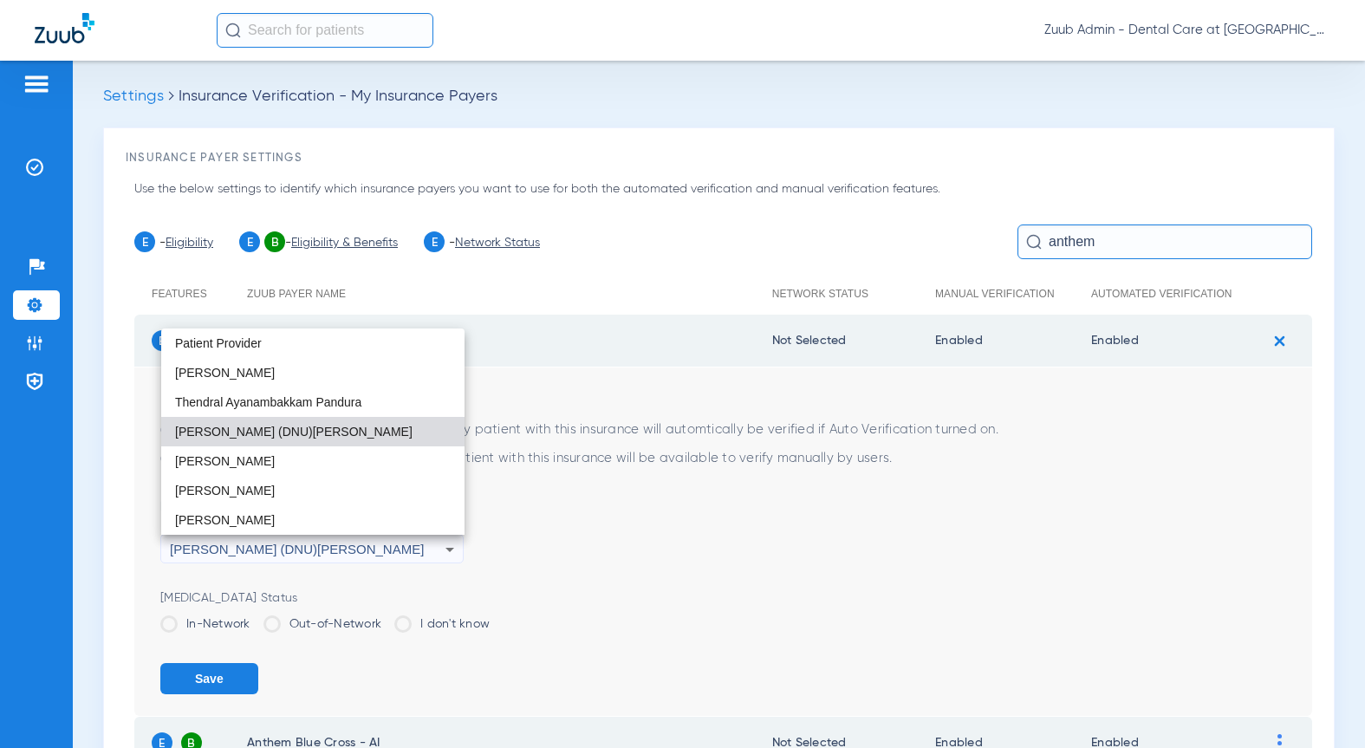
click at [659, 544] on div at bounding box center [682, 374] width 1365 height 748
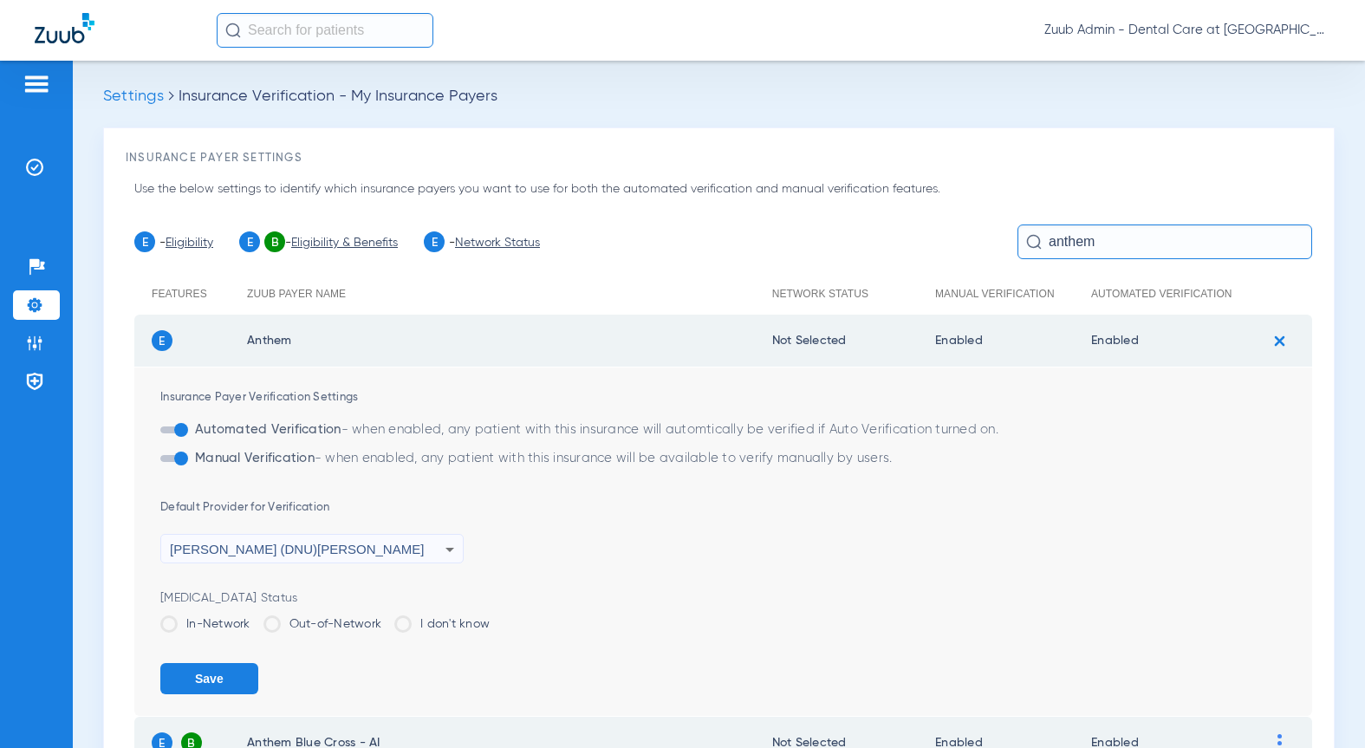
click at [442, 554] on icon at bounding box center [449, 549] width 21 height 21
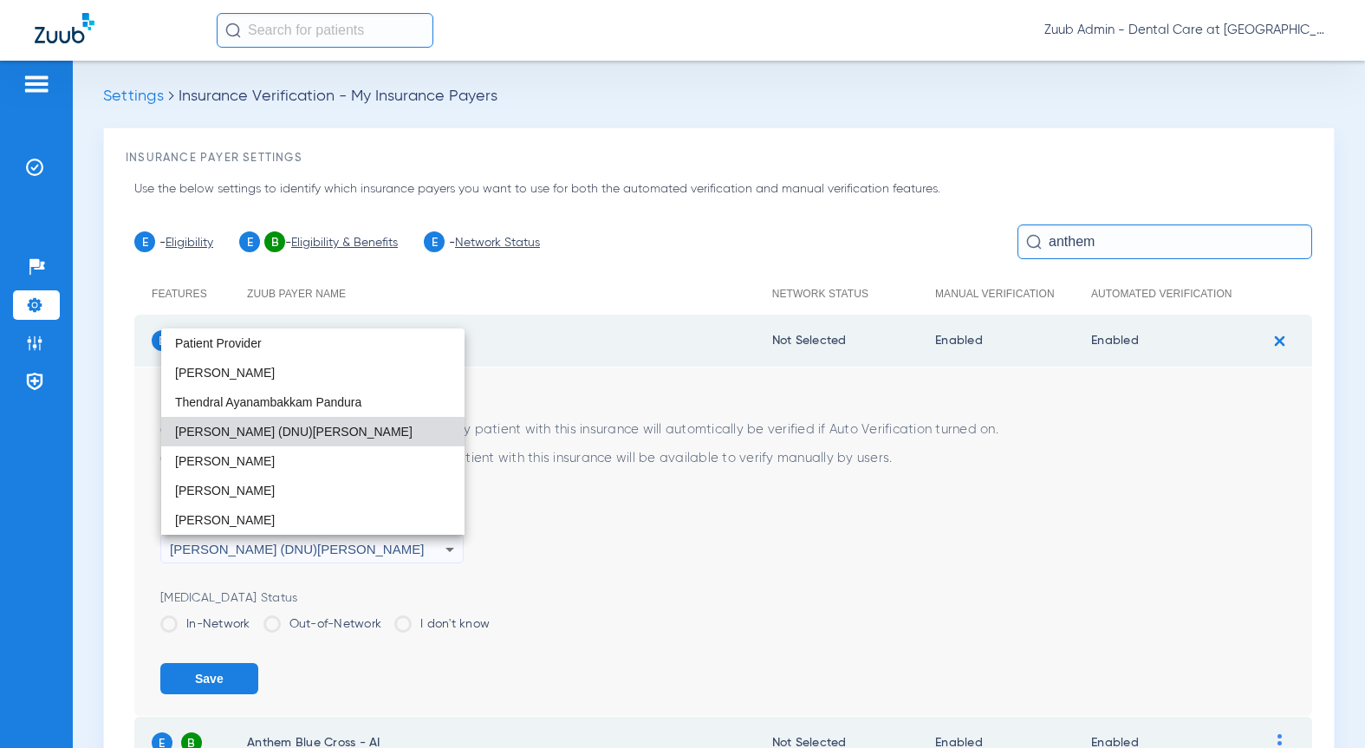
click at [972, 479] on div at bounding box center [682, 374] width 1365 height 748
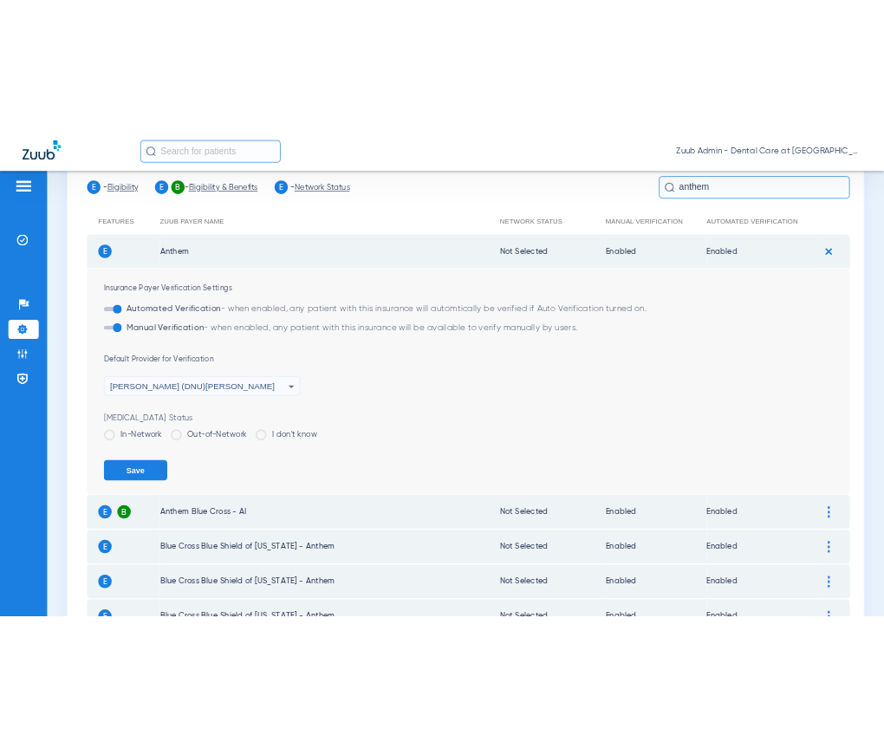
scroll to position [178, 0]
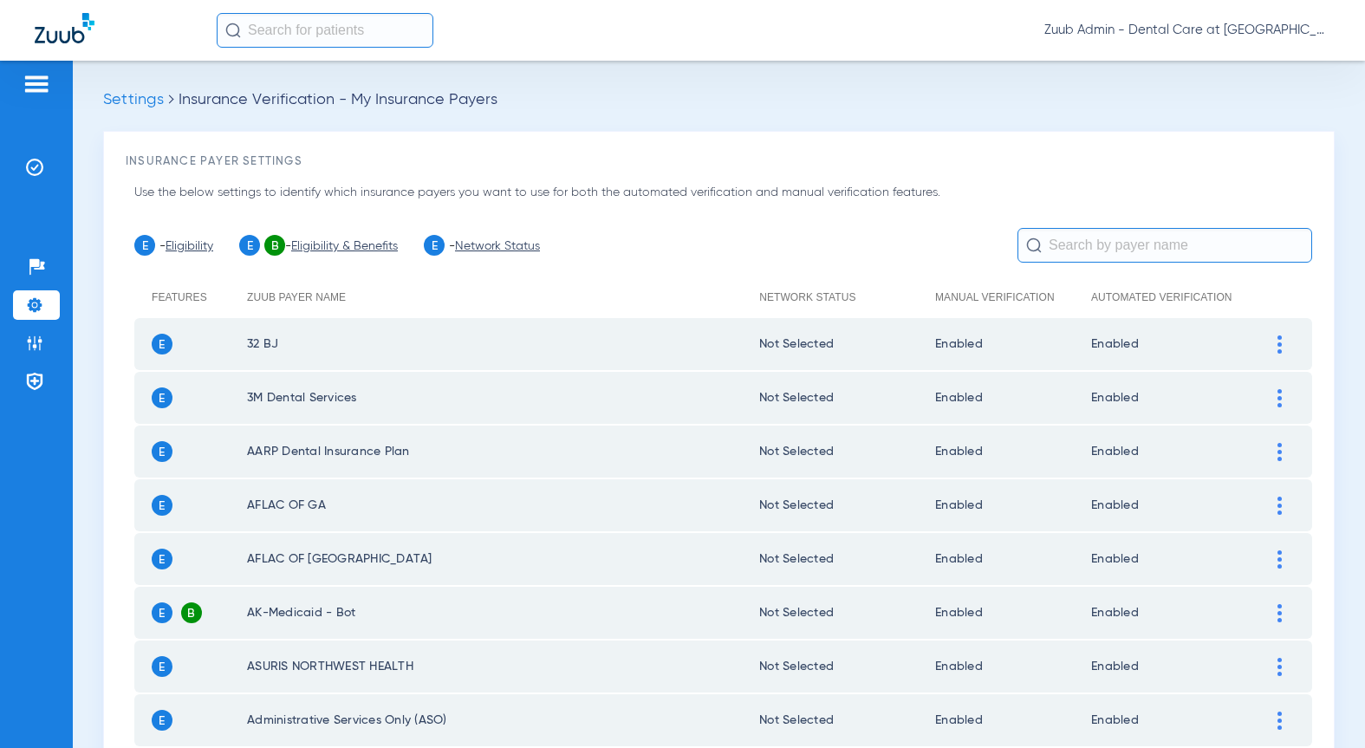
click at [883, 341] on div at bounding box center [1280, 344] width 30 height 18
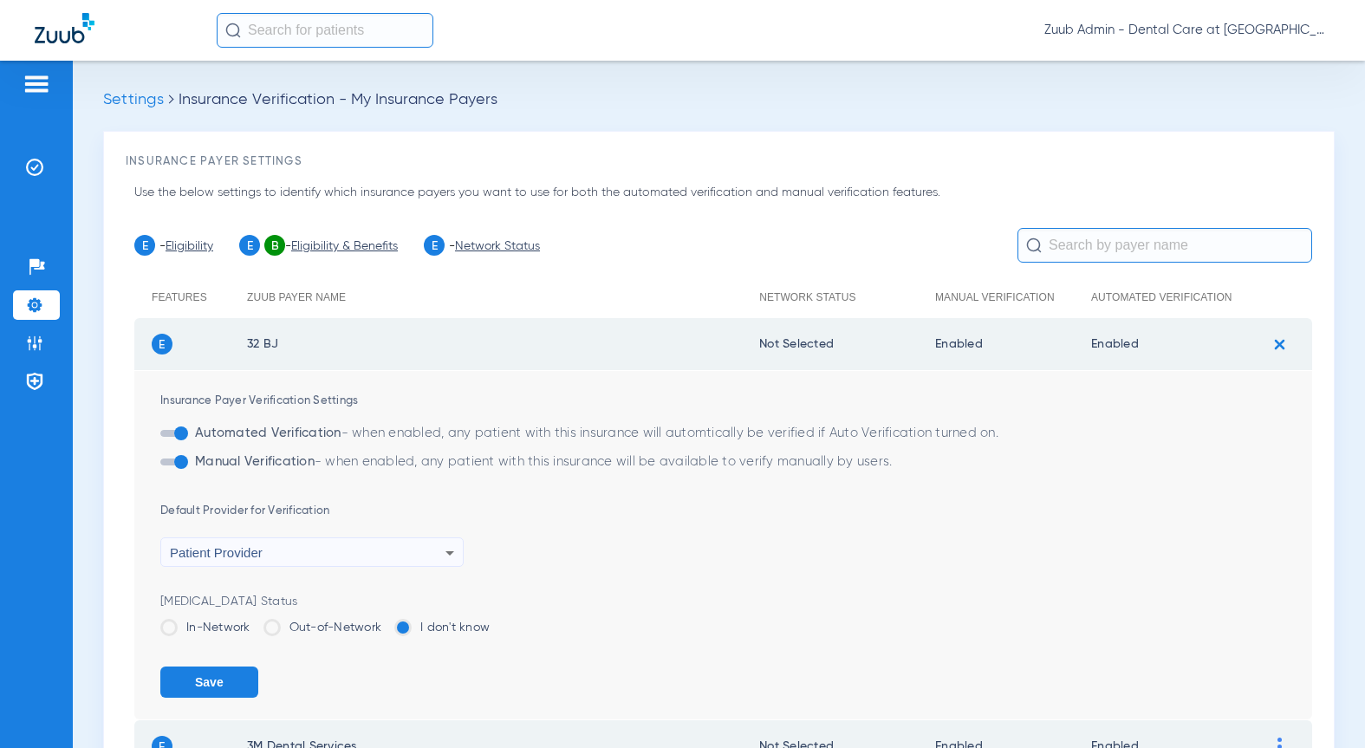
click at [226, 561] on div "Patient Provider" at bounding box center [308, 552] width 276 height 29
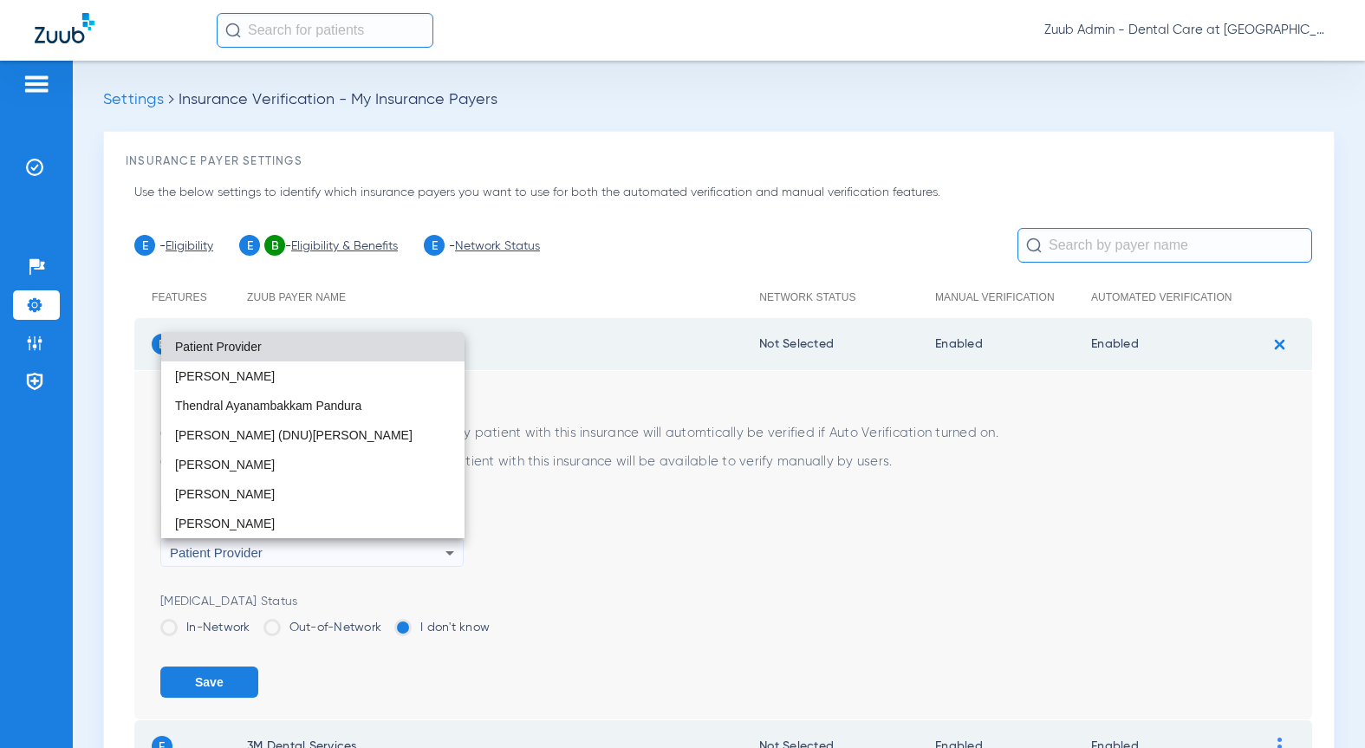
click at [764, 609] on div at bounding box center [682, 374] width 1365 height 748
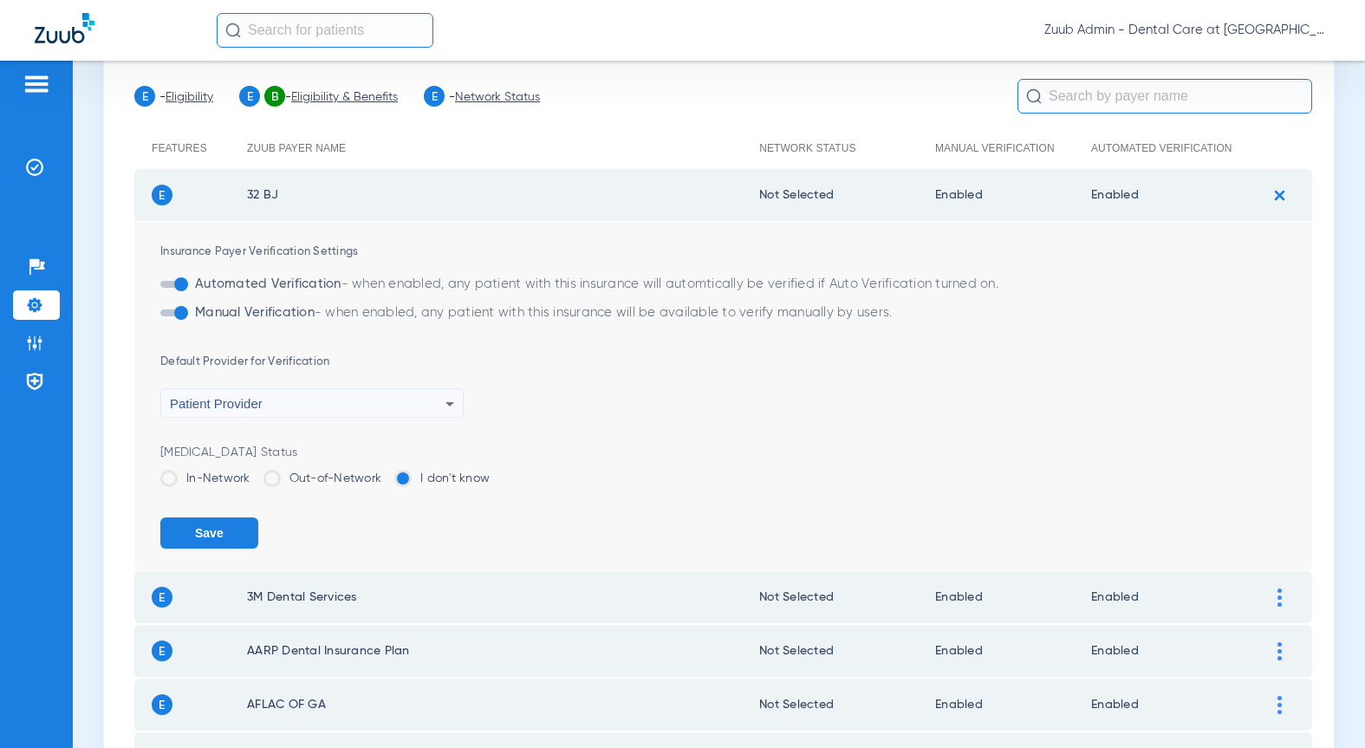
scroll to position [150, 0]
click at [258, 397] on span "Patient Provider" at bounding box center [216, 402] width 93 height 15
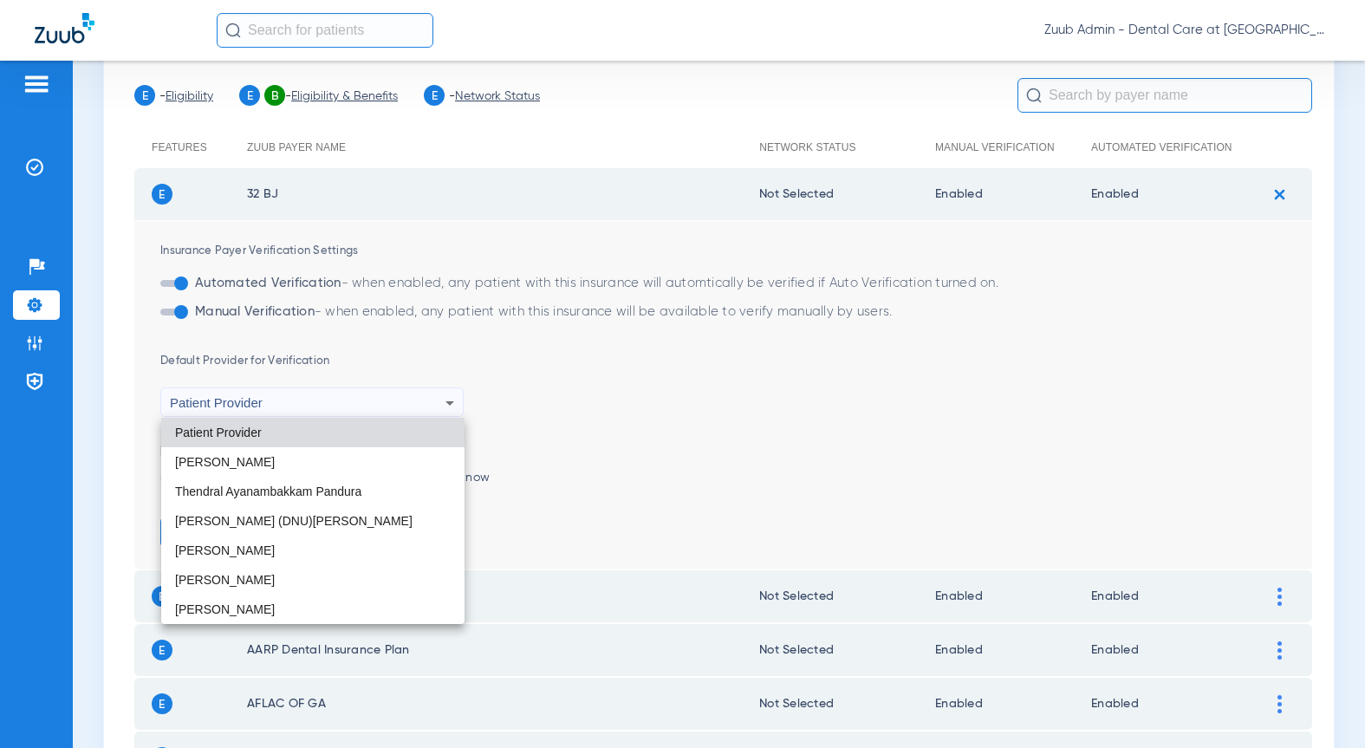
click at [34, 305] on div at bounding box center [682, 374] width 1365 height 748
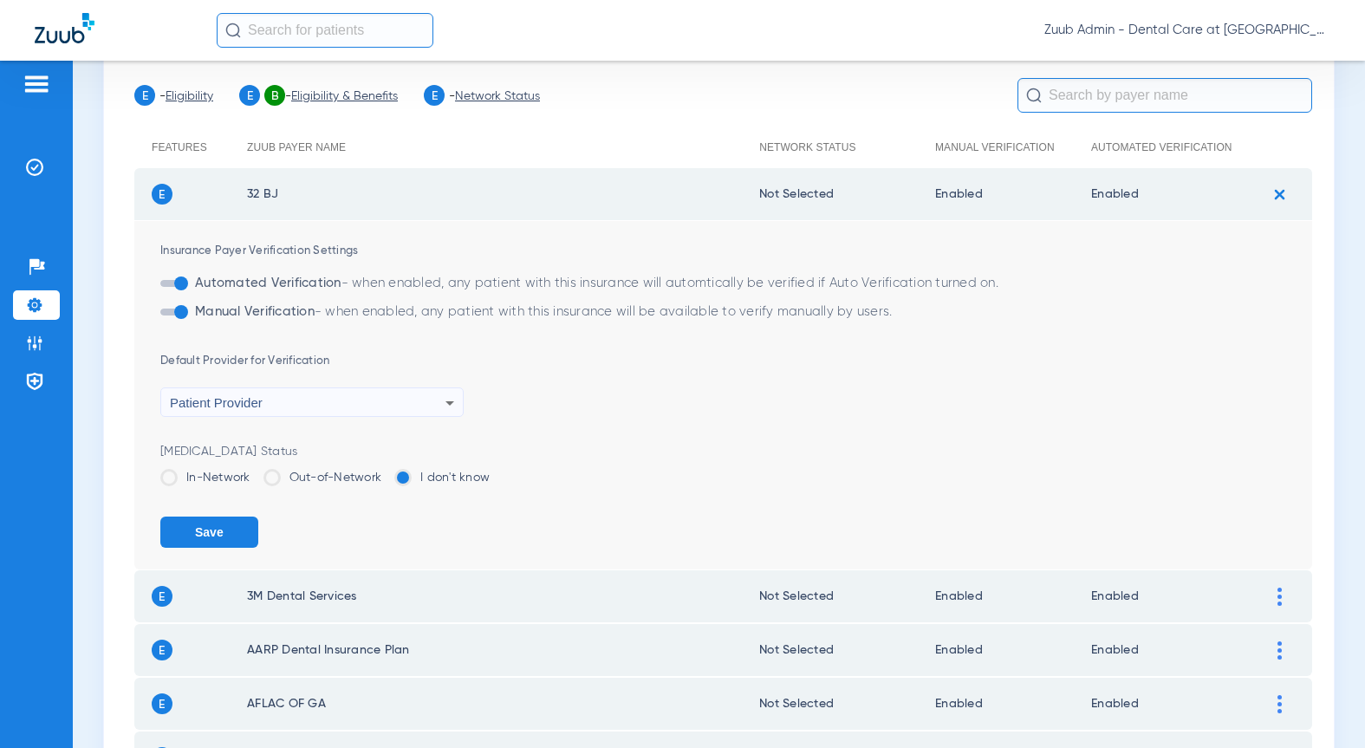
click at [23, 300] on li "Settings" at bounding box center [36, 304] width 47 height 29
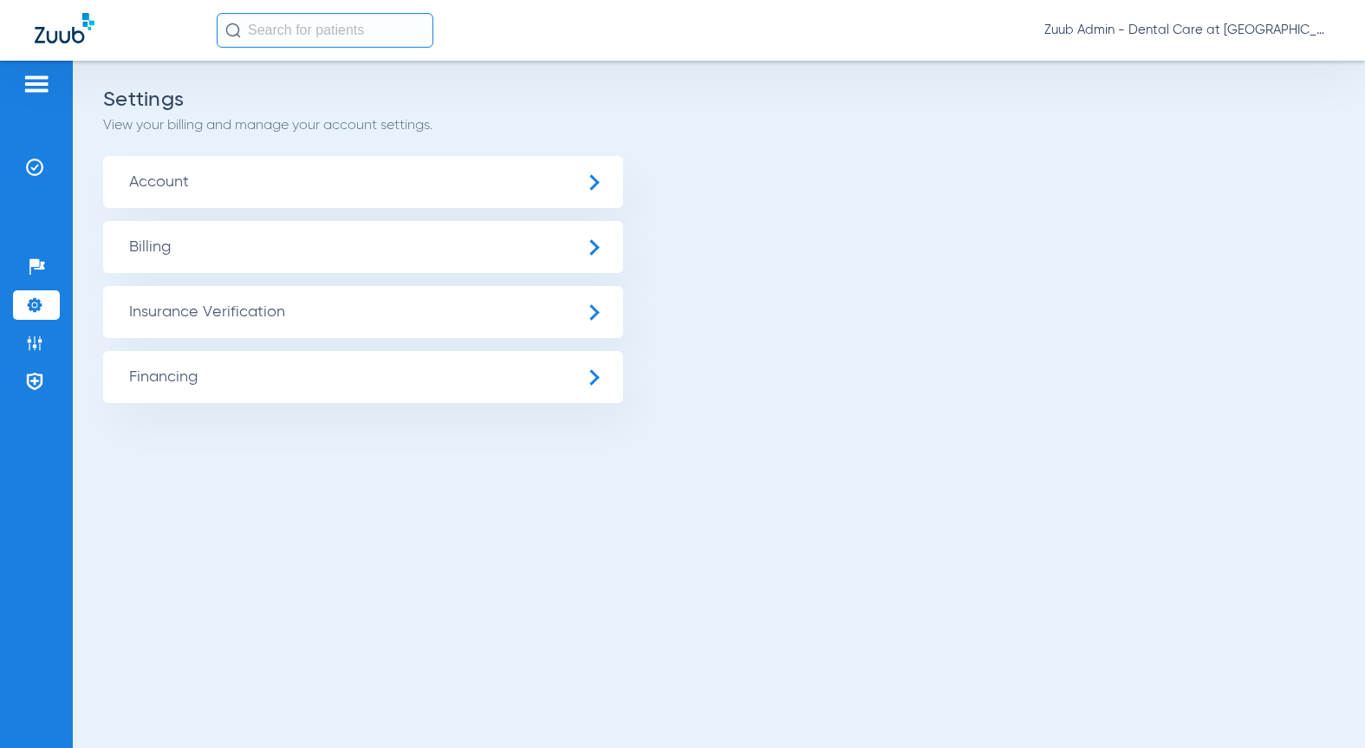
click at [204, 313] on span "Insurance Verification" at bounding box center [363, 312] width 520 height 52
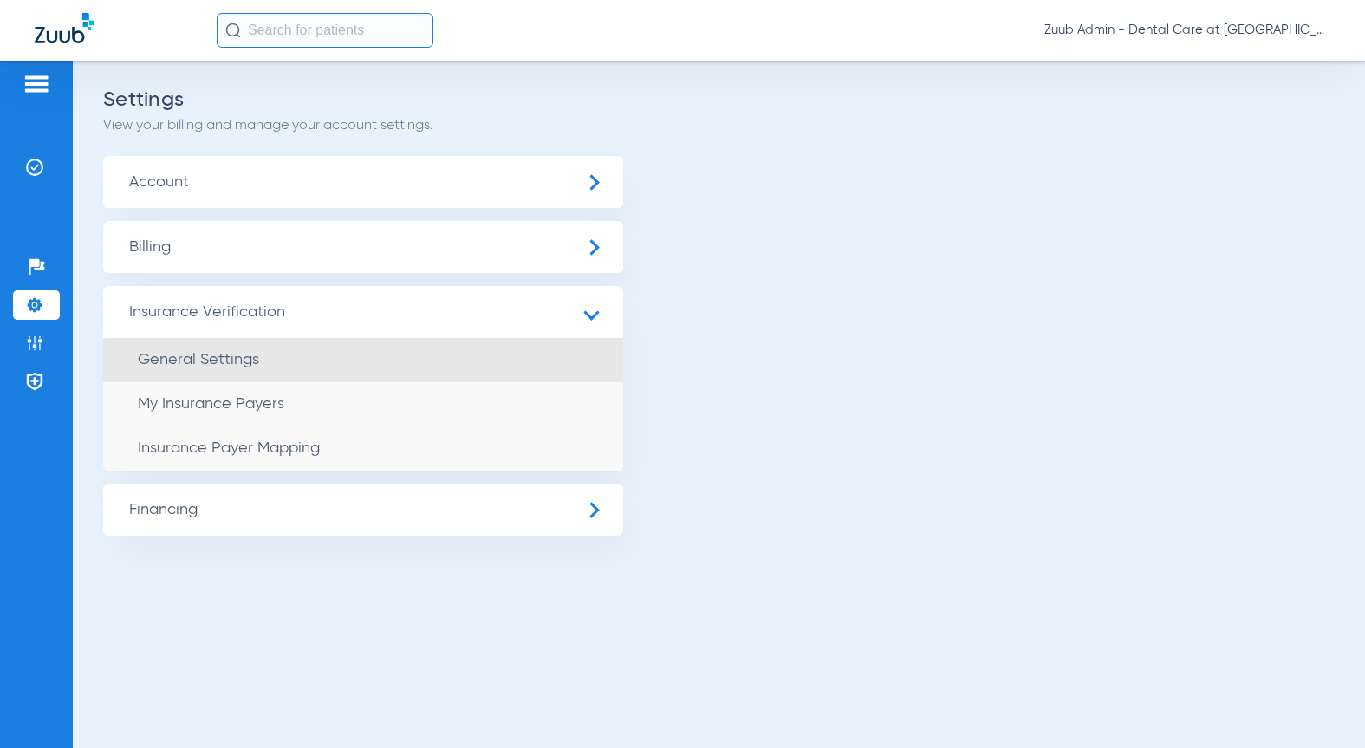
click at [214, 362] on span "General Settings" at bounding box center [198, 360] width 121 height 16
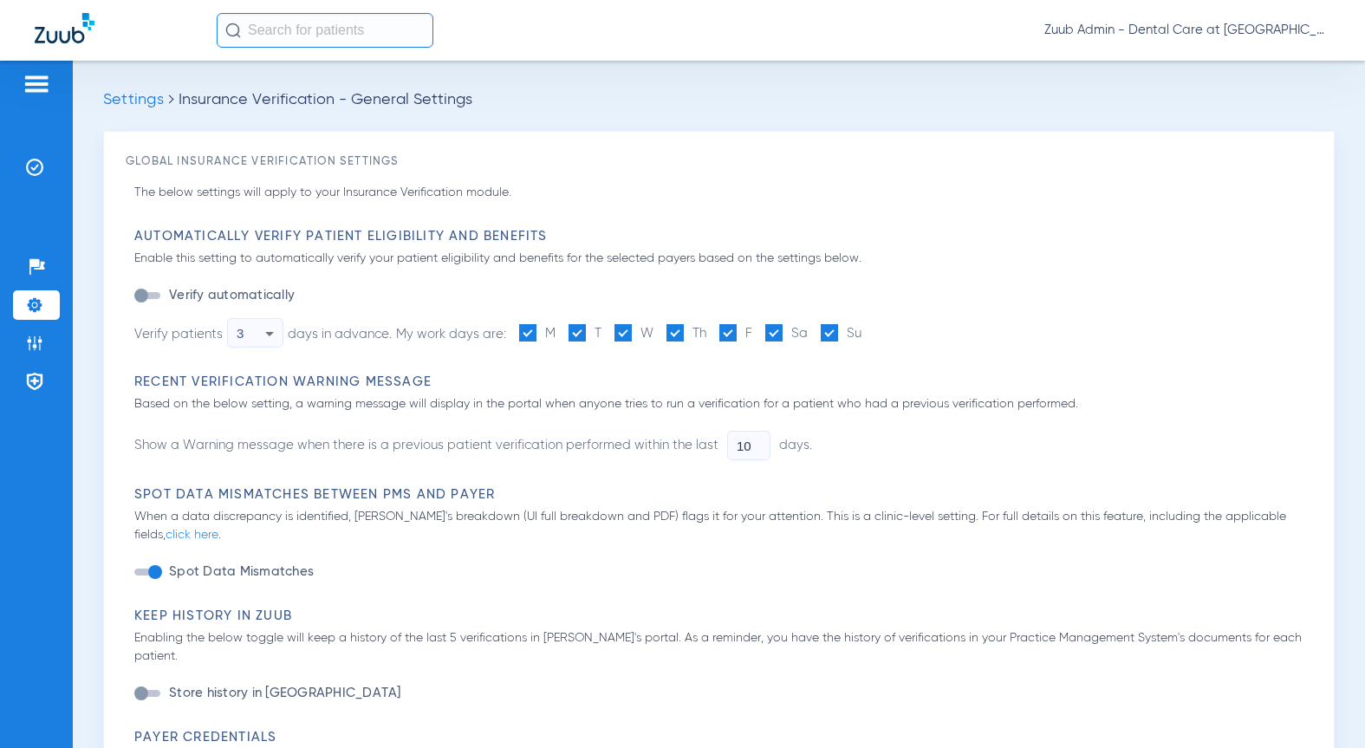
type input "1"
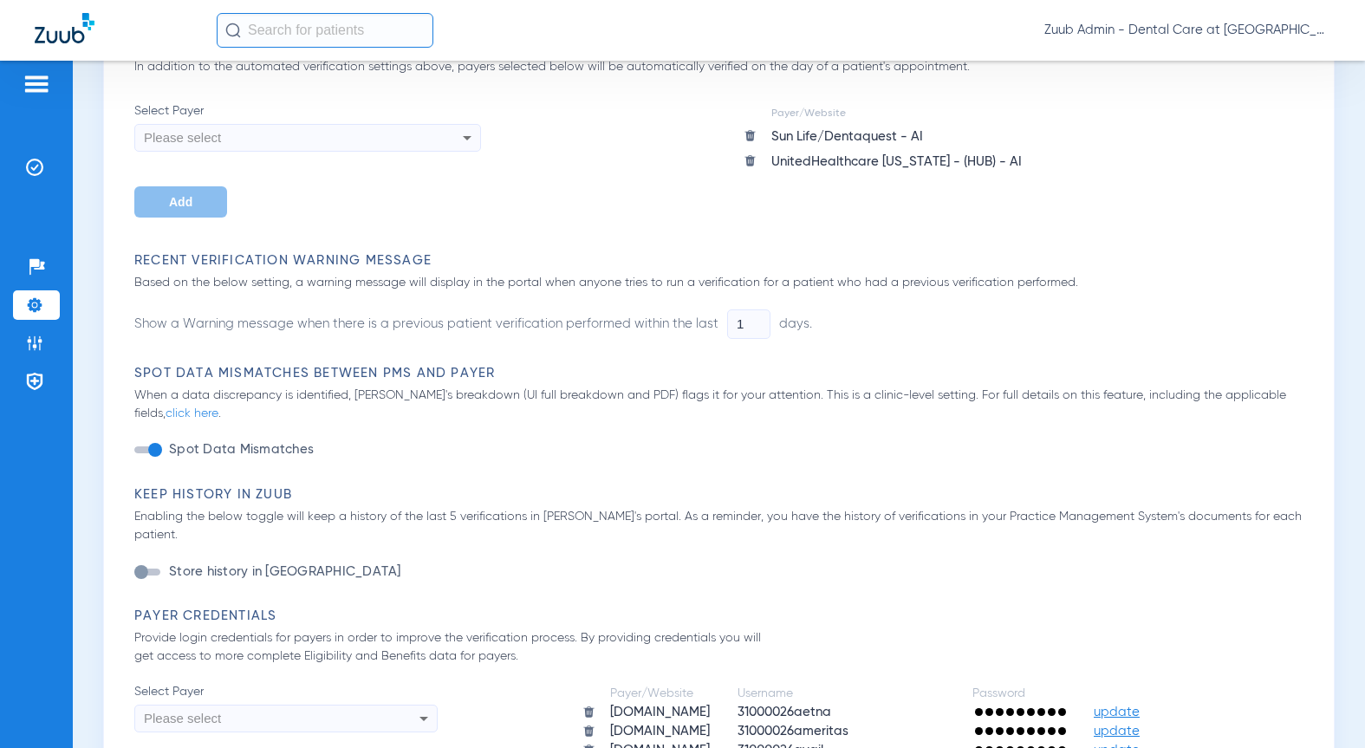
scroll to position [345, 0]
click at [24, 155] on li "Insurance Verification" at bounding box center [36, 167] width 47 height 29
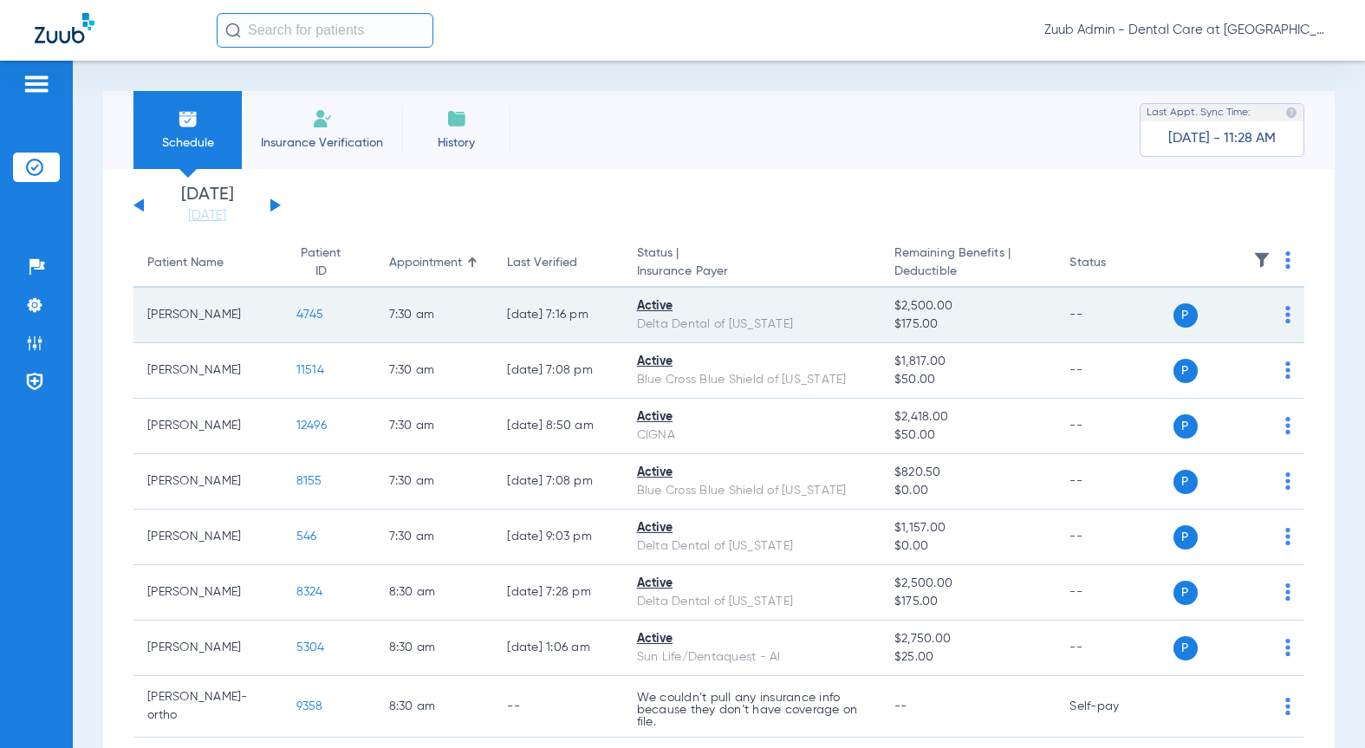
click at [296, 317] on span "4745" at bounding box center [310, 315] width 28 height 12
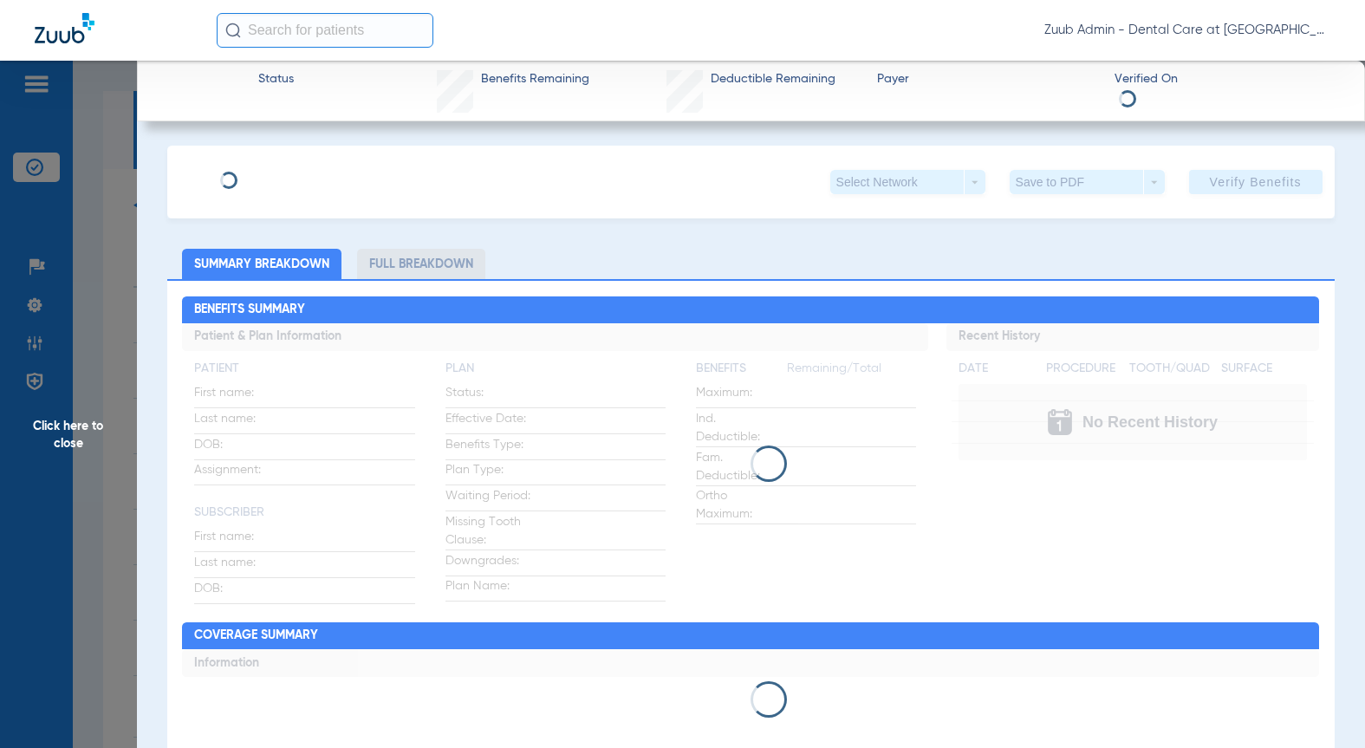
type input "[PERSON_NAME]"
type input "Knuuti"
type input "[DATE]"
type input "08033645761"
type input "20240"
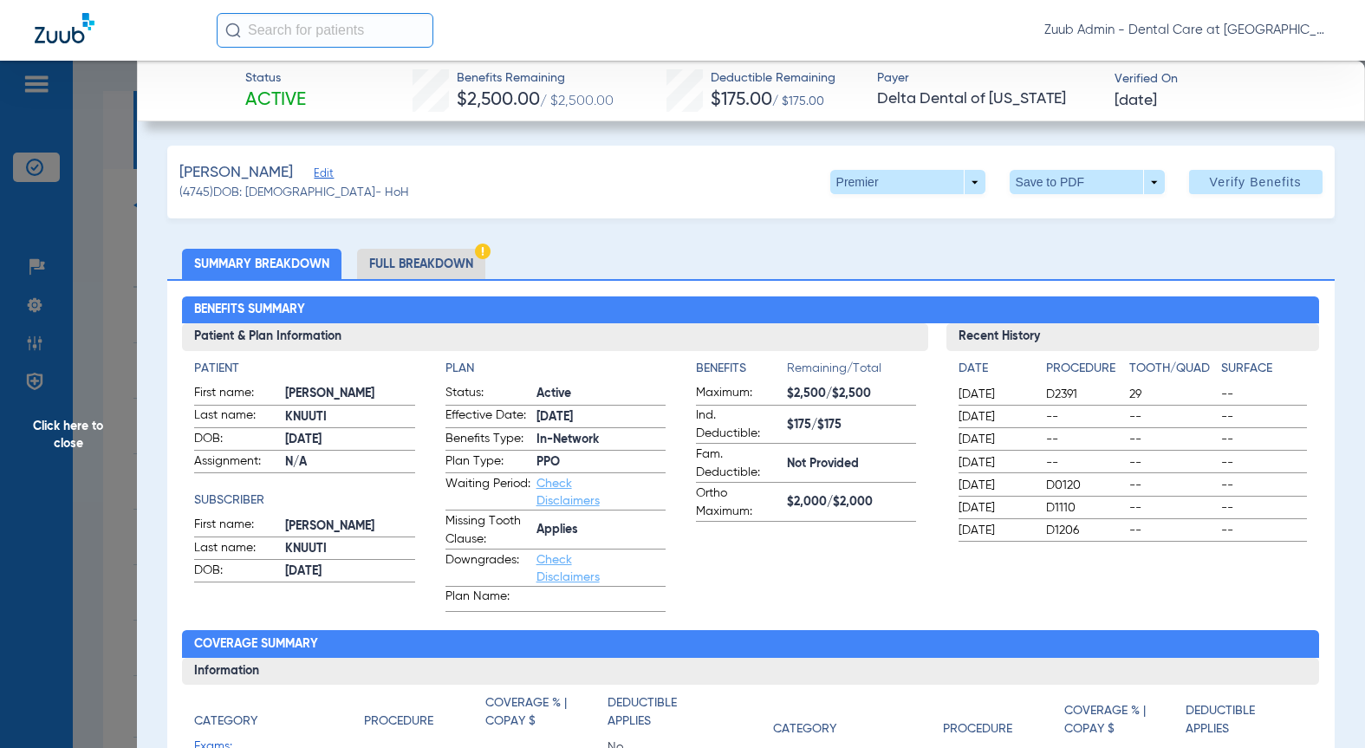
click at [314, 172] on span "Edit" at bounding box center [322, 175] width 16 height 16
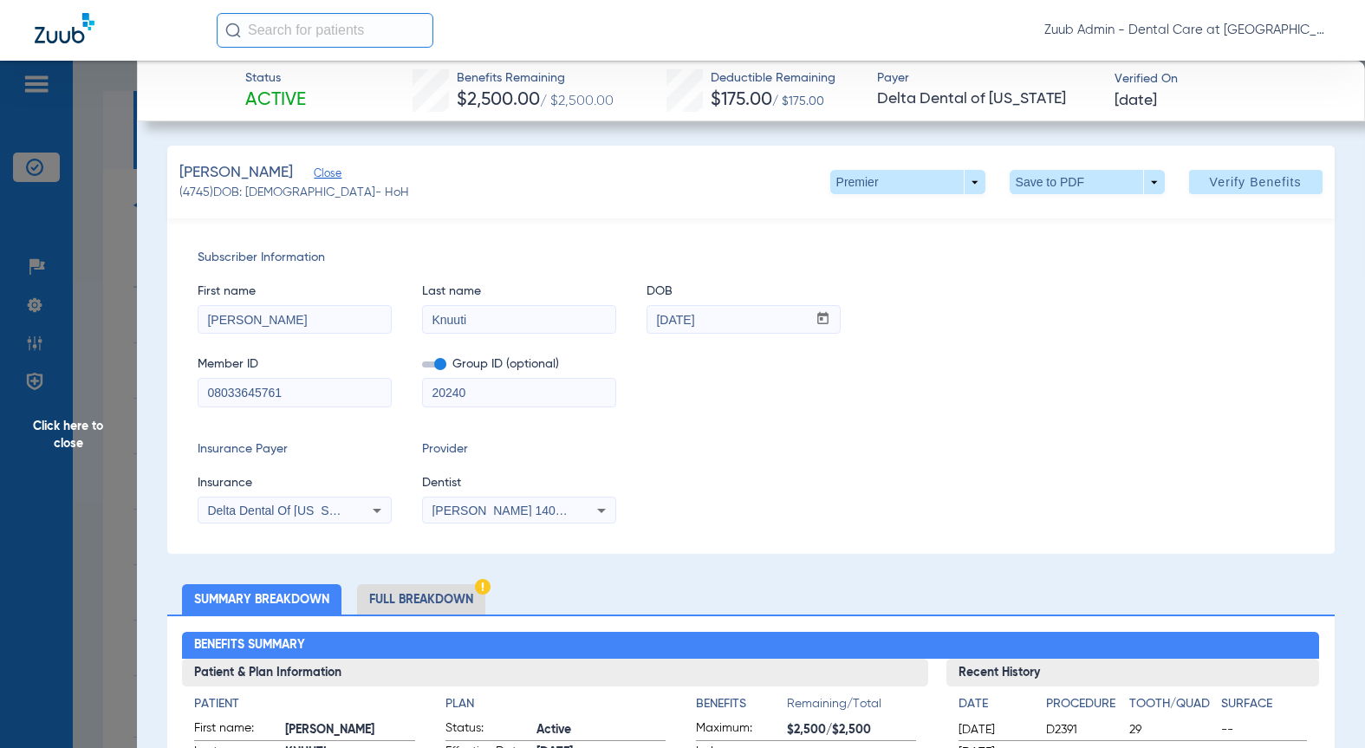
click at [527, 517] on div "[PERSON_NAME] 1407086002" at bounding box center [519, 510] width 192 height 21
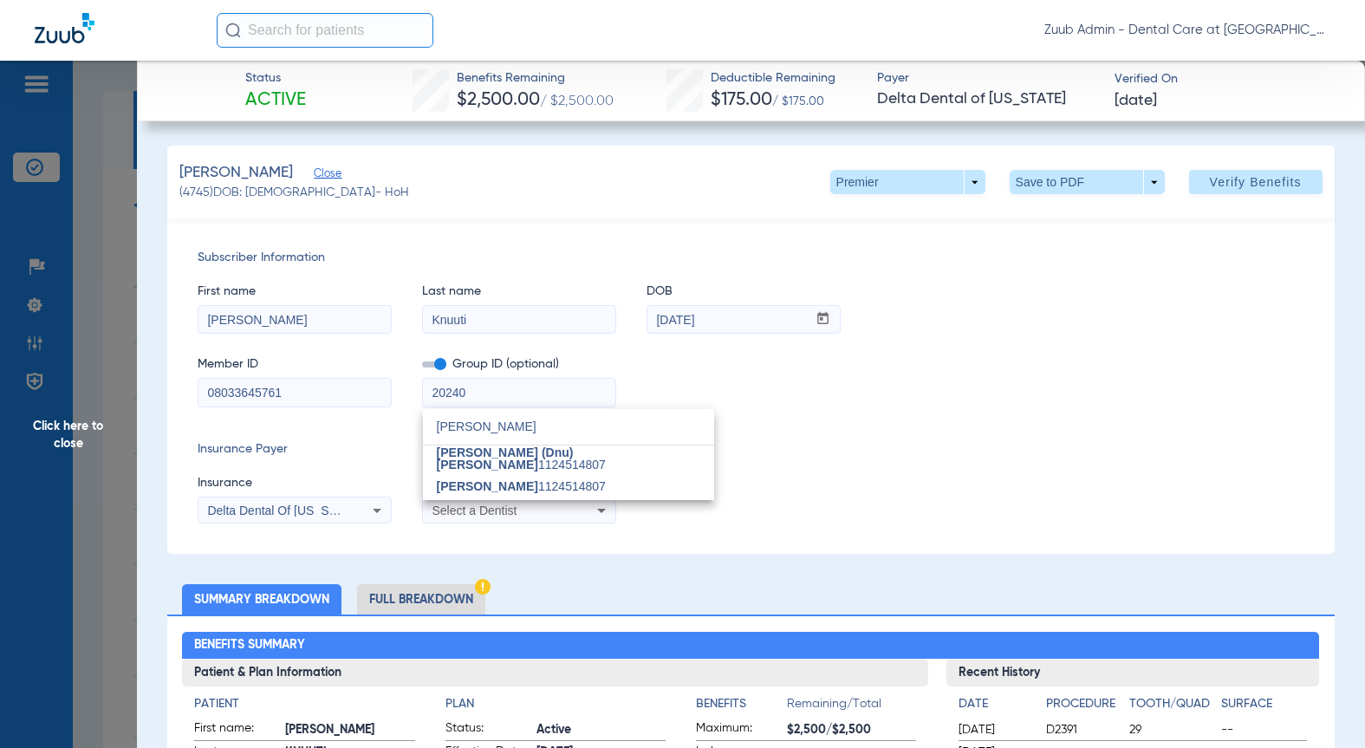
type input "[PERSON_NAME]"
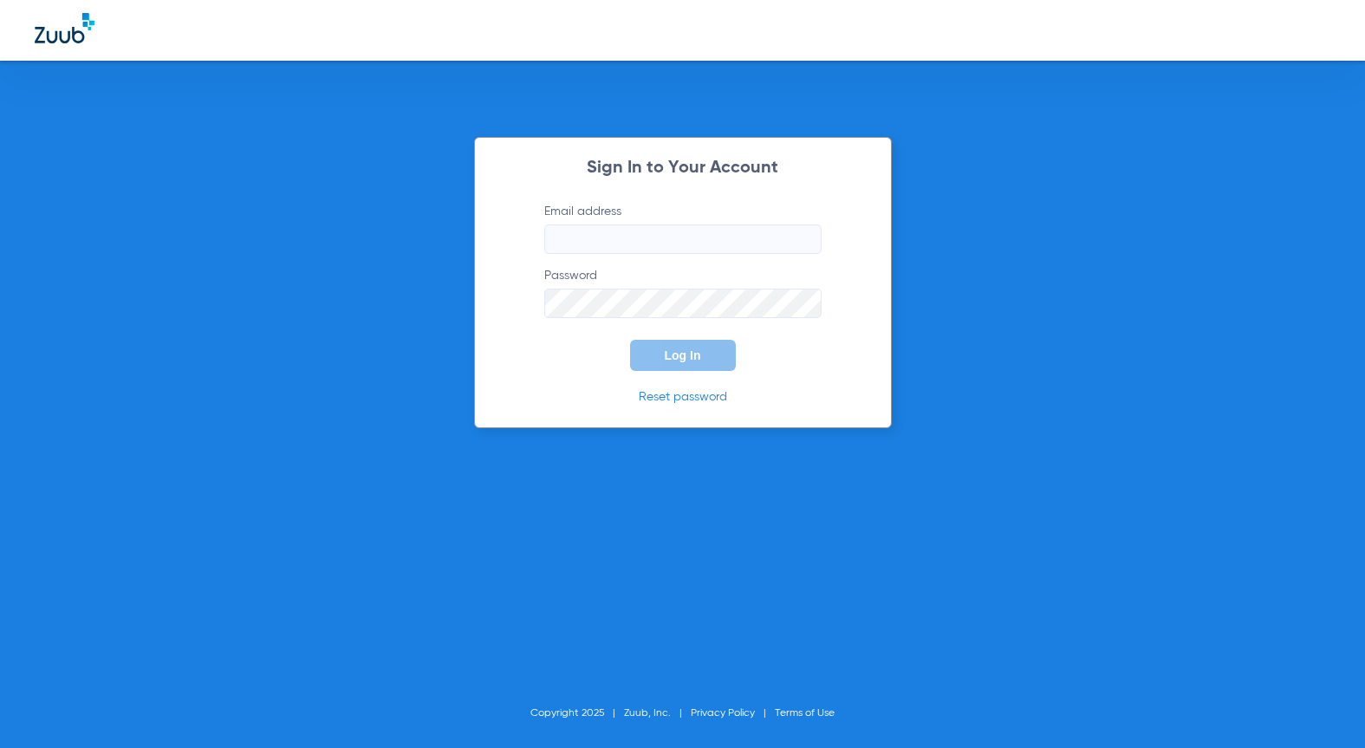
type input "[PERSON_NAME][EMAIL_ADDRESS][DOMAIN_NAME]"
click at [668, 362] on button "Log In" at bounding box center [683, 355] width 106 height 31
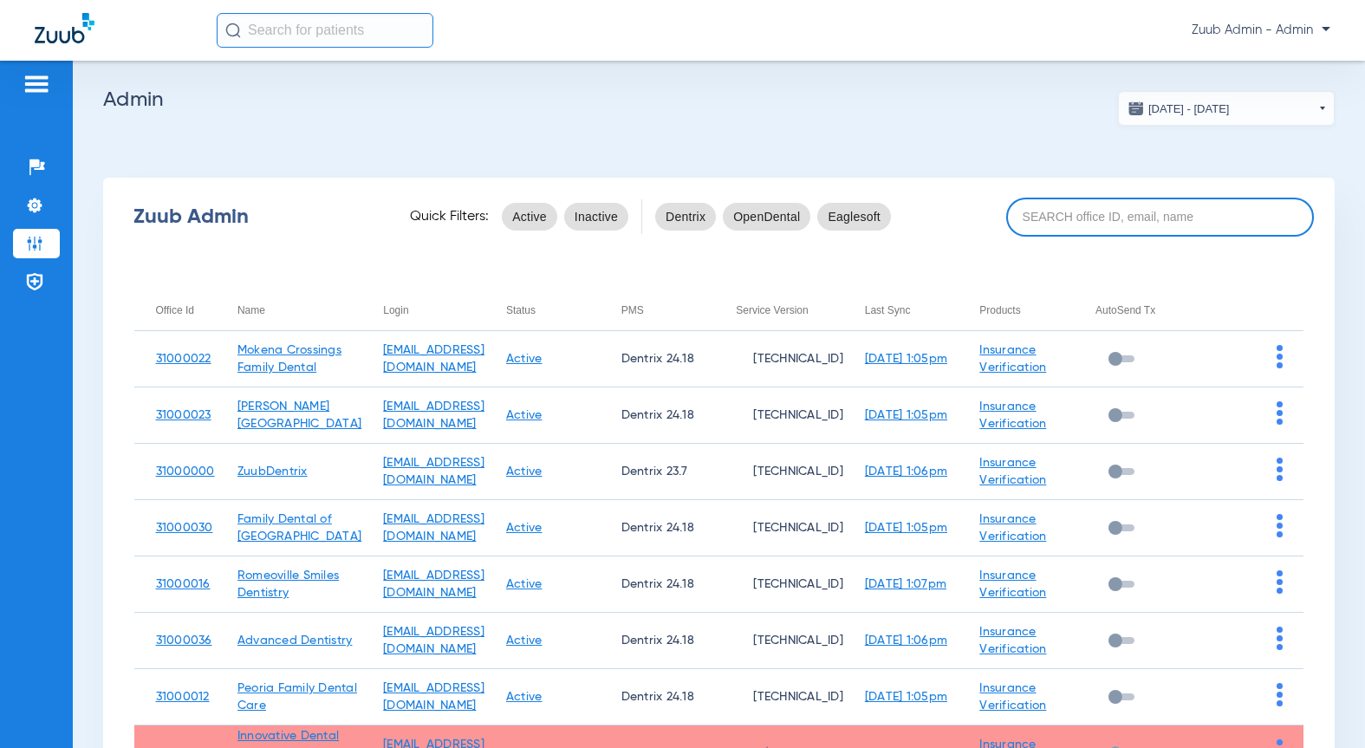
click at [883, 217] on input at bounding box center [1160, 217] width 308 height 39
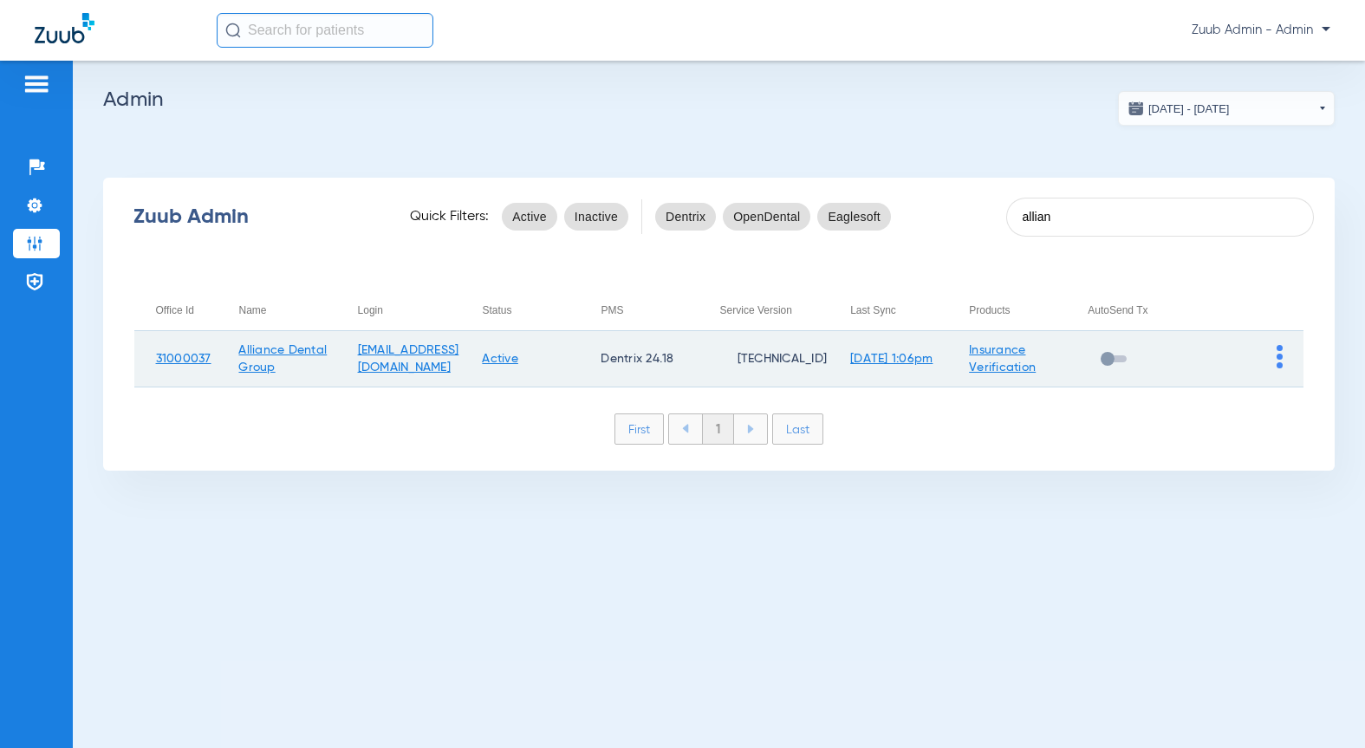
type input "allian"
click at [883, 354] on img at bounding box center [1280, 356] width 6 height 23
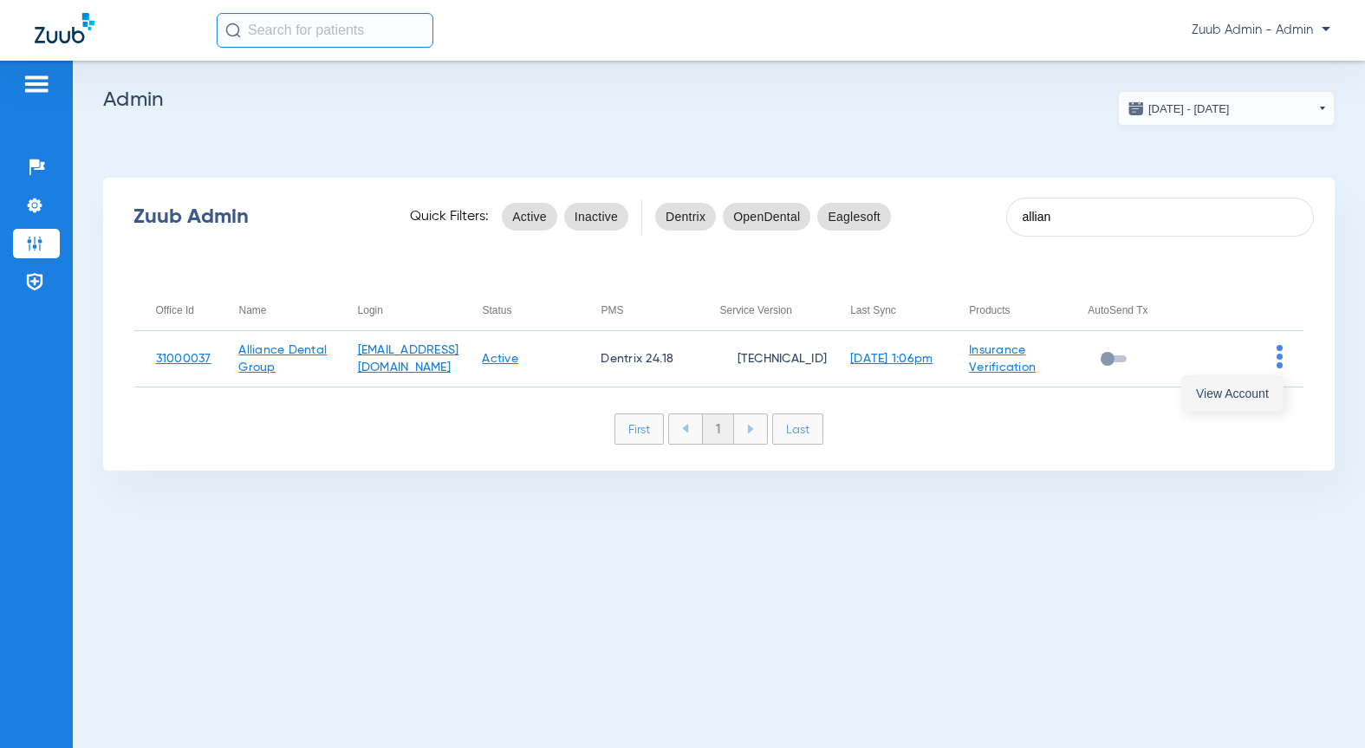
click at [883, 391] on span "View Account" at bounding box center [1232, 393] width 73 height 12
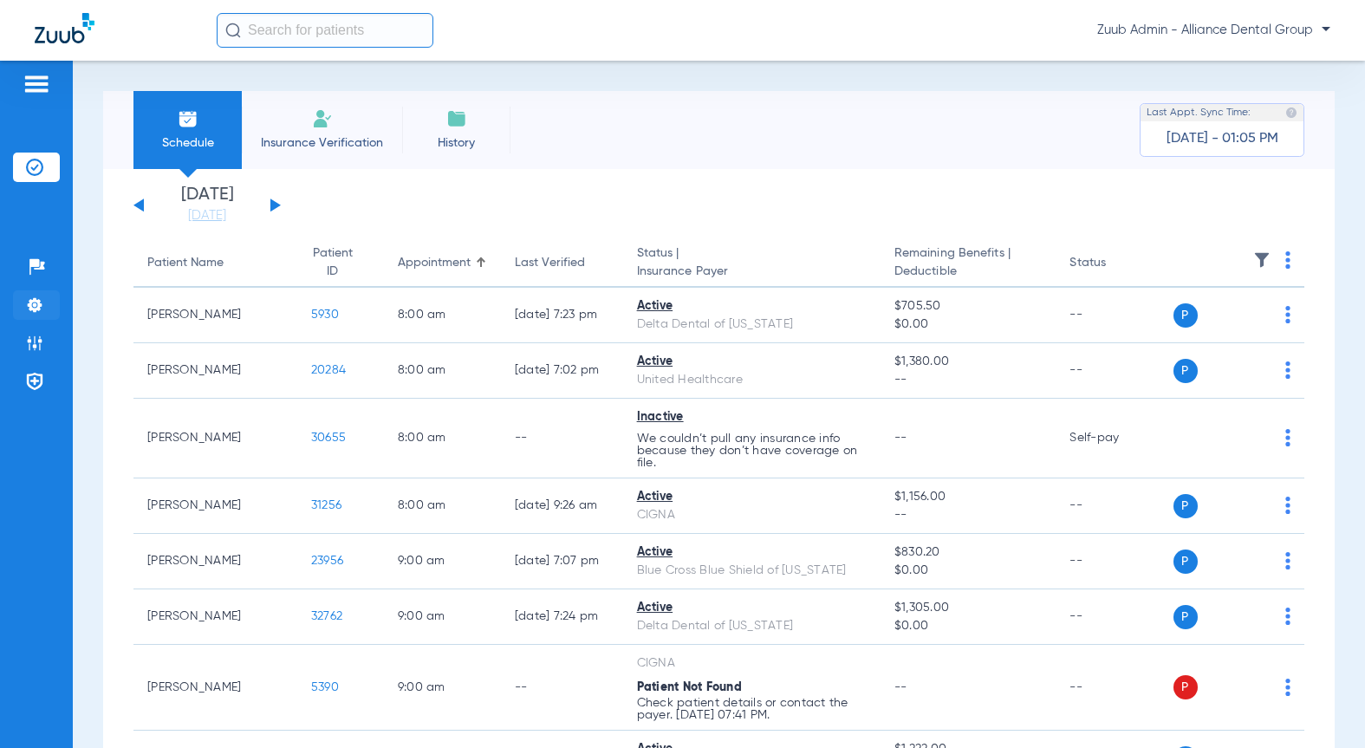
click at [31, 295] on li "Settings" at bounding box center [36, 304] width 47 height 29
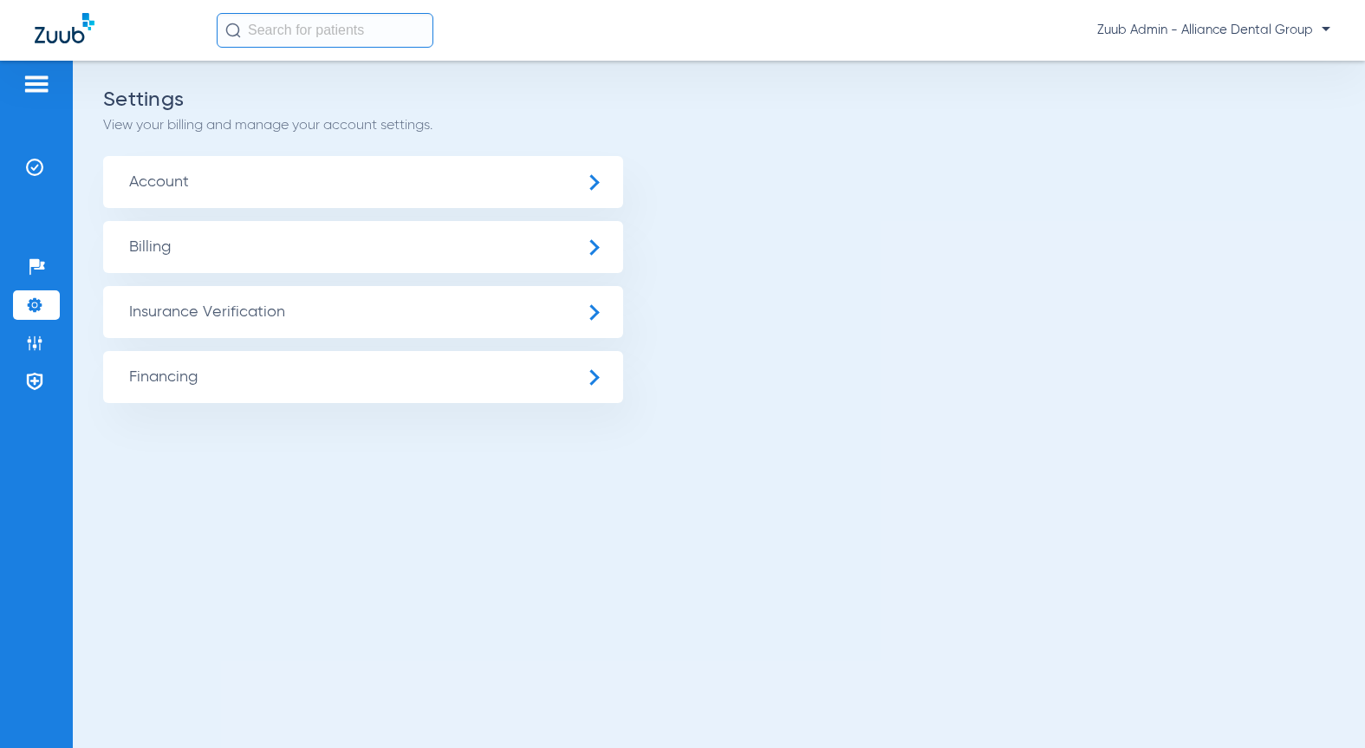
click at [229, 329] on span "Insurance Verification" at bounding box center [363, 312] width 520 height 52
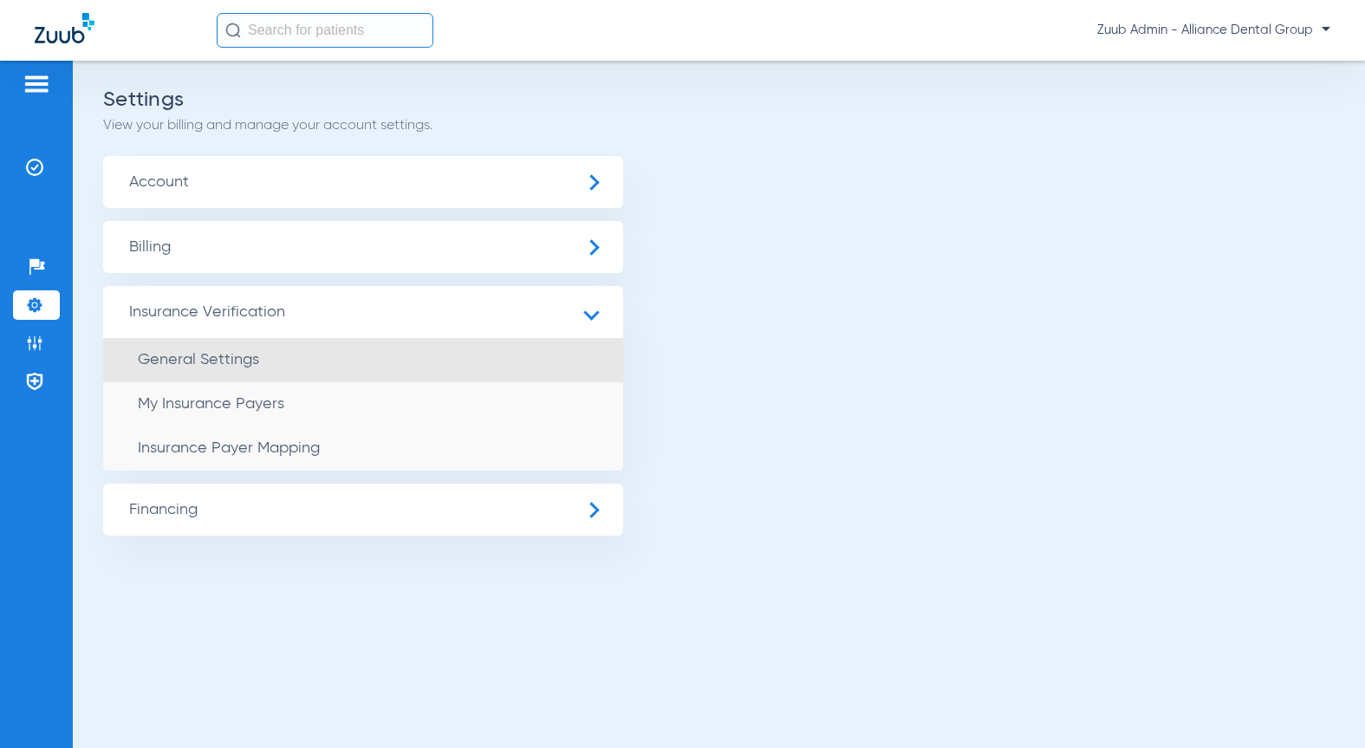
click at [227, 360] on span "General Settings" at bounding box center [198, 360] width 121 height 16
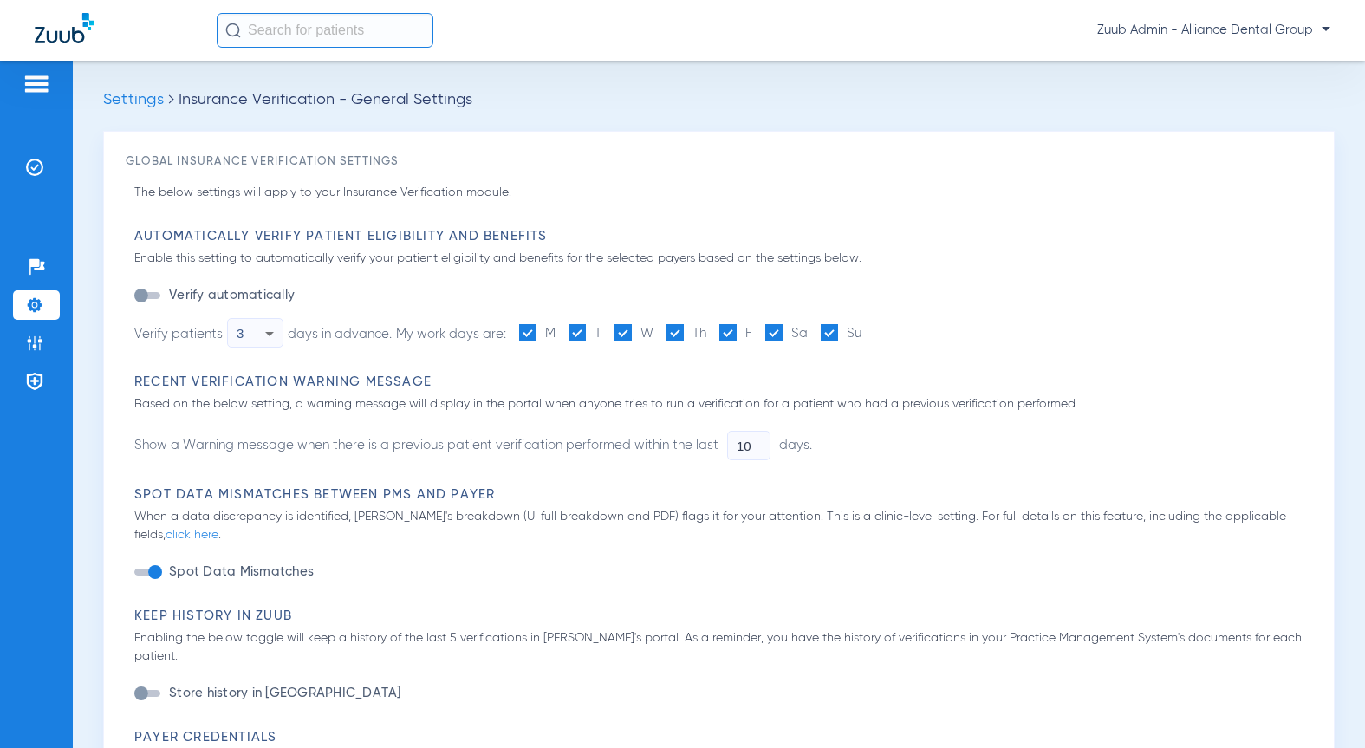
type input "1"
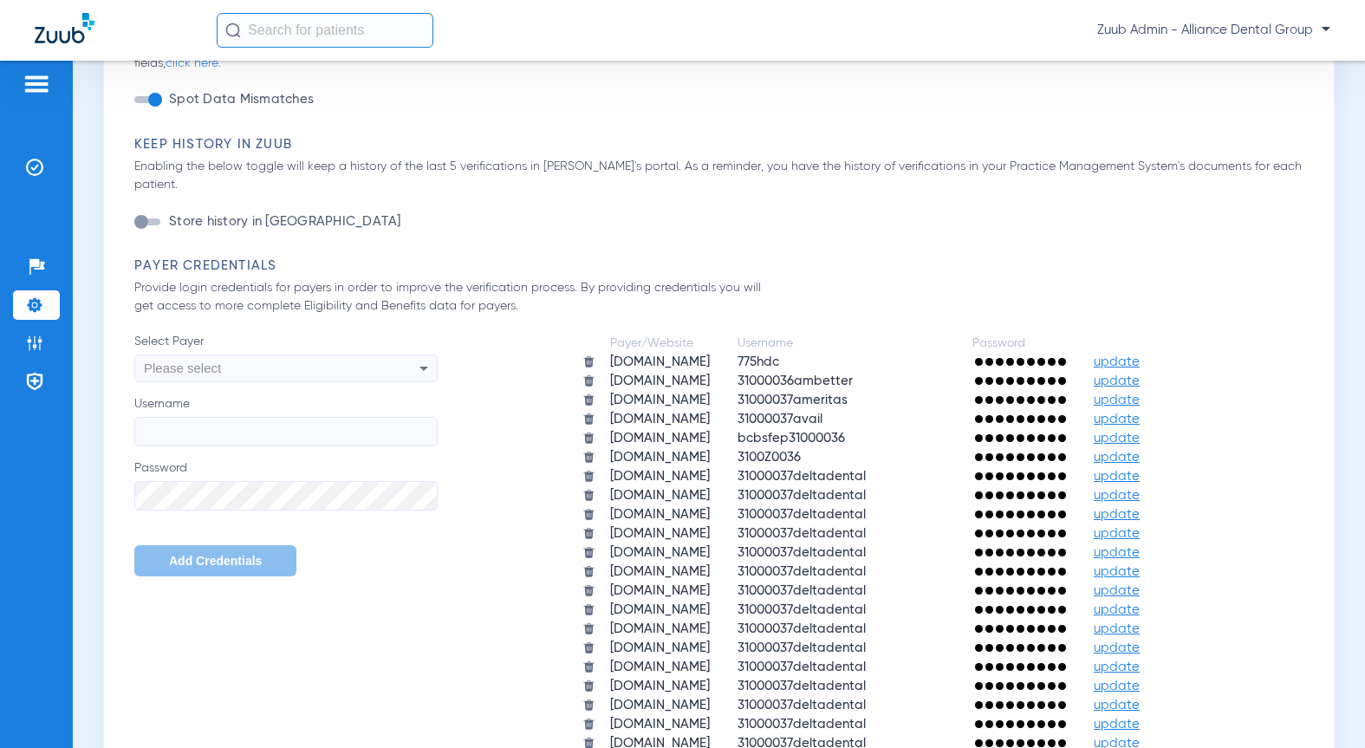
scroll to position [714, 0]
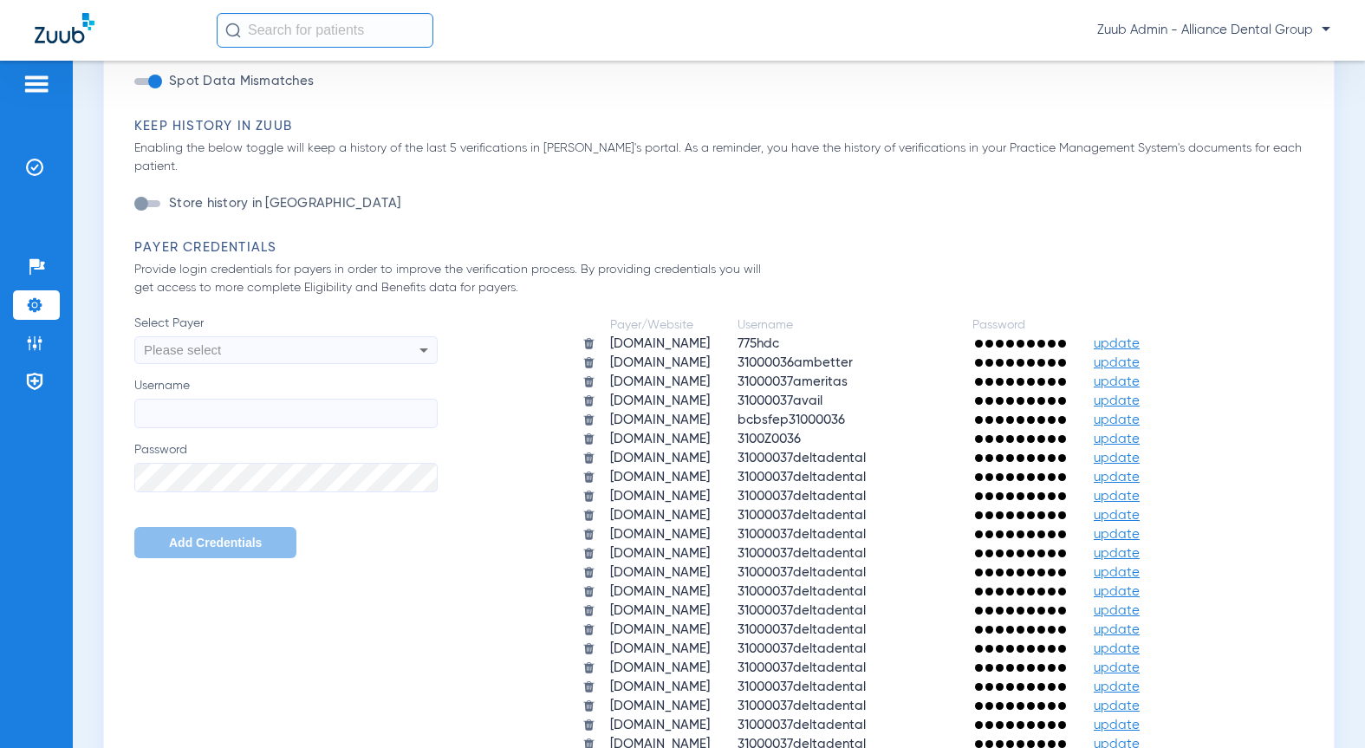
click at [883, 337] on span "update" at bounding box center [1117, 343] width 46 height 13
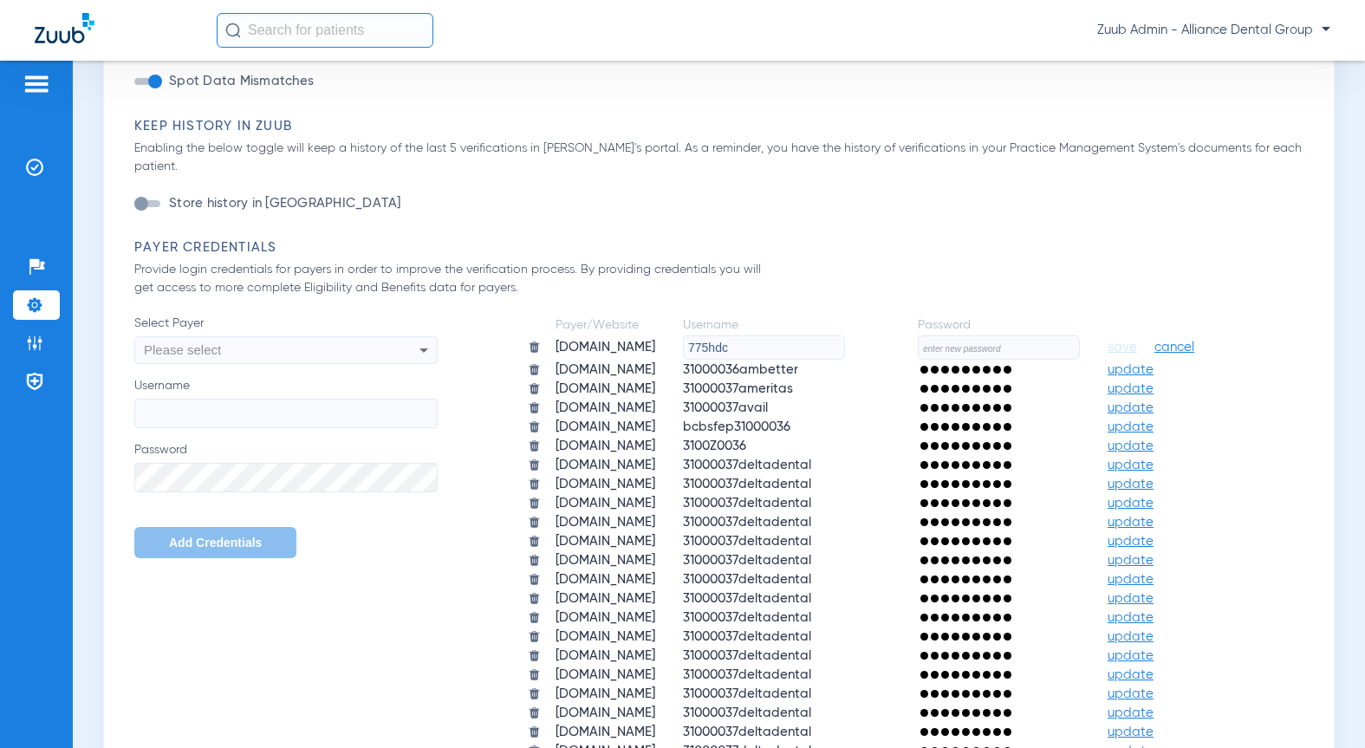
click at [883, 360] on input "text" at bounding box center [999, 347] width 162 height 24
paste input "HeartlandZuub2025!"
type input "HeartlandZuub2025!"
drag, startPoint x: 693, startPoint y: 577, endPoint x: 528, endPoint y: 543, distance: 169.1
click at [513, 556] on table "Payer/Website Username Password [DOMAIN_NAME] 775hdc HeartlandZuub2025! save ca…" at bounding box center [875, 710] width 724 height 790
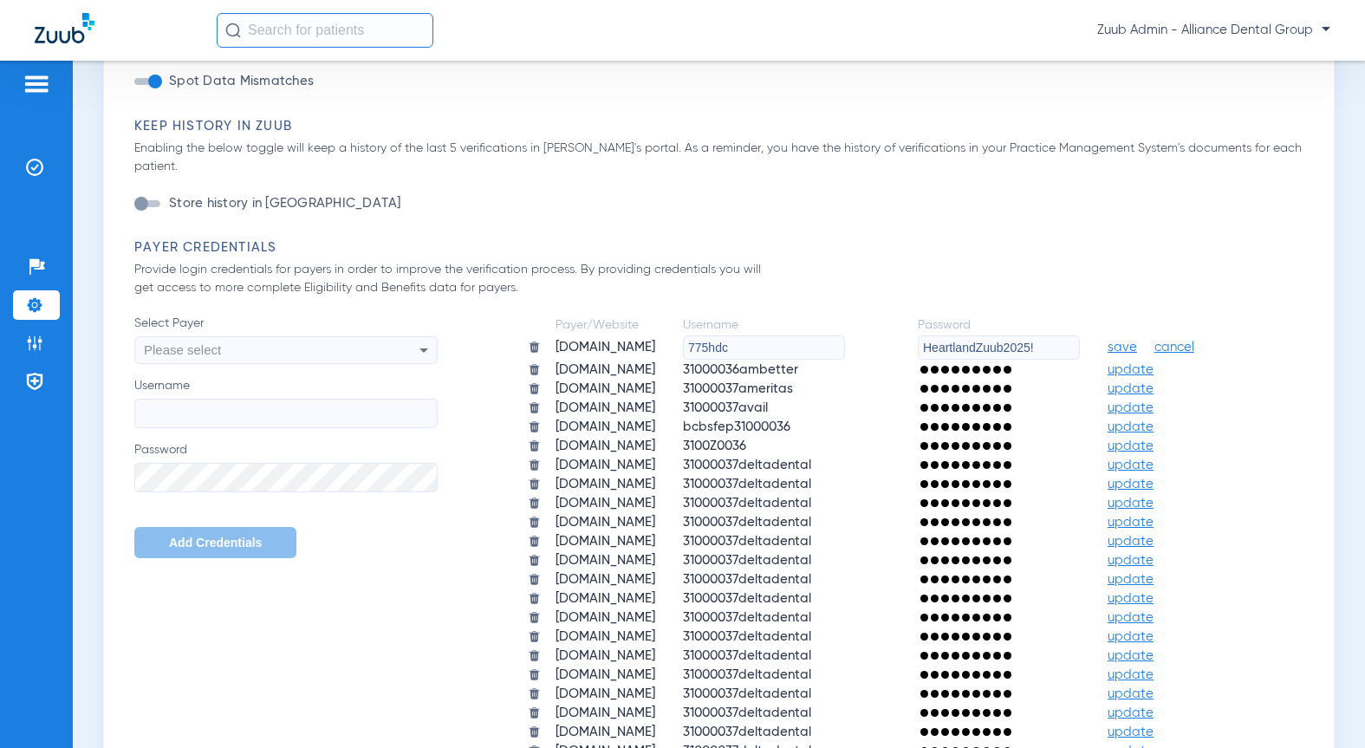
paste input "31000037aetna2"
type input "31000037aetna2"
click at [883, 355] on span "save" at bounding box center [1122, 348] width 29 height 16
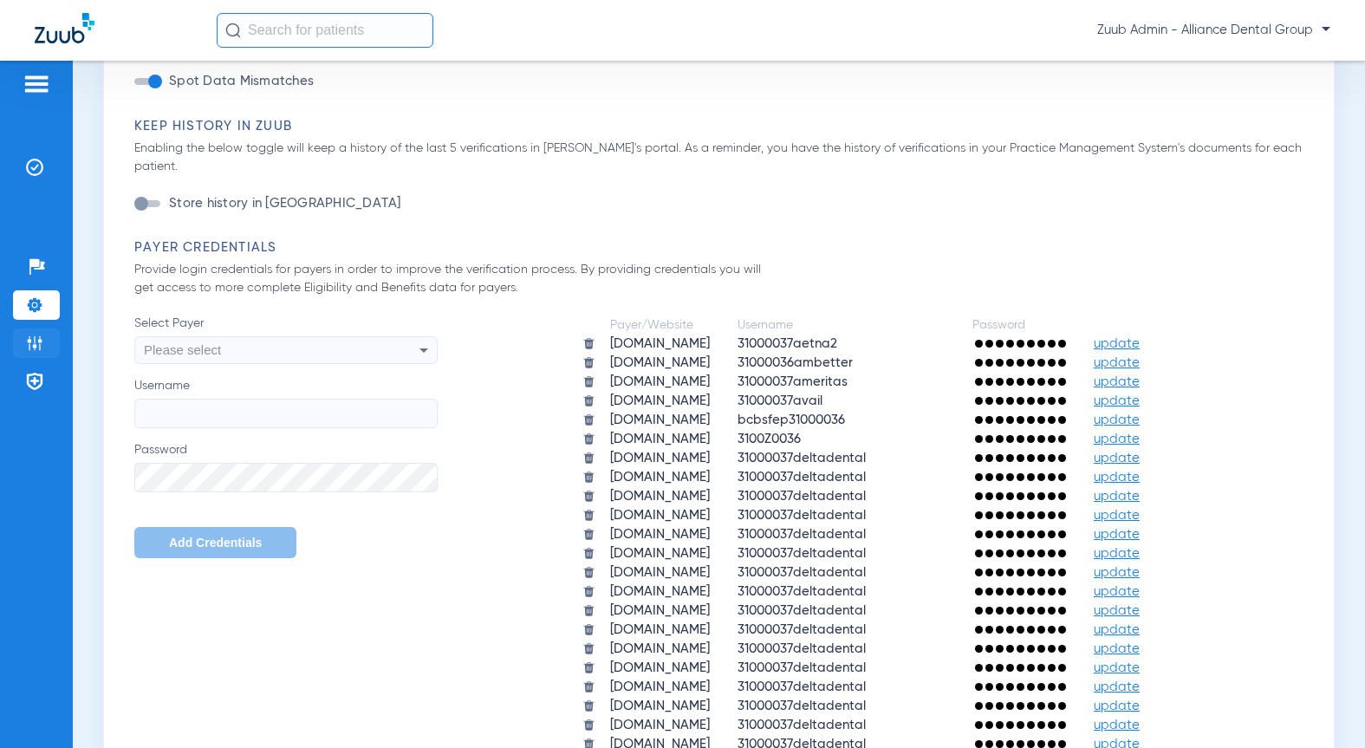
click at [28, 345] on img at bounding box center [34, 343] width 17 height 17
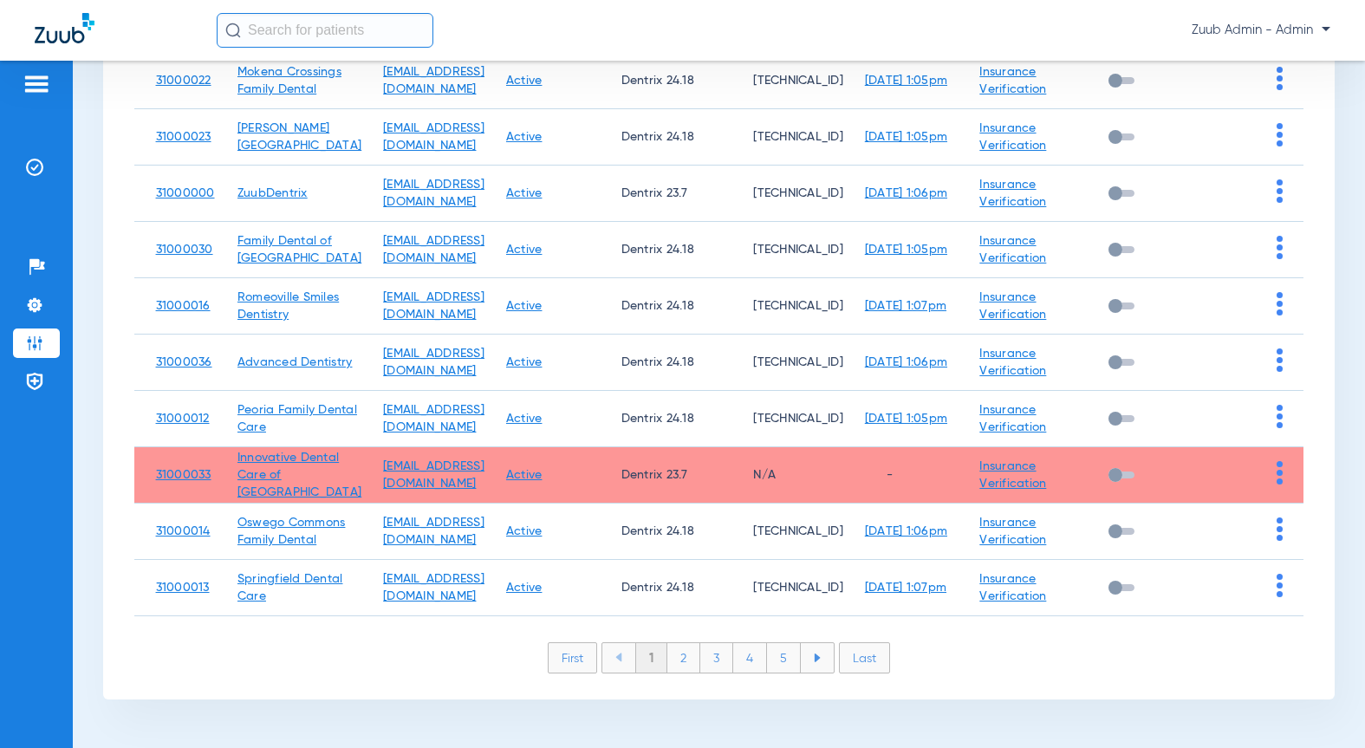
scroll to position [278, 0]
